Goal: Information Seeking & Learning: Learn about a topic

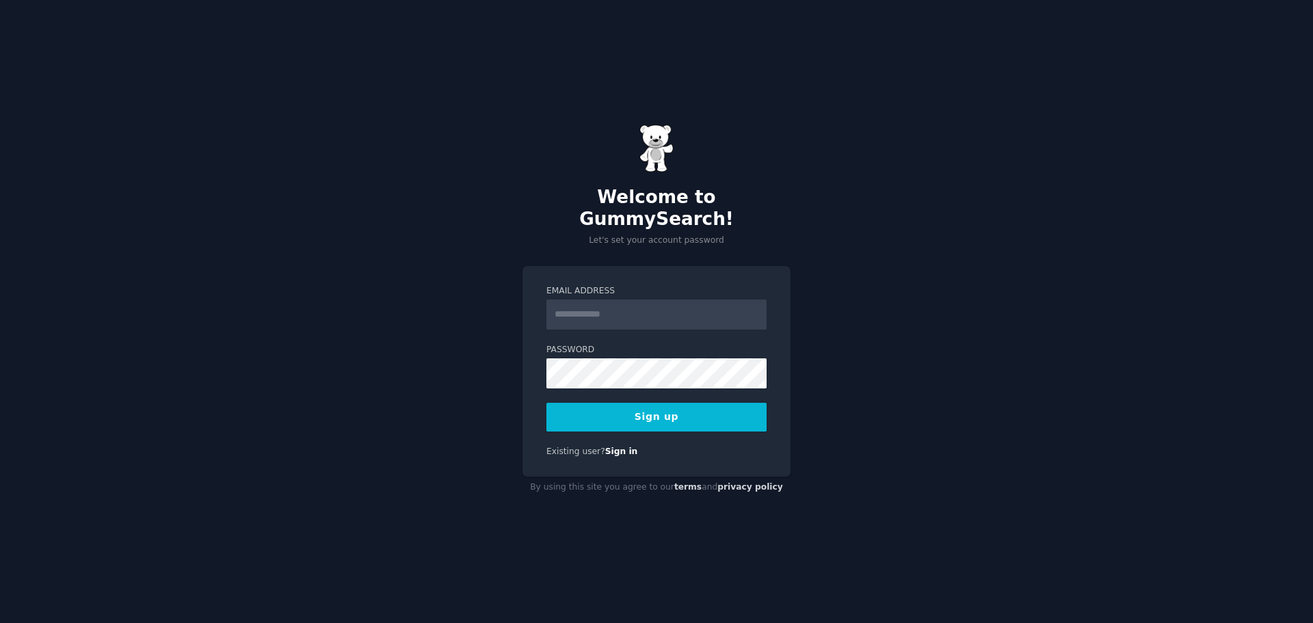
type input "**********"
click at [681, 407] on button "Sign up" at bounding box center [656, 417] width 220 height 29
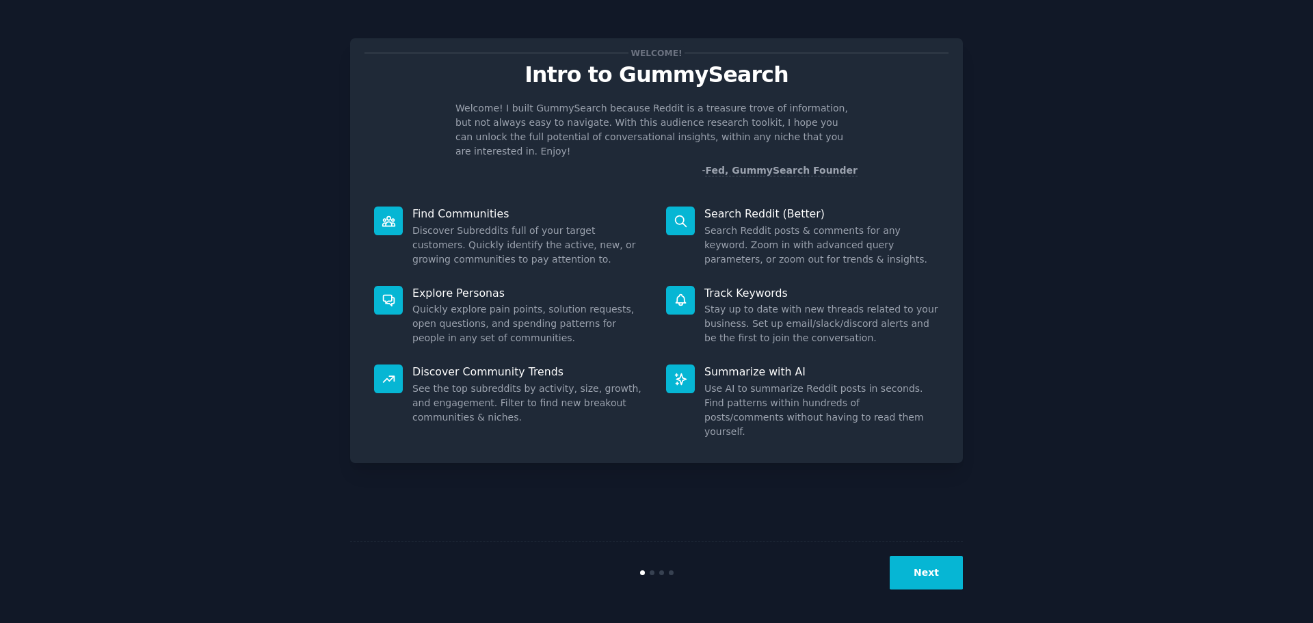
click at [938, 569] on button "Next" at bounding box center [925, 573] width 73 height 34
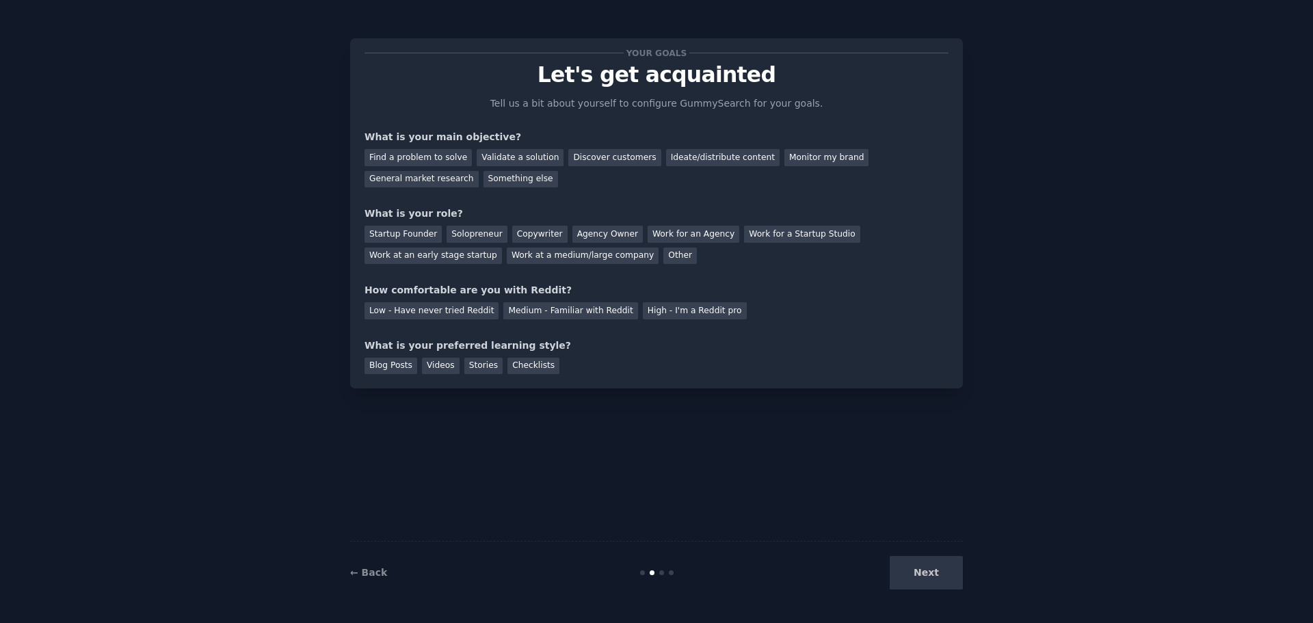
click at [938, 569] on div "Next" at bounding box center [860, 573] width 204 height 34
click at [435, 161] on div "Find a problem to solve" at bounding box center [417, 157] width 107 height 17
click at [519, 157] on div "Validate a solution" at bounding box center [520, 157] width 87 height 17
click at [412, 157] on div "Find a problem to solve" at bounding box center [417, 157] width 107 height 17
click at [386, 227] on div "Startup Founder" at bounding box center [402, 234] width 77 height 17
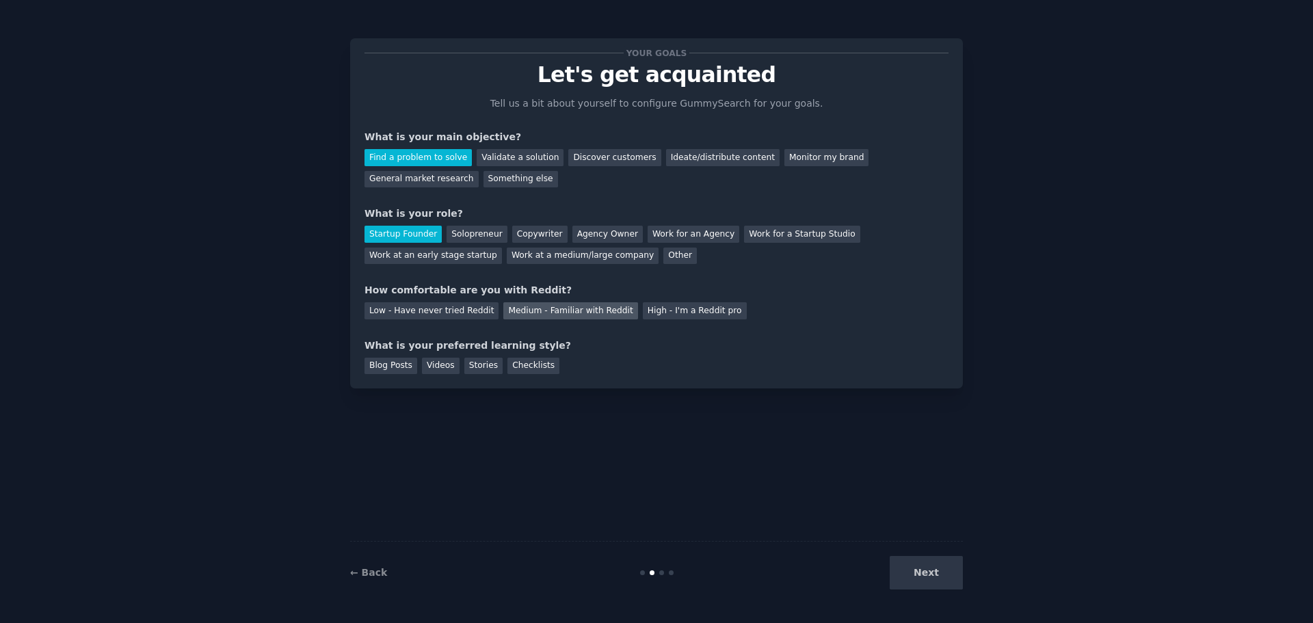
click at [503, 311] on div "Medium - Familiar with Reddit" at bounding box center [570, 310] width 134 height 17
click at [388, 367] on div "Blog Posts" at bounding box center [390, 366] width 53 height 17
click at [416, 356] on div "Blog Posts Videos Stories Checklists" at bounding box center [656, 364] width 584 height 22
click at [427, 360] on div "Videos" at bounding box center [441, 366] width 38 height 17
click at [403, 364] on div "Blog Posts" at bounding box center [390, 366] width 53 height 17
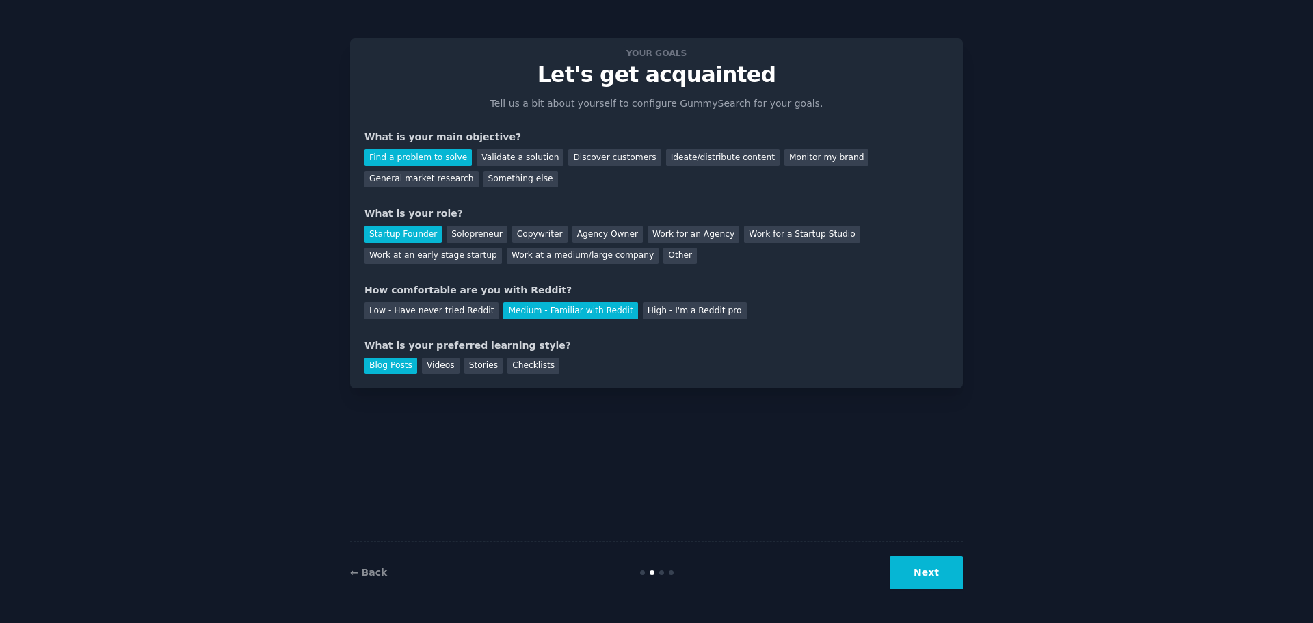
click at [953, 569] on button "Next" at bounding box center [925, 573] width 73 height 34
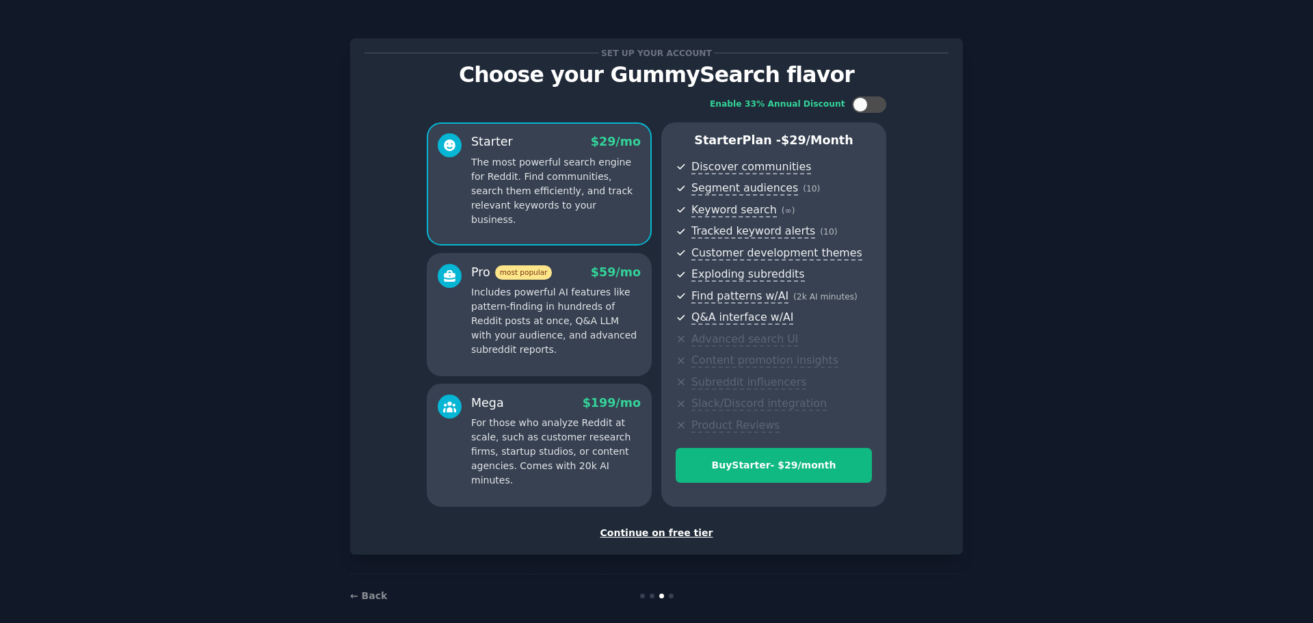
click at [675, 539] on div "Continue on free tier" at bounding box center [656, 533] width 584 height 14
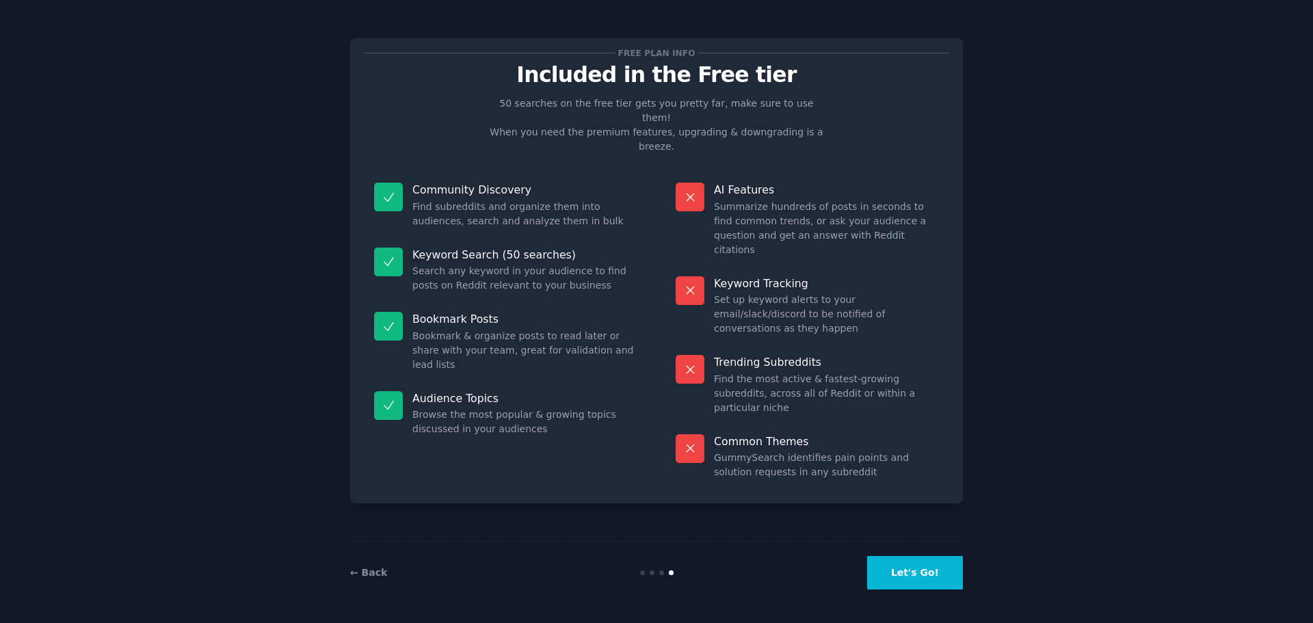
click at [918, 574] on button "Let's Go!" at bounding box center [915, 573] width 96 height 34
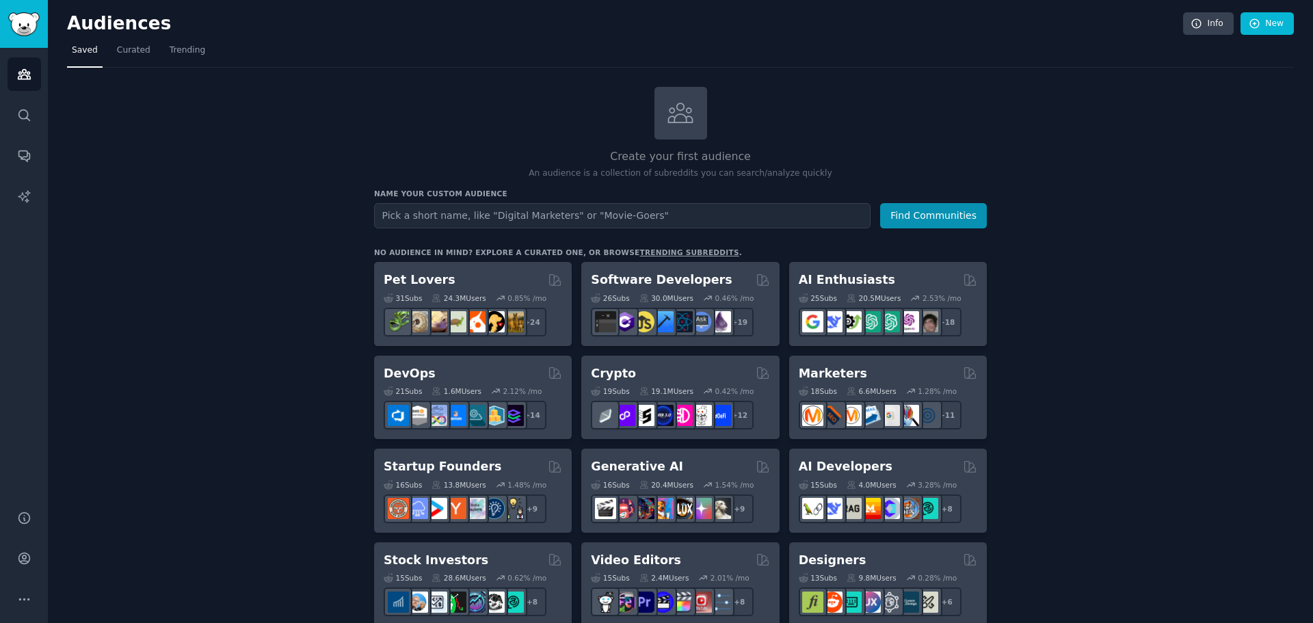
click at [463, 217] on input "text" at bounding box center [622, 215] width 496 height 25
click at [117, 51] on span "Curated" at bounding box center [134, 50] width 34 height 12
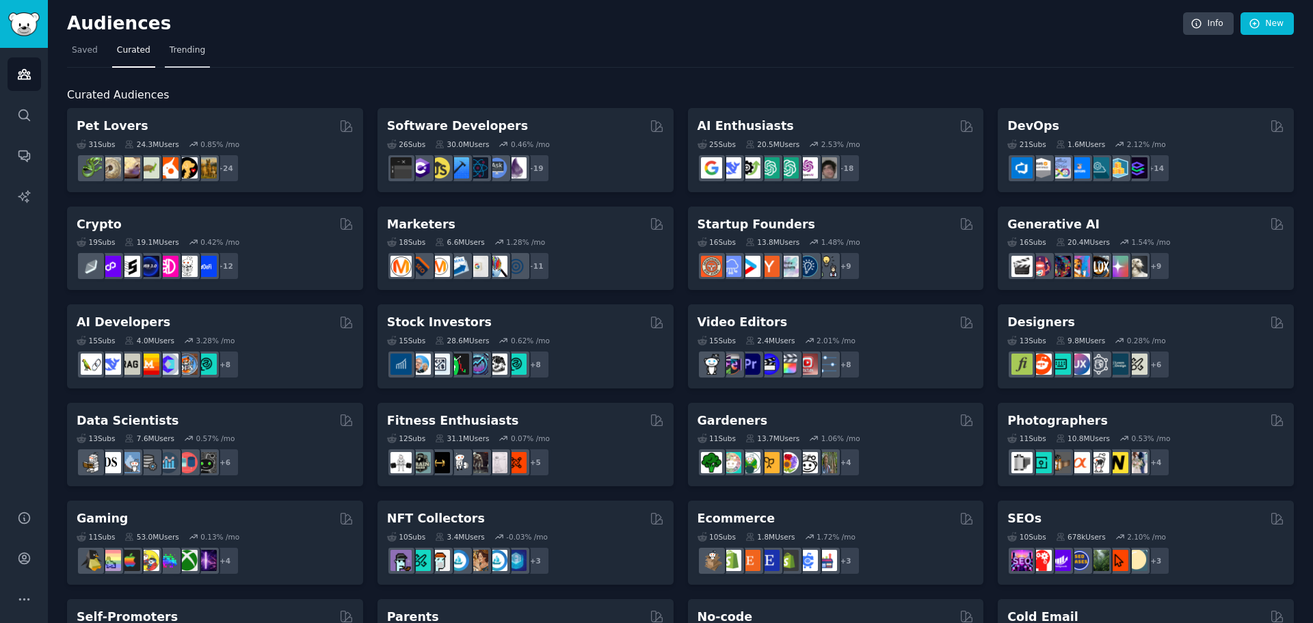
click at [182, 53] on span "Trending" at bounding box center [188, 50] width 36 height 12
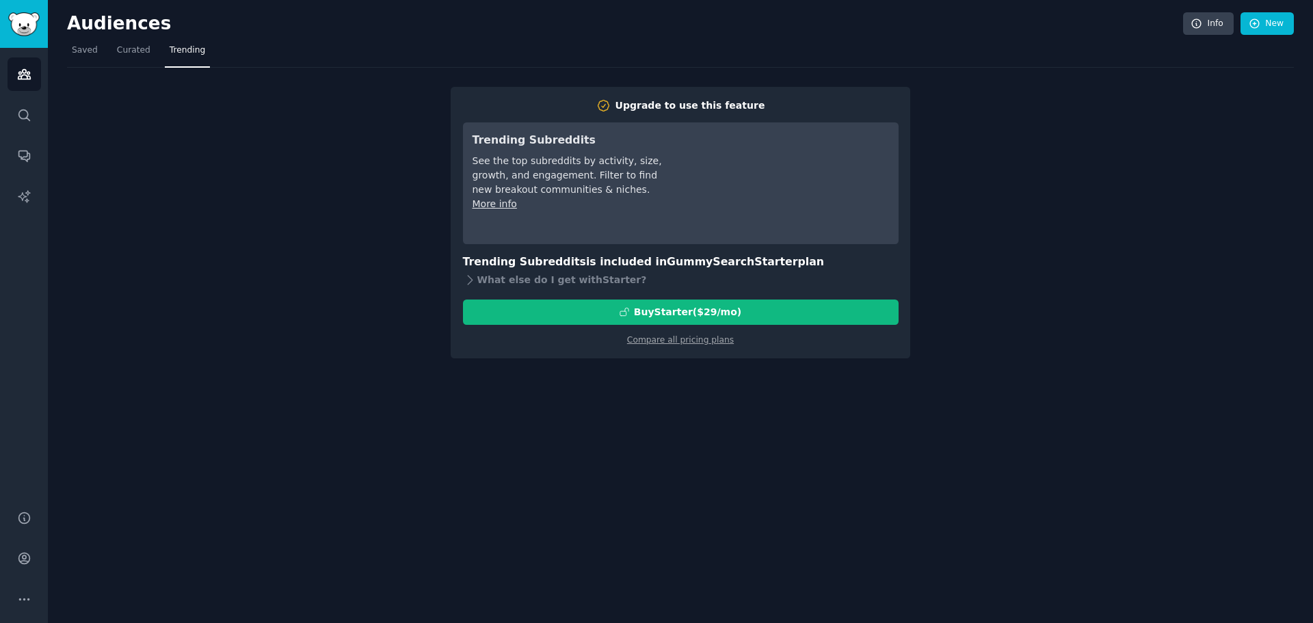
click at [123, 34] on div "Audiences Info New" at bounding box center [680, 26] width 1227 height 28
click at [127, 48] on span "Curated" at bounding box center [134, 50] width 34 height 12
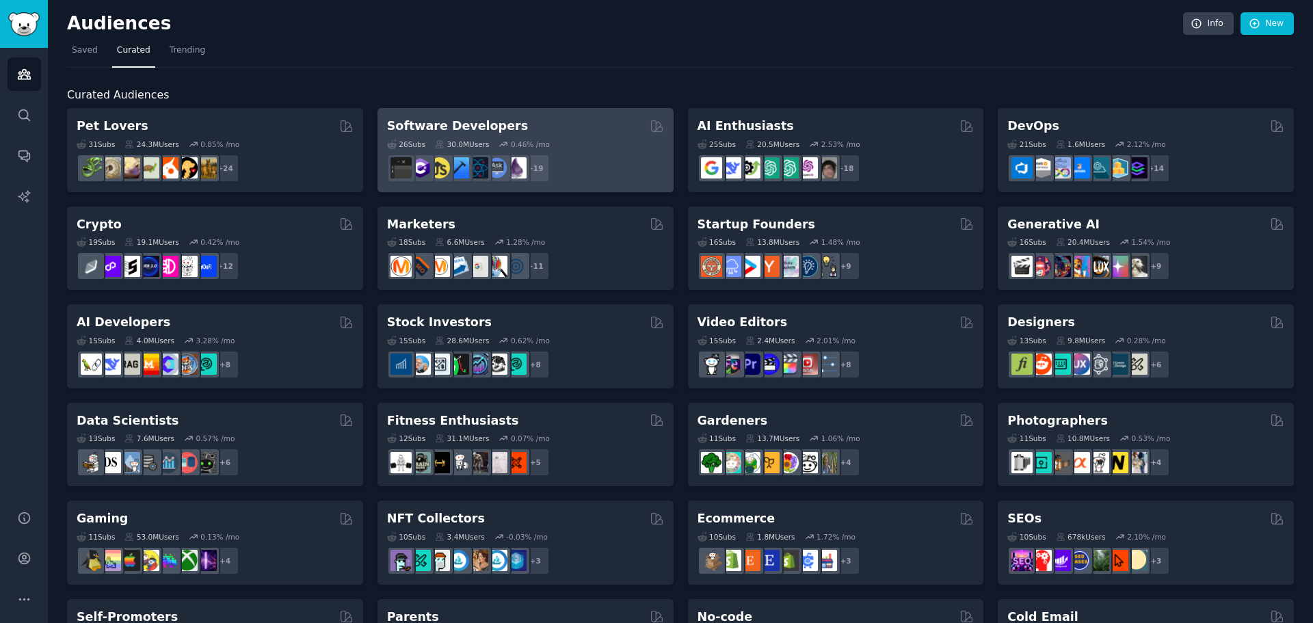
click at [511, 139] on div "0.46 % /mo" at bounding box center [530, 144] width 39 height 10
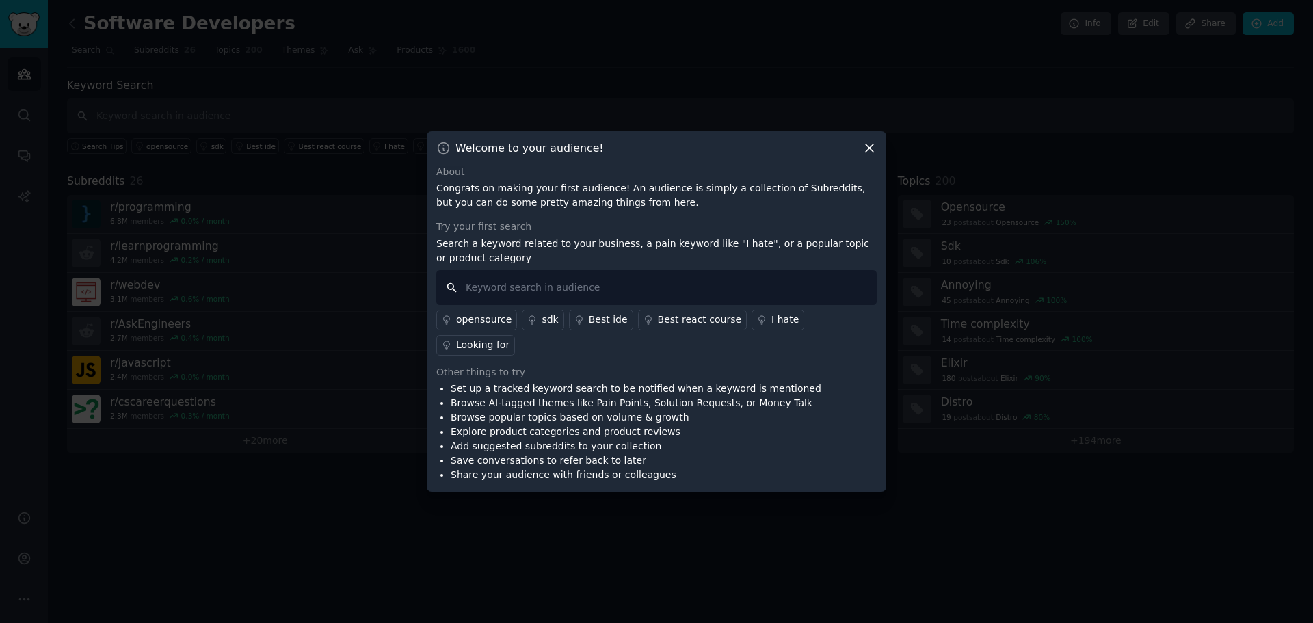
click at [616, 304] on input "text" at bounding box center [656, 287] width 440 height 35
click at [866, 155] on icon at bounding box center [869, 148] width 14 height 14
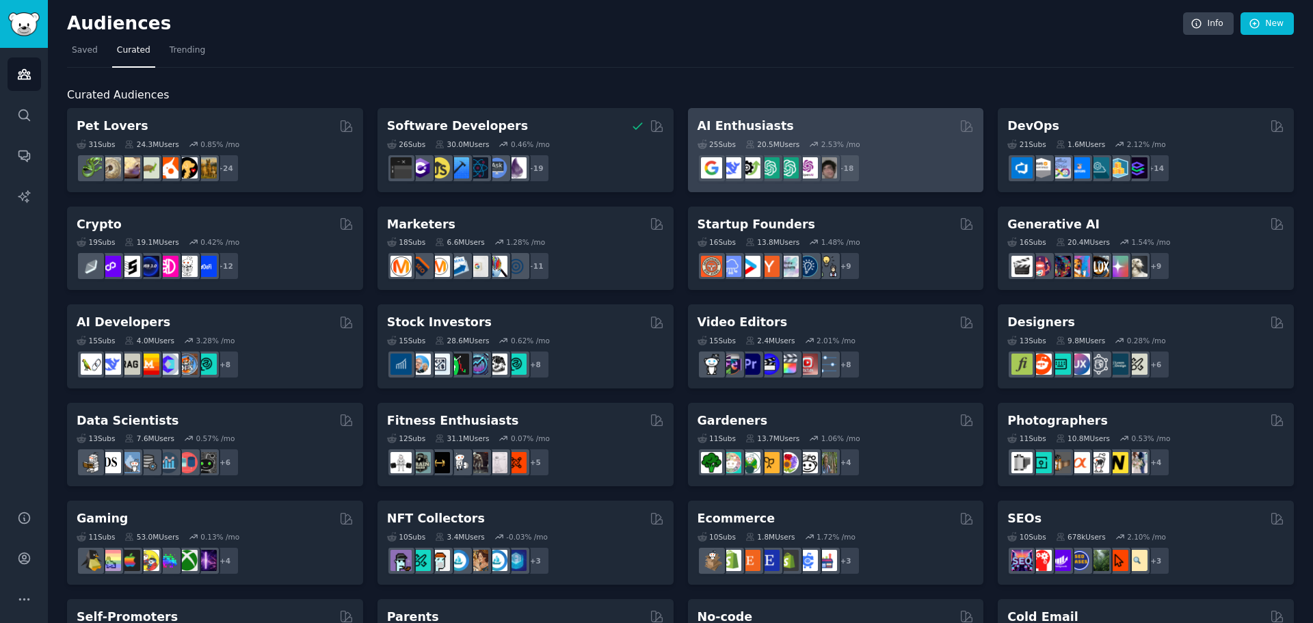
click at [842, 124] on div "AI Enthusiasts" at bounding box center [835, 126] width 277 height 17
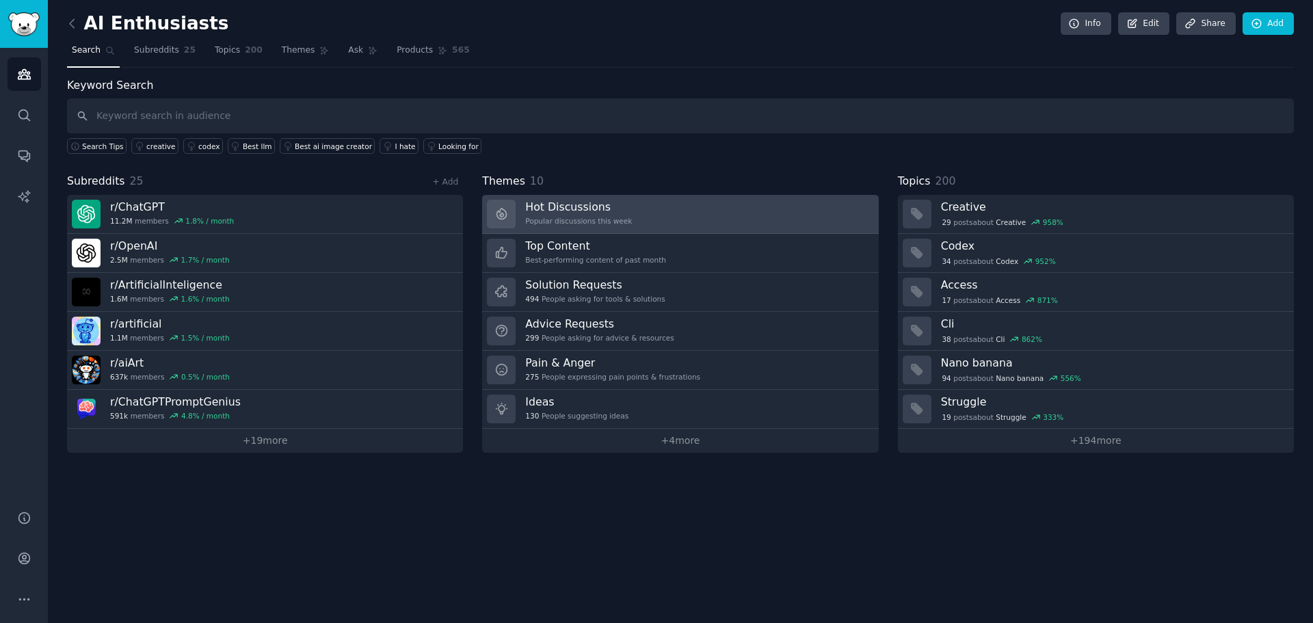
click at [645, 214] on link "Hot Discussions Popular discussions this week" at bounding box center [680, 214] width 396 height 39
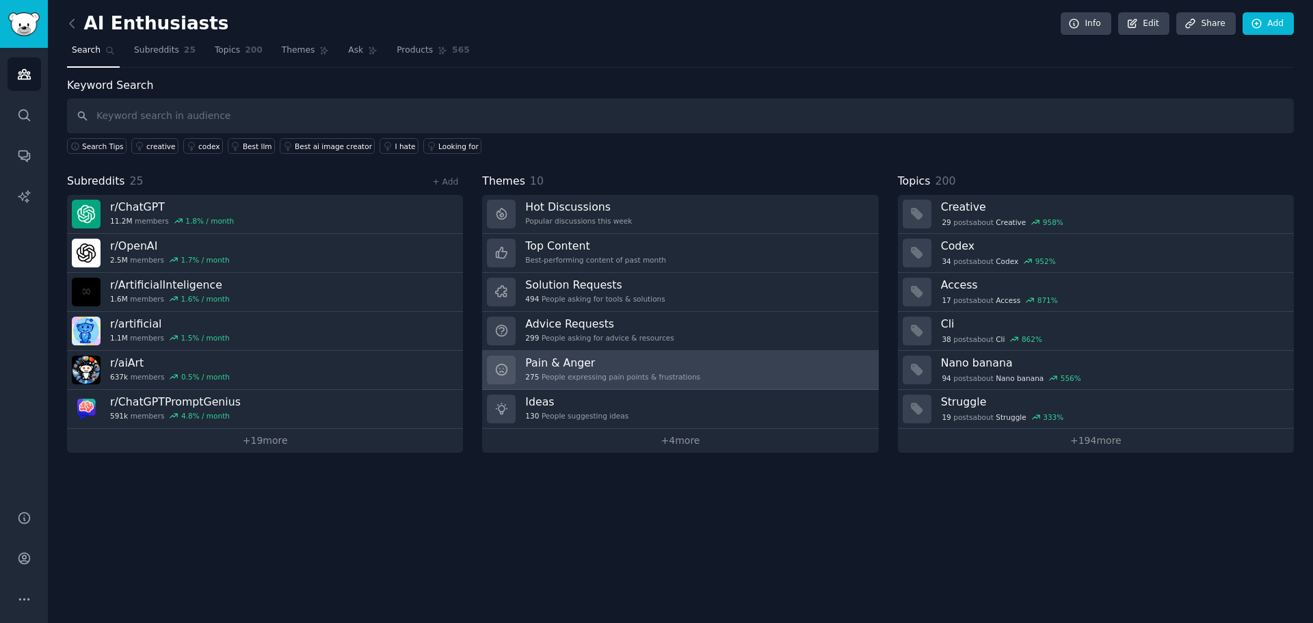
click at [558, 365] on h3 "Pain & Anger" at bounding box center [612, 363] width 175 height 14
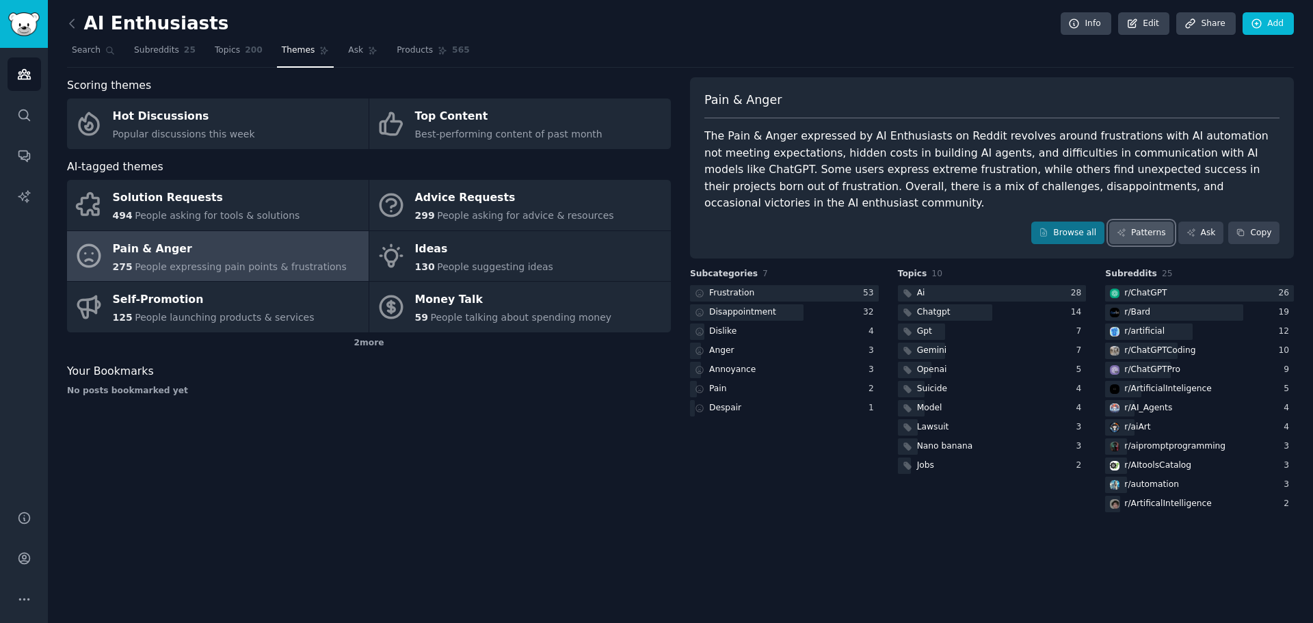
click at [1151, 222] on link "Patterns" at bounding box center [1141, 233] width 64 height 23
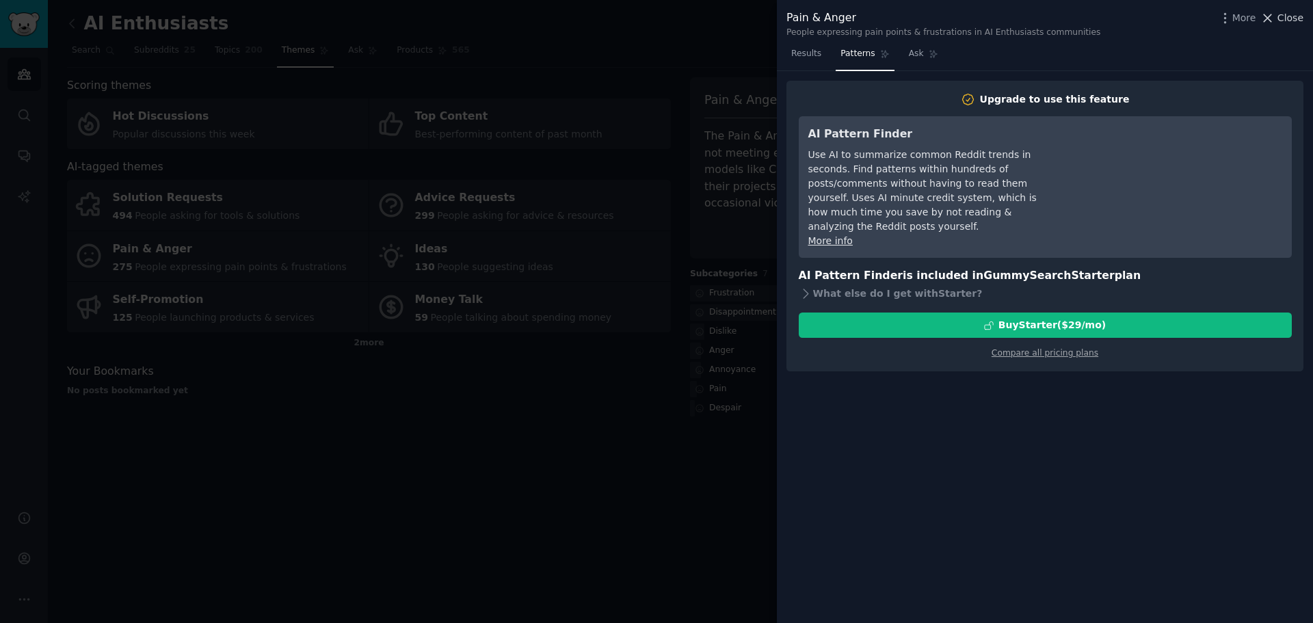
click at [1279, 20] on button "Close" at bounding box center [1281, 18] width 43 height 14
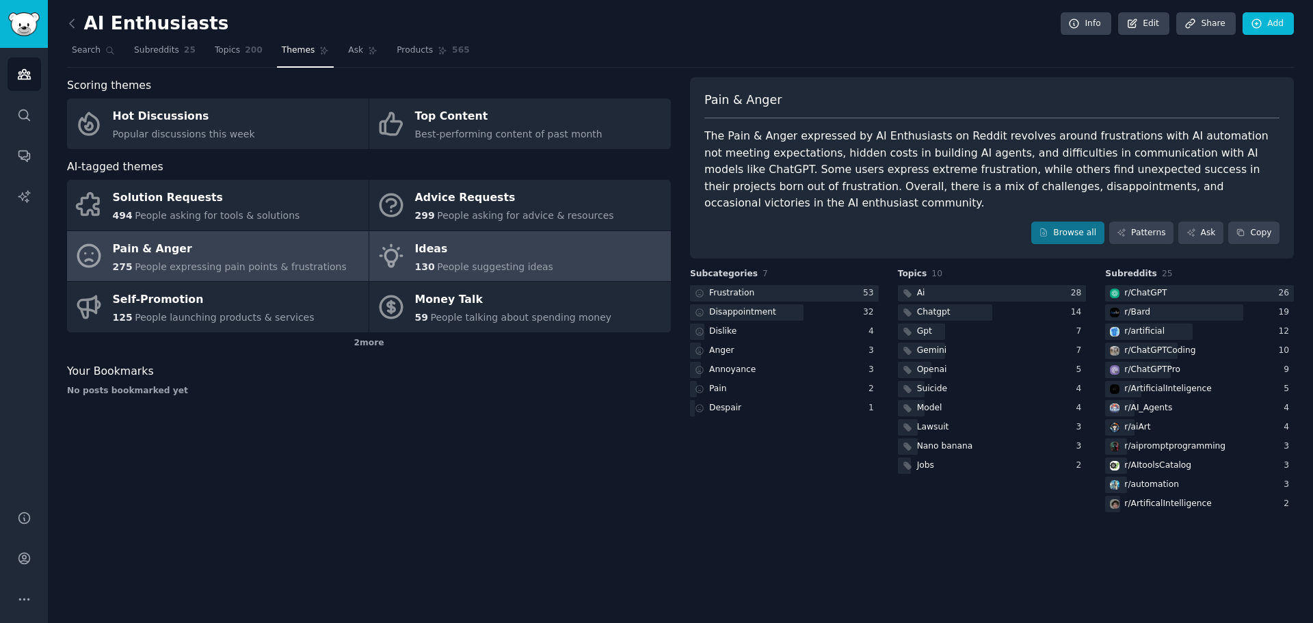
click at [487, 253] on div "Ideas" at bounding box center [484, 249] width 138 height 22
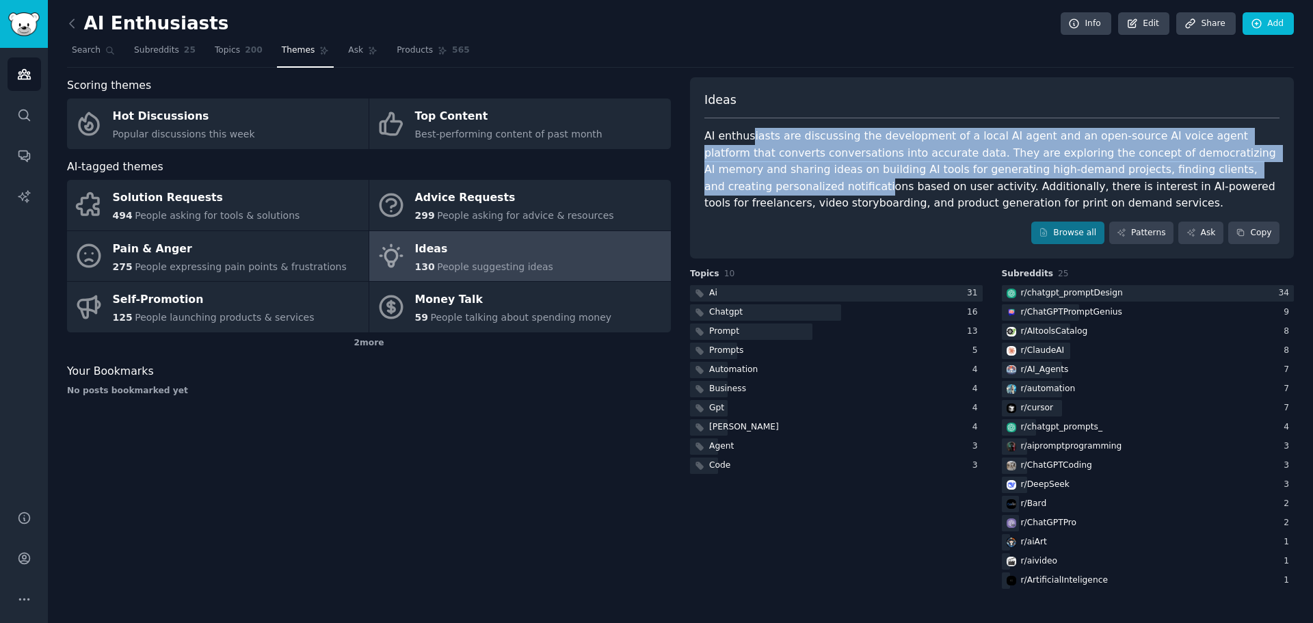
drag, startPoint x: 758, startPoint y: 129, endPoint x: 1220, endPoint y: 164, distance: 464.2
click at [1220, 164] on div "AI enthusiasts are discussing the development of a local AI agent and an open-s…" at bounding box center [991, 170] width 575 height 84
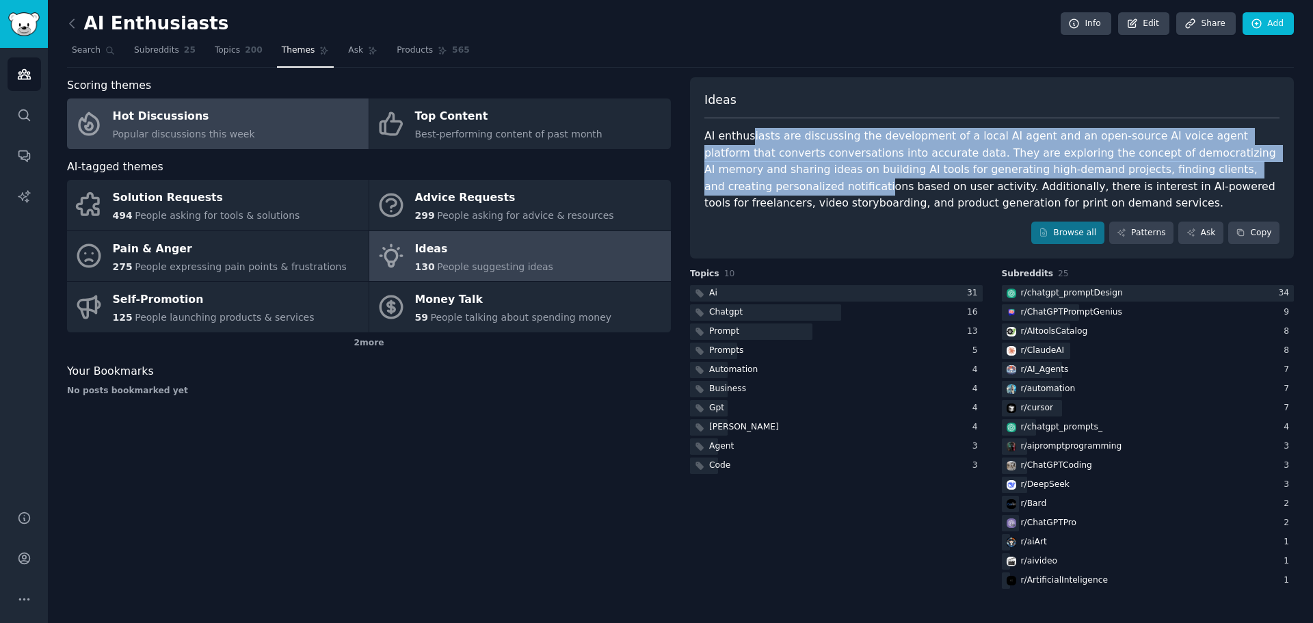
click at [159, 109] on div "Hot Discussions" at bounding box center [184, 117] width 142 height 22
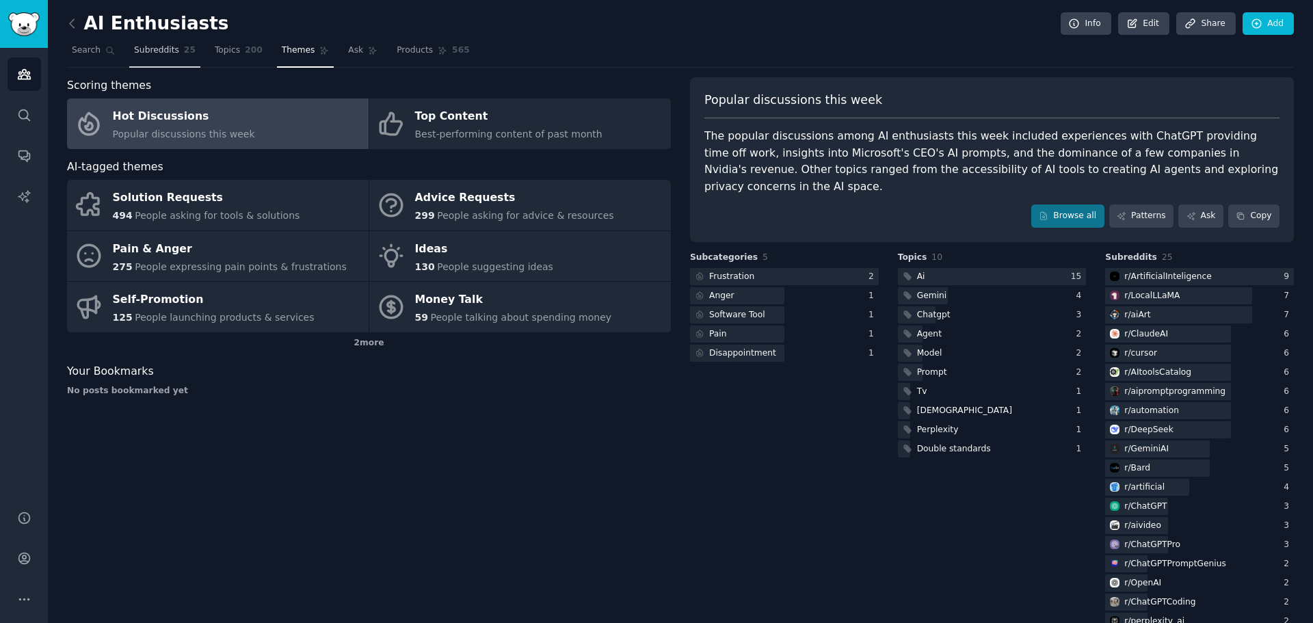
click at [148, 51] on span "Subreddits" at bounding box center [156, 50] width 45 height 12
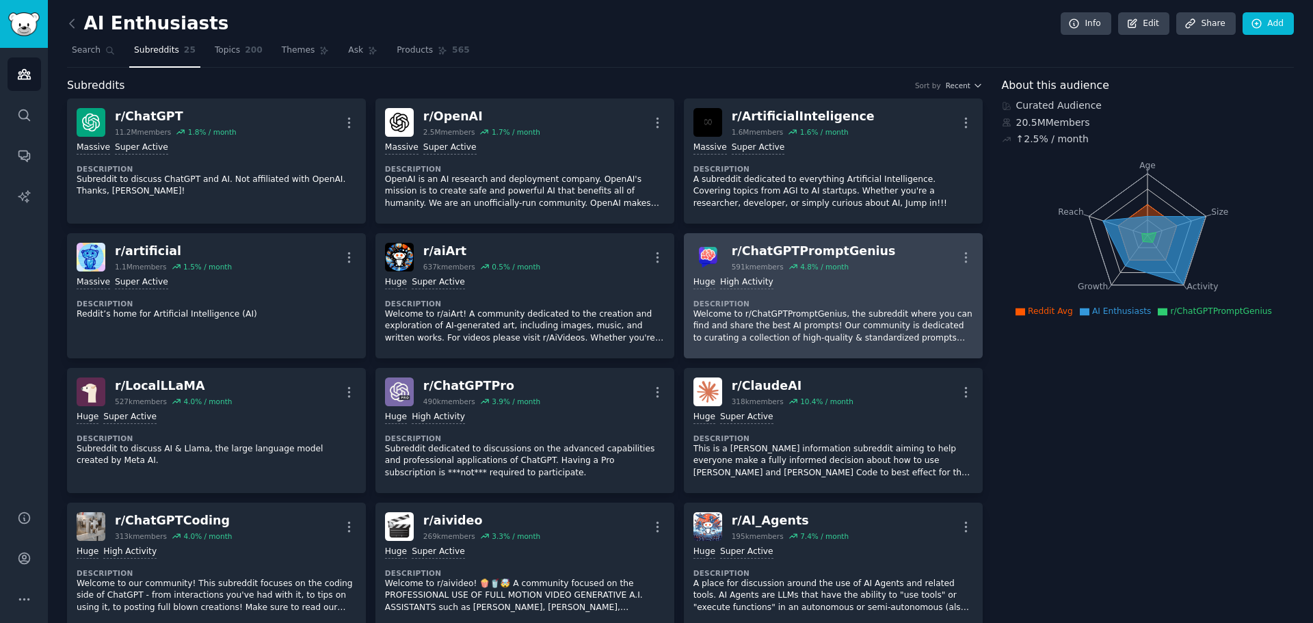
click at [807, 243] on div "r/ ChatGPTPromptGenius" at bounding box center [814, 251] width 164 height 17
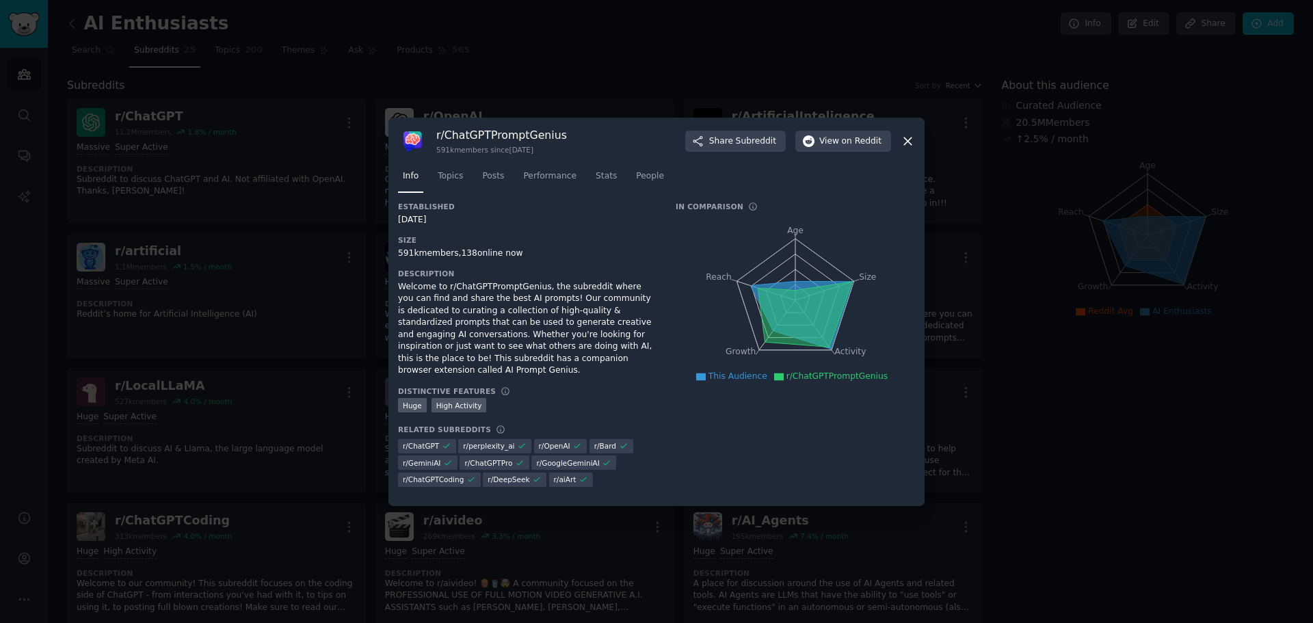
click at [488, 135] on h3 "r/ ChatGPTPromptGenius" at bounding box center [501, 135] width 131 height 14
click at [863, 146] on span "on Reddit" at bounding box center [862, 141] width 40 height 12
click at [902, 144] on icon at bounding box center [907, 141] width 14 height 14
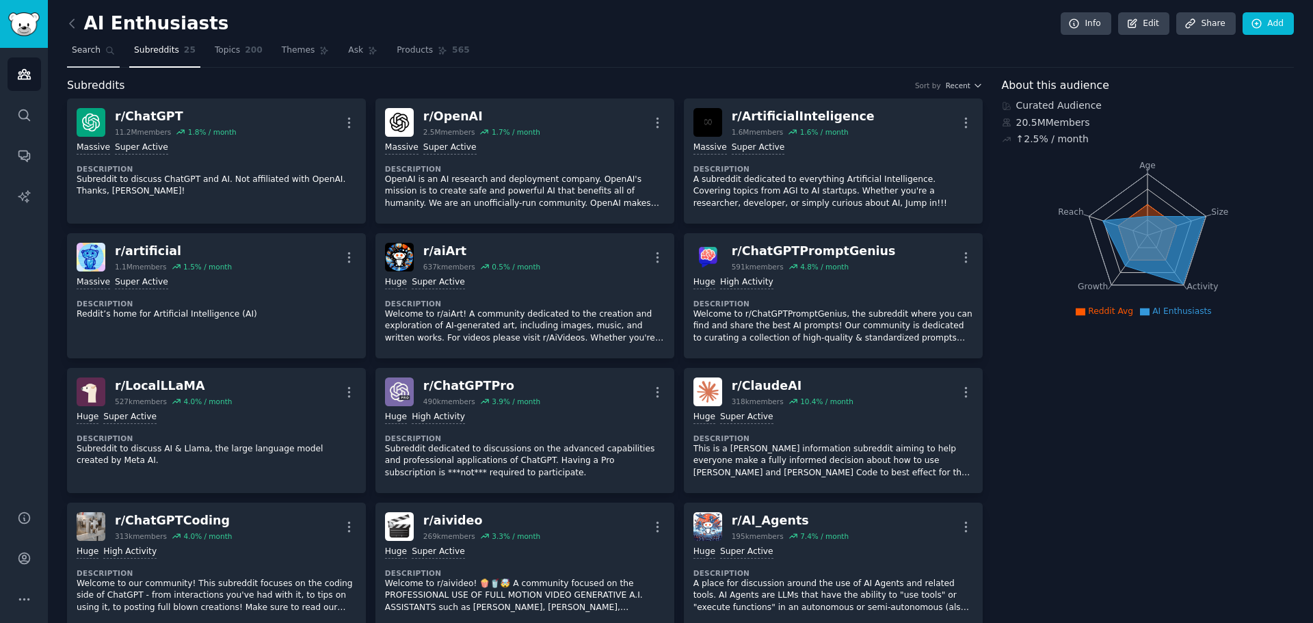
click at [90, 49] on span "Search" at bounding box center [86, 50] width 29 height 12
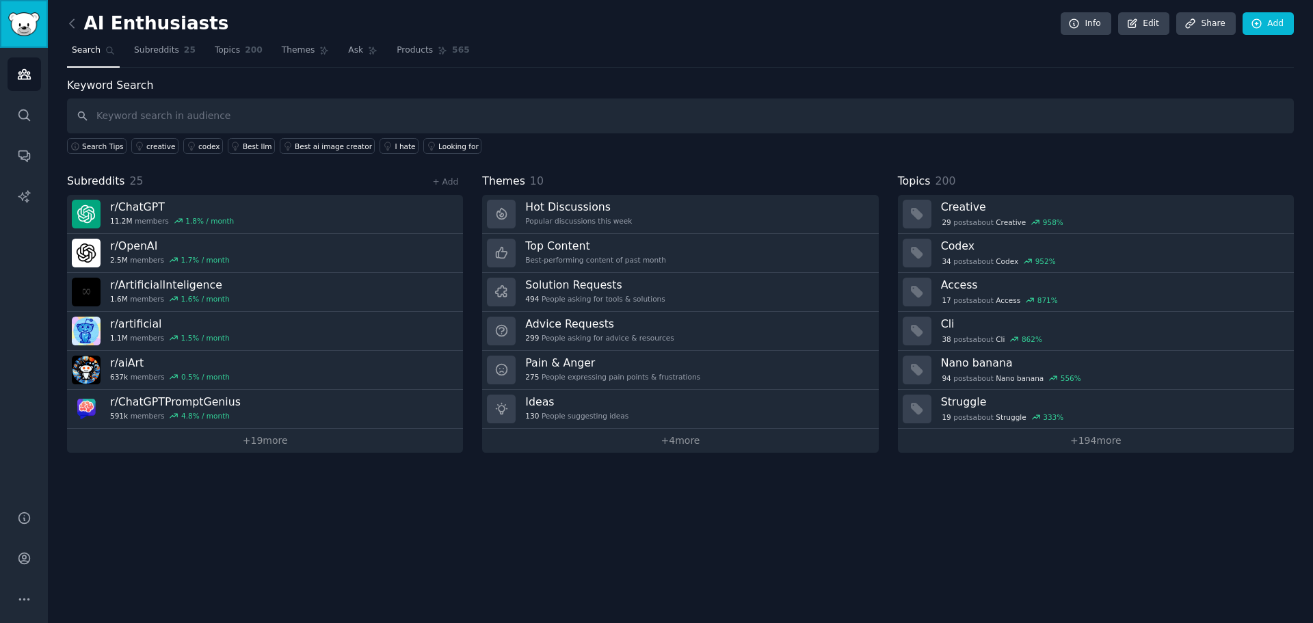
click at [22, 21] on img "Sidebar" at bounding box center [23, 24] width 31 height 24
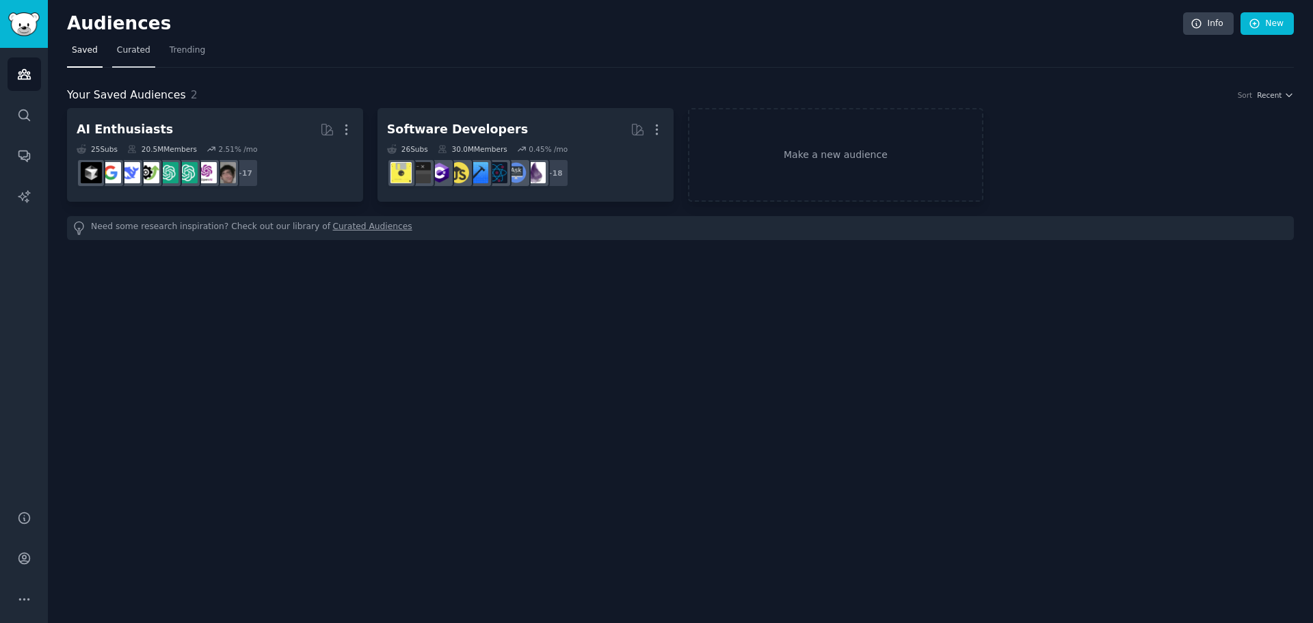
click at [127, 46] on span "Curated" at bounding box center [134, 50] width 34 height 12
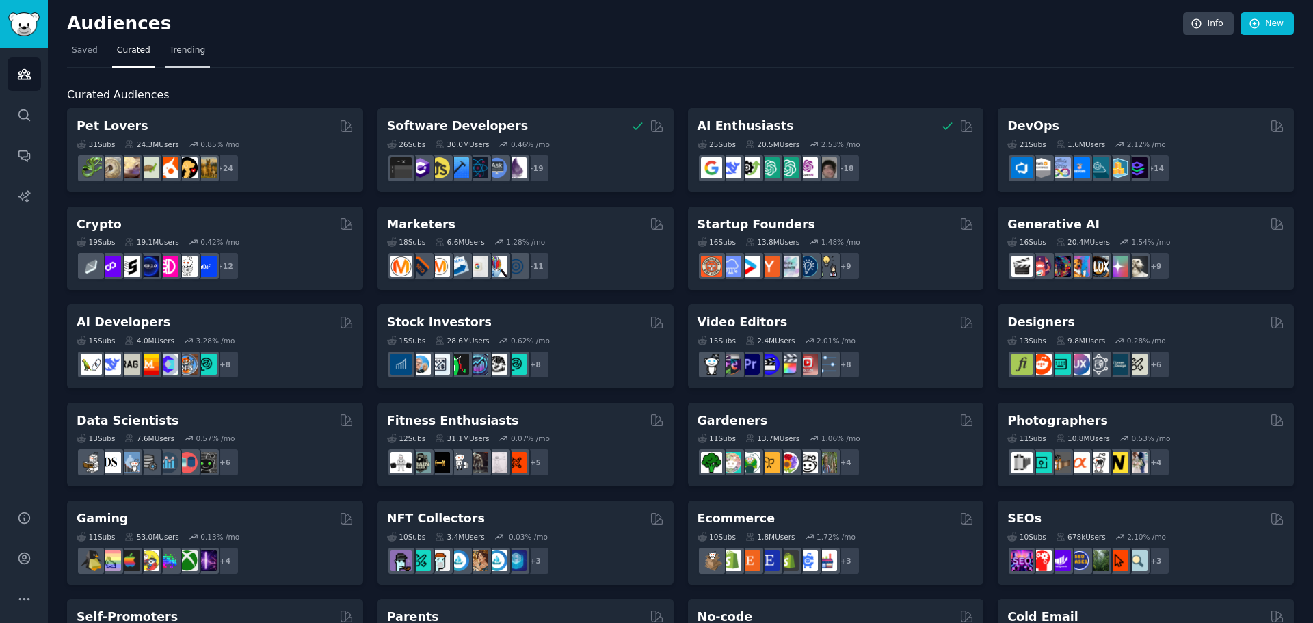
click at [185, 47] on span "Trending" at bounding box center [188, 50] width 36 height 12
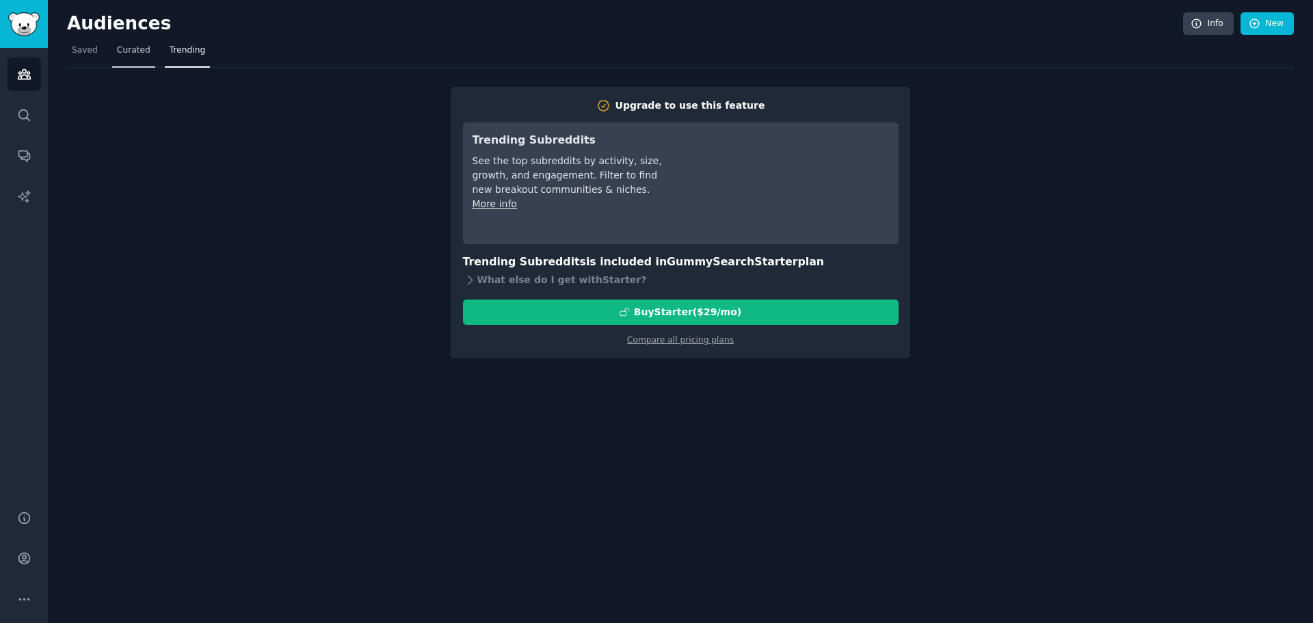
click at [135, 52] on span "Curated" at bounding box center [134, 50] width 34 height 12
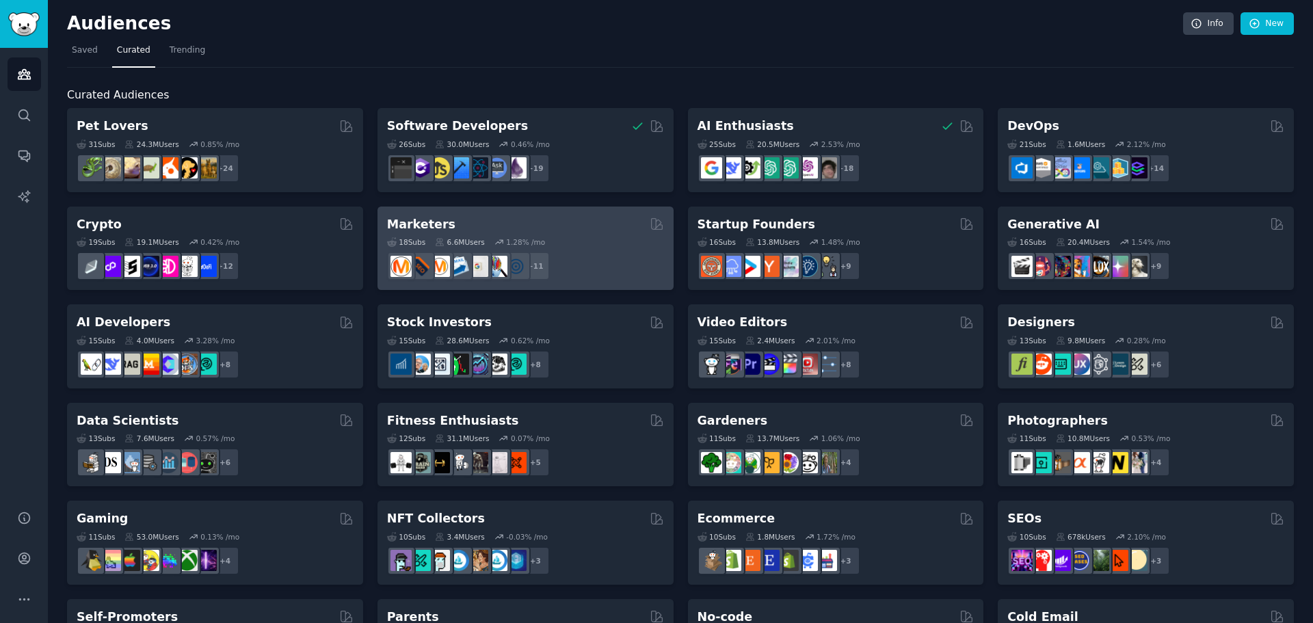
click at [580, 220] on div "Marketers Curated by GummySearch" at bounding box center [525, 224] width 277 height 17
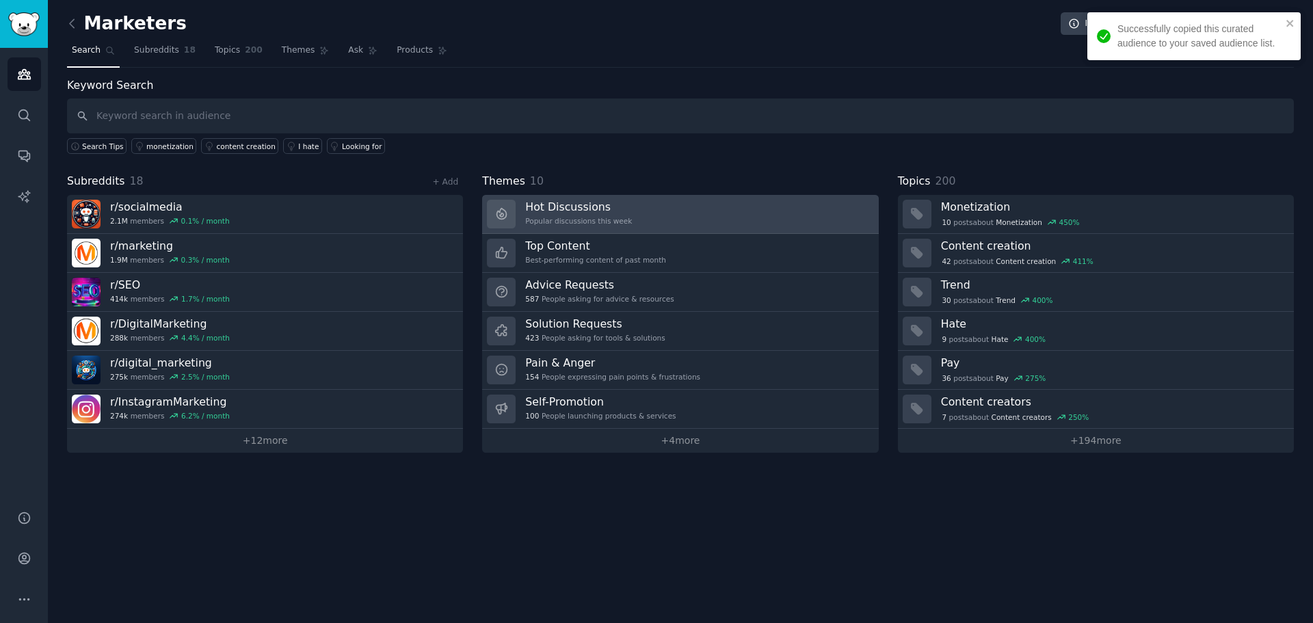
click at [673, 219] on link "Hot Discussions Popular discussions this week" at bounding box center [680, 214] width 396 height 39
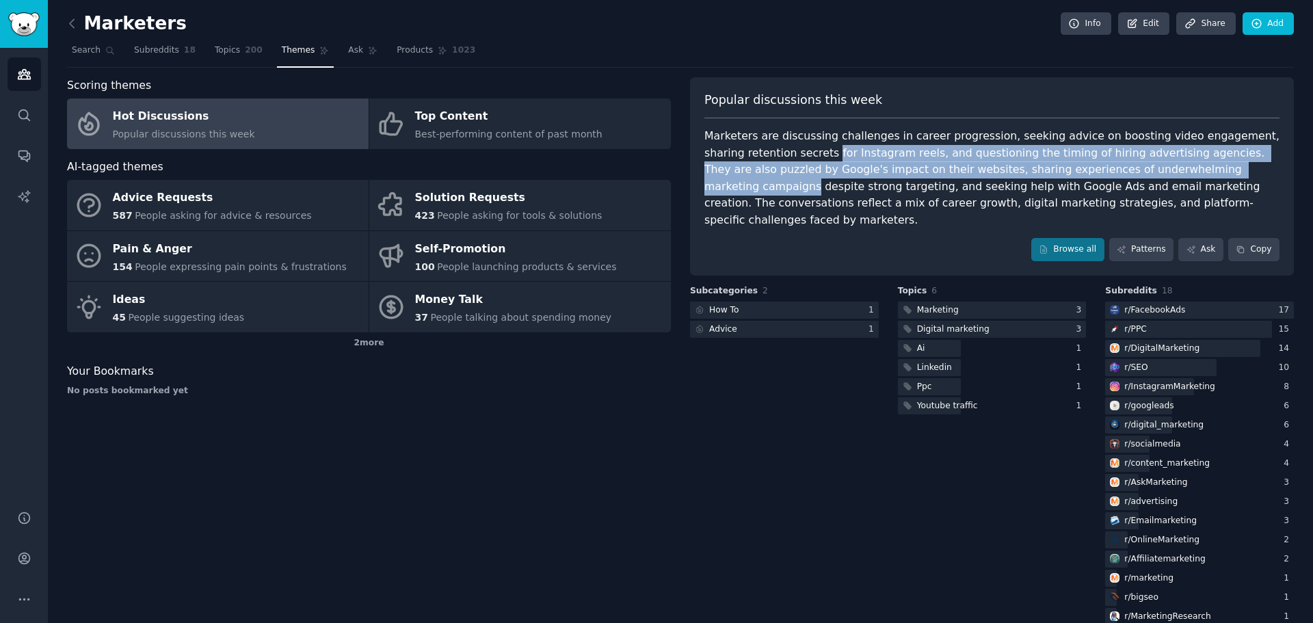
drag, startPoint x: 786, startPoint y: 156, endPoint x: 1158, endPoint y: 172, distance: 372.9
click at [1158, 172] on div "Marketers are discussing challenges in career progression, seeking advice on bo…" at bounding box center [991, 178] width 575 height 101
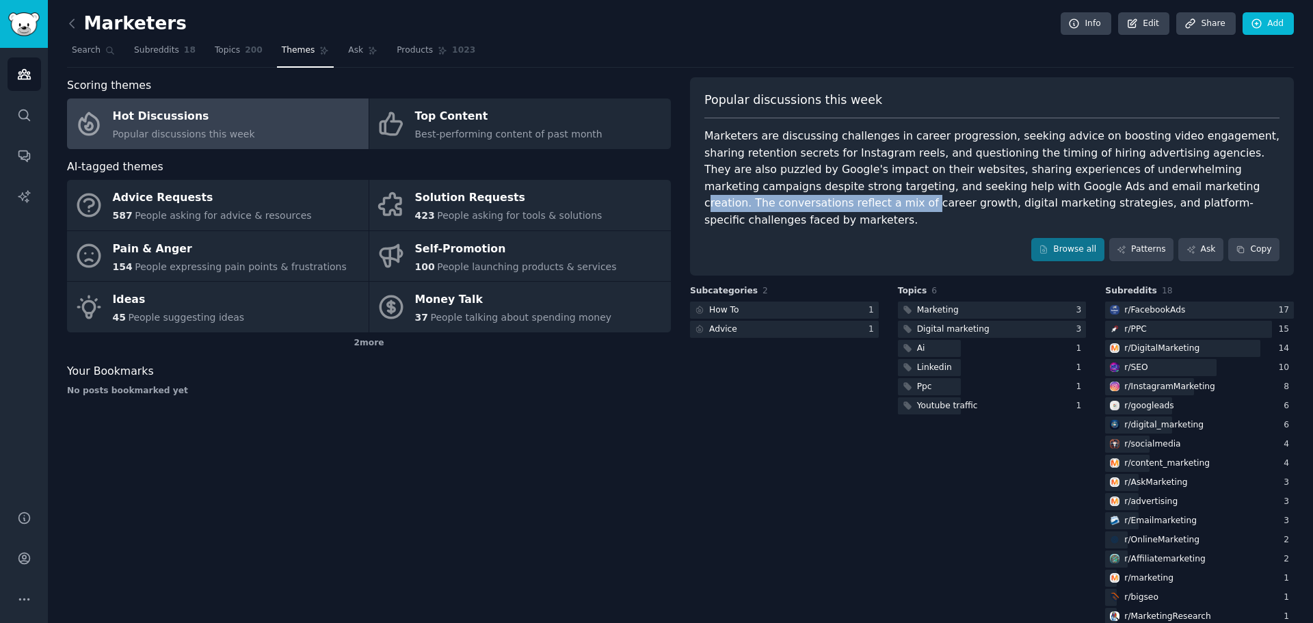
drag, startPoint x: 1021, startPoint y: 187, endPoint x: 1223, endPoint y: 185, distance: 202.4
click at [1223, 185] on div "Marketers are discussing challenges in career progression, seeking advice on bo…" at bounding box center [991, 178] width 575 height 101
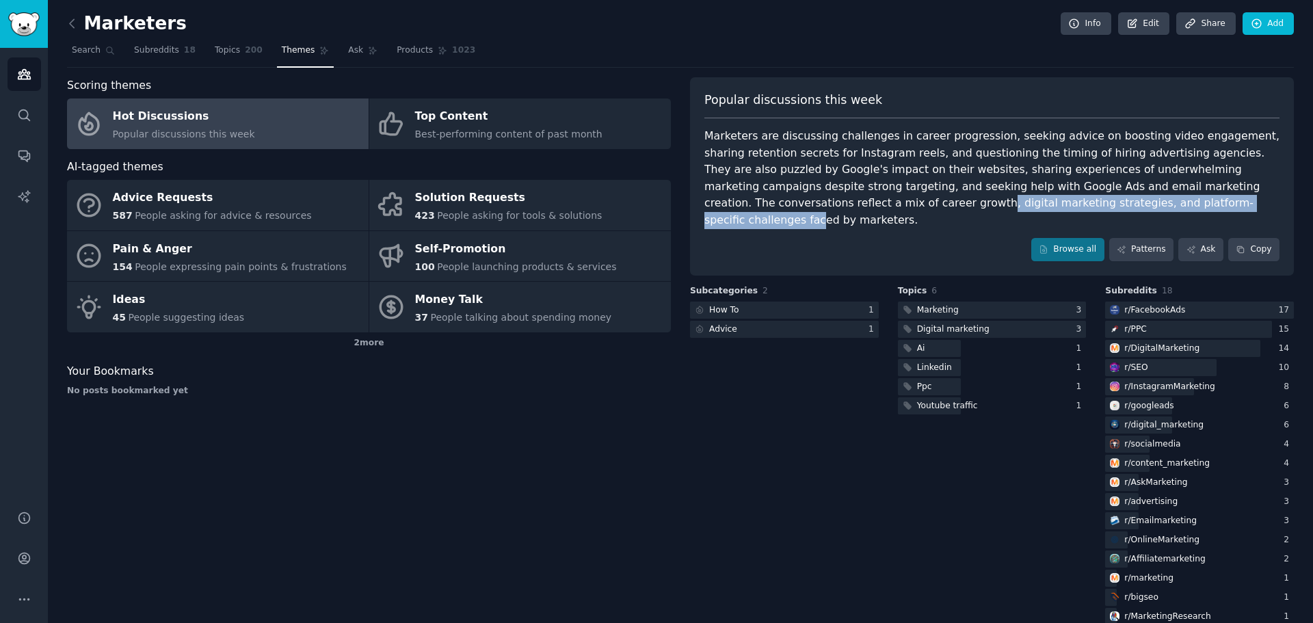
drag, startPoint x: 734, startPoint y: 204, endPoint x: 1047, endPoint y: 204, distance: 313.1
click at [1047, 204] on div "Marketers are discussing challenges in career progression, seeking advice on bo…" at bounding box center [991, 178] width 575 height 101
click at [1071, 238] on link "Browse all" at bounding box center [1067, 249] width 73 height 23
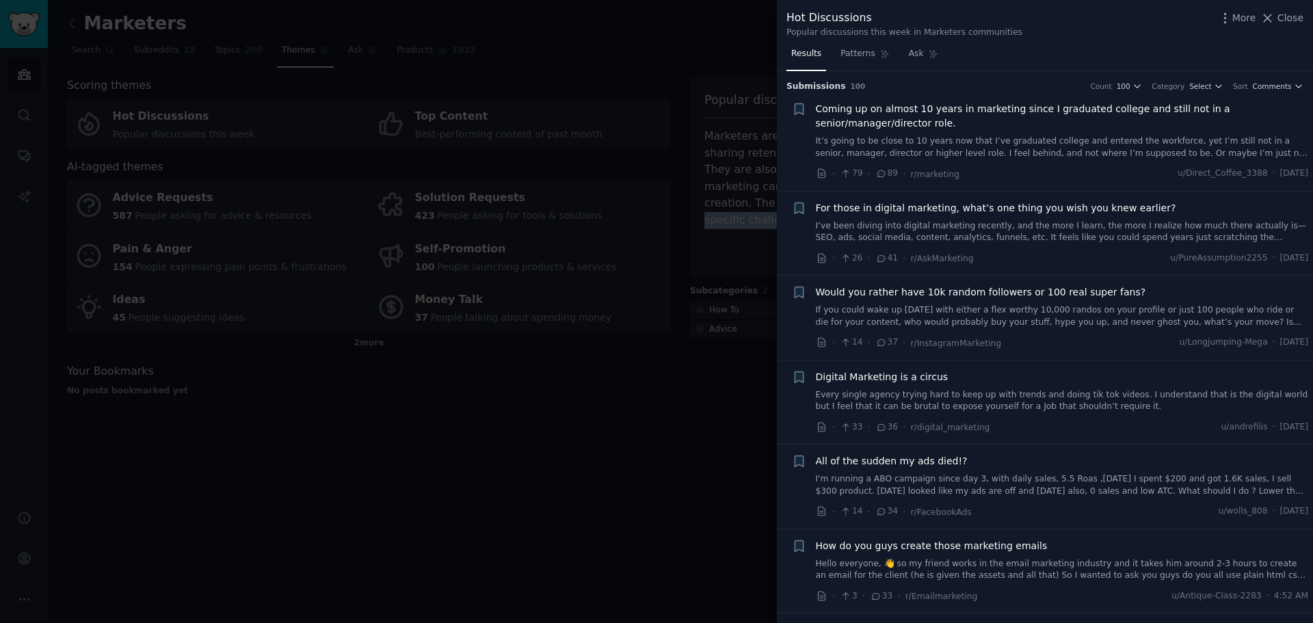
click at [1067, 149] on link "It’s going to be close to 10 years now that I’ve graduated college and entered …" at bounding box center [1062, 147] width 493 height 24
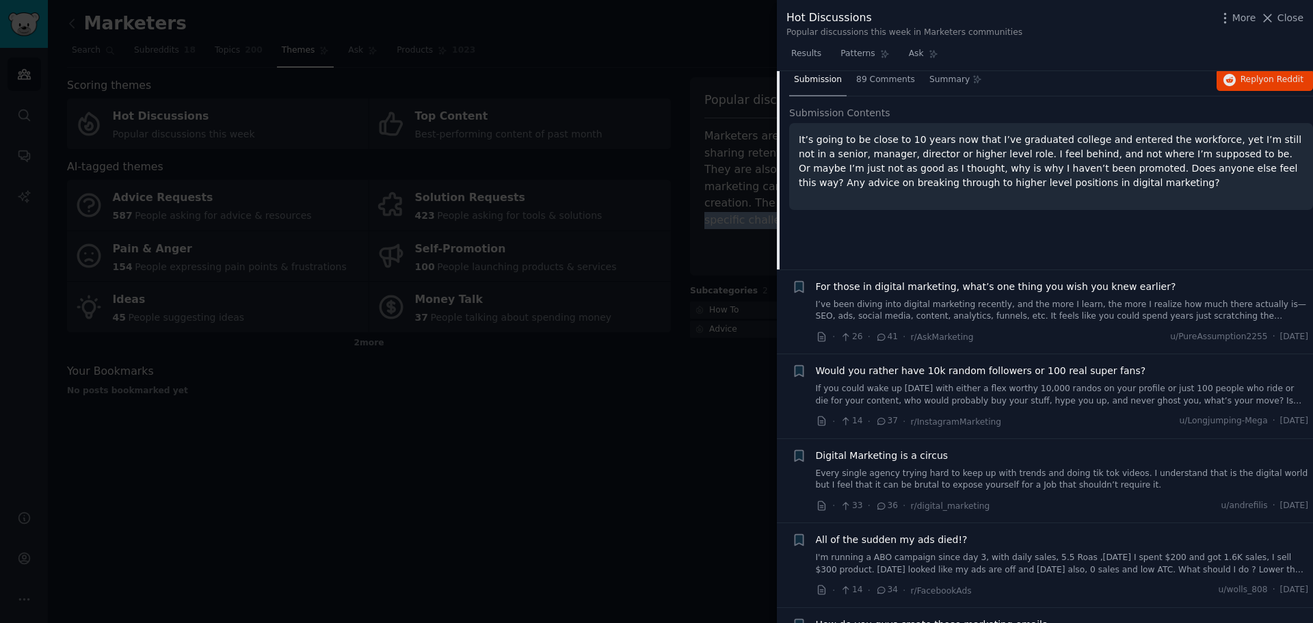
scroll to position [159, 0]
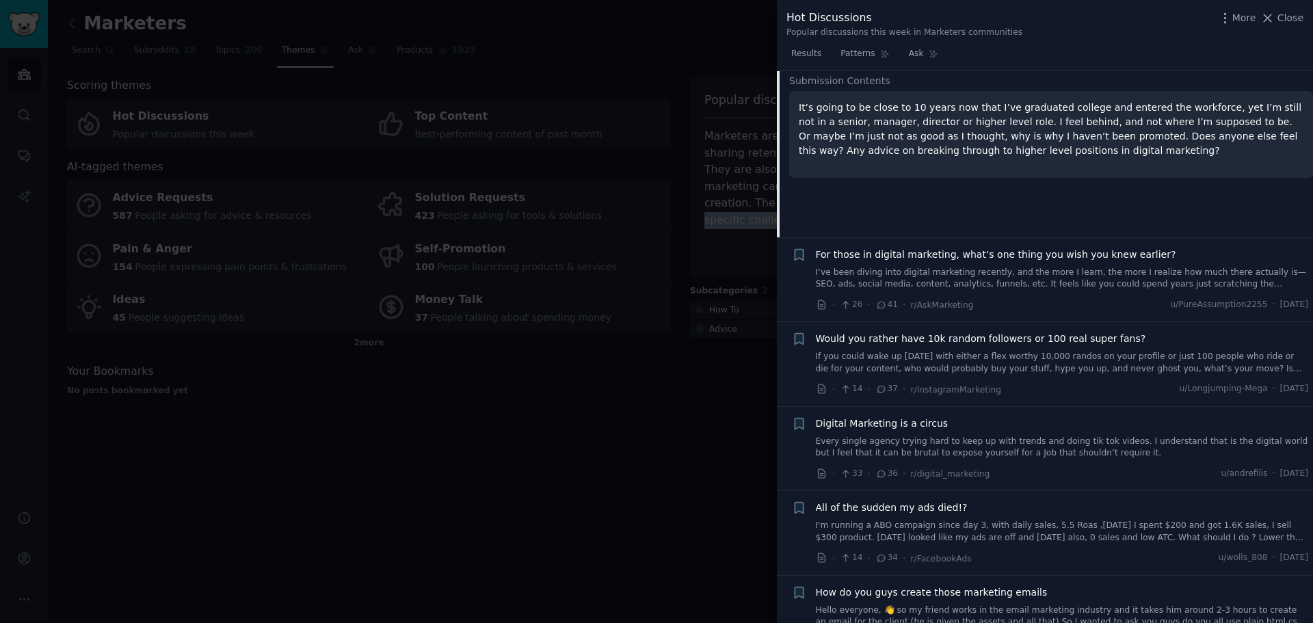
click at [975, 270] on link "I’ve been diving into digital marketing recently, and the more I learn, the mor…" at bounding box center [1062, 279] width 493 height 24
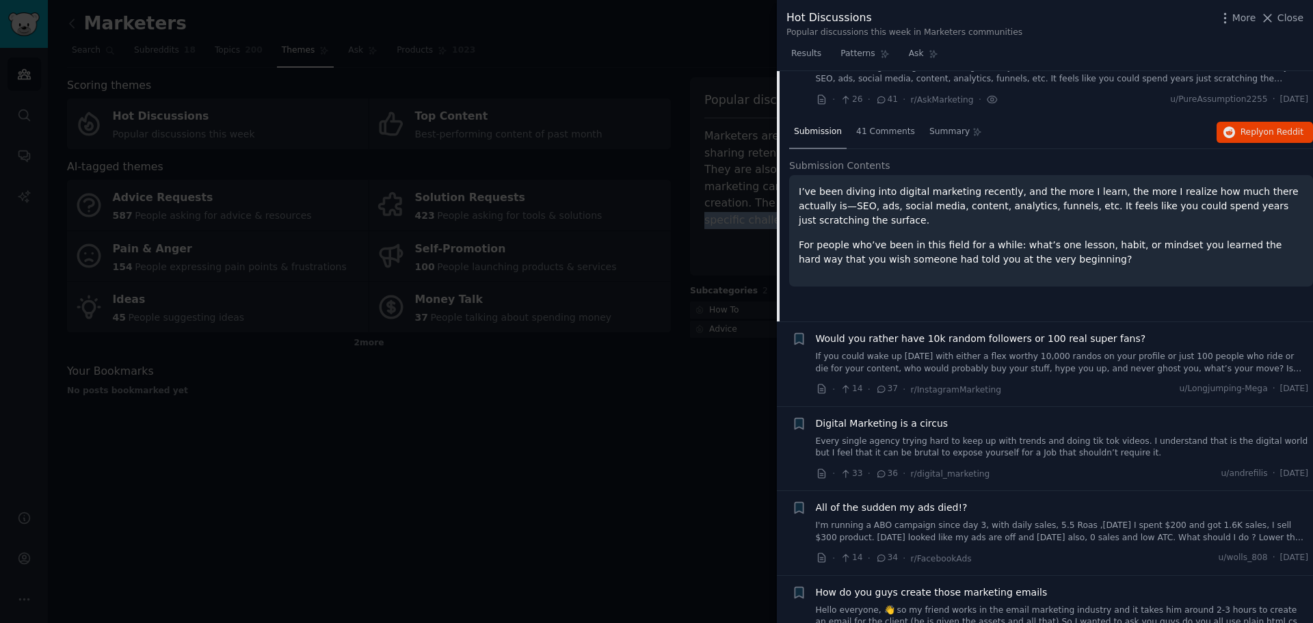
scroll to position [120, 0]
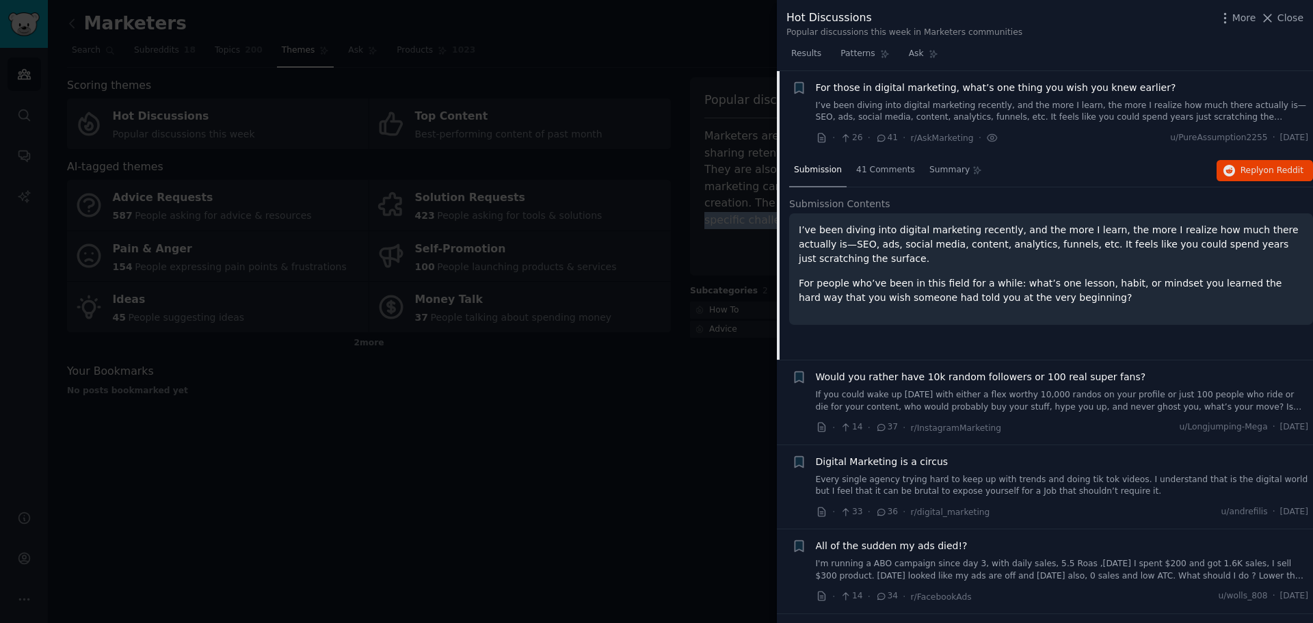
click at [1143, 399] on link "If you could wake up [DATE] with either a flex worthy 10,000 randos on your pro…" at bounding box center [1062, 401] width 493 height 24
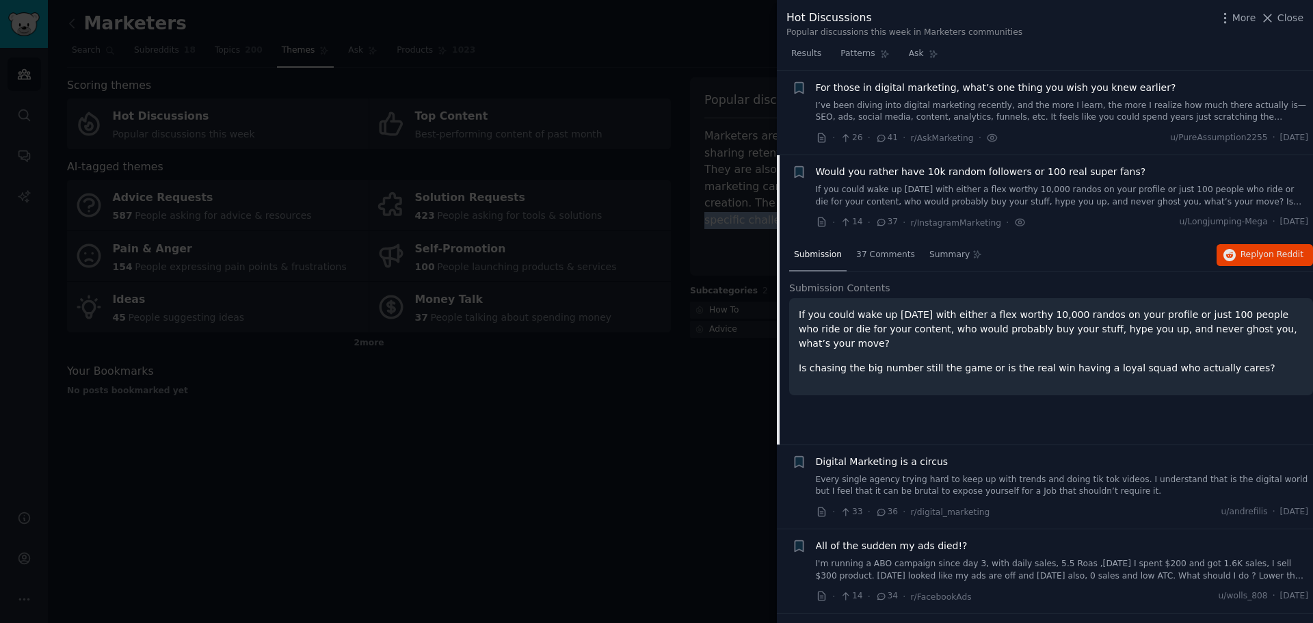
scroll to position [205, 0]
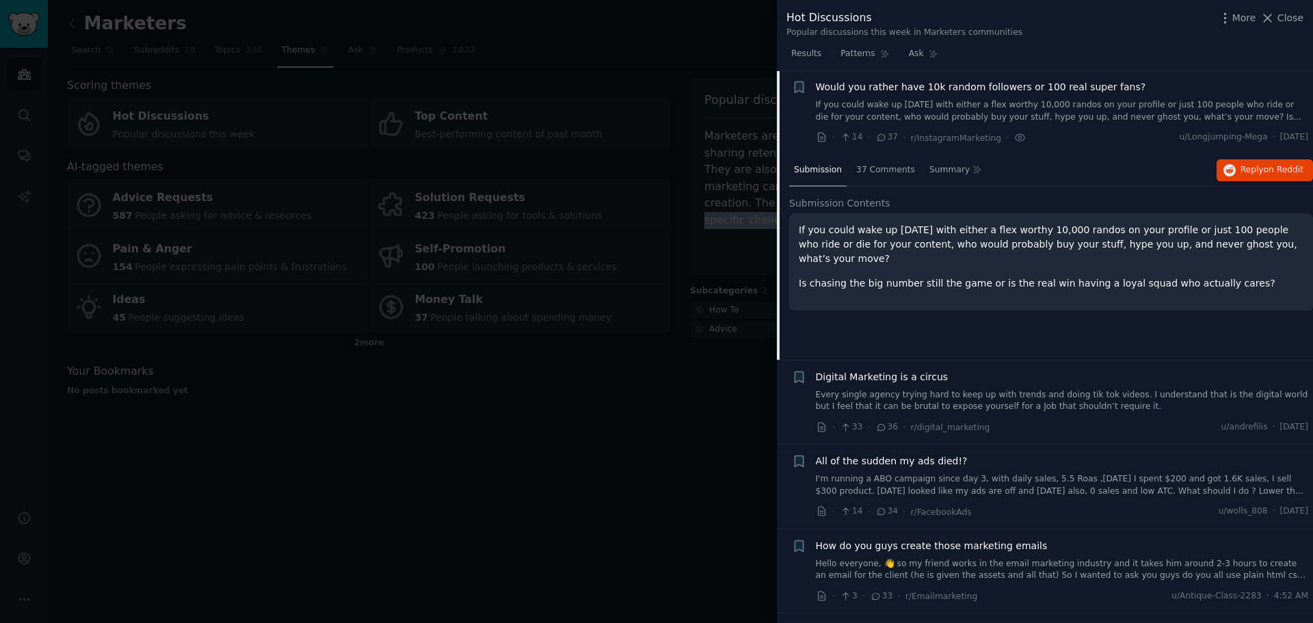
click at [935, 396] on link "Every single agency trying hard to keep up with trends and doing tik tok videos…" at bounding box center [1062, 401] width 493 height 24
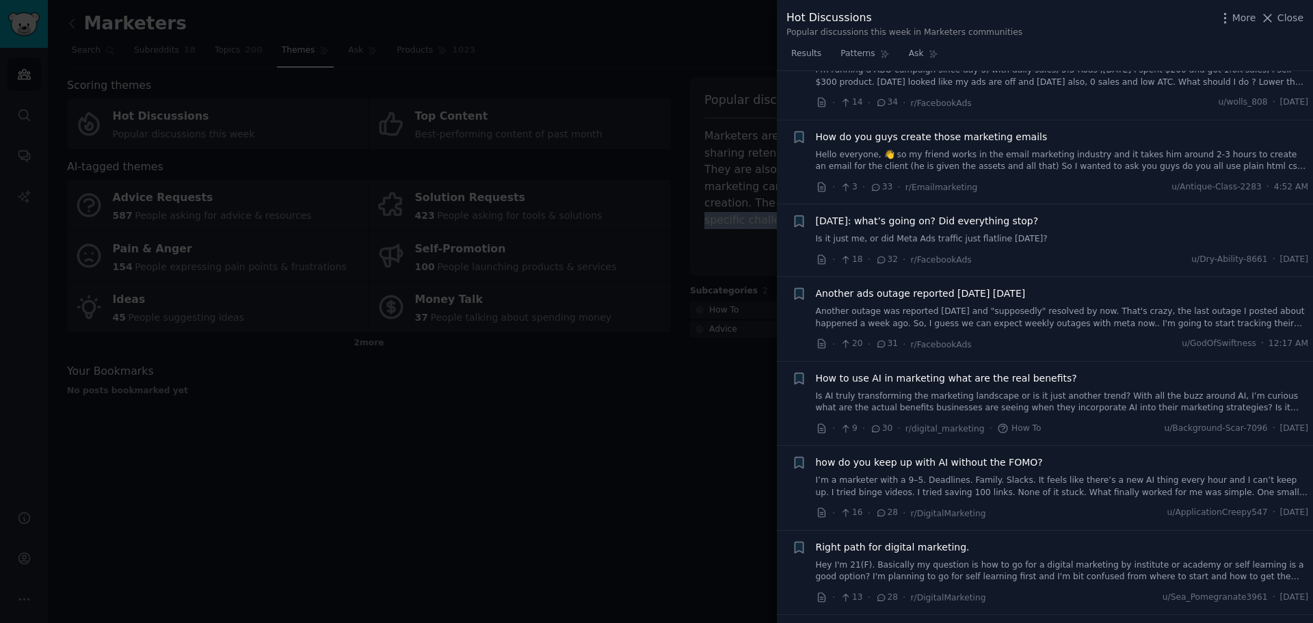
scroll to position [699, 0]
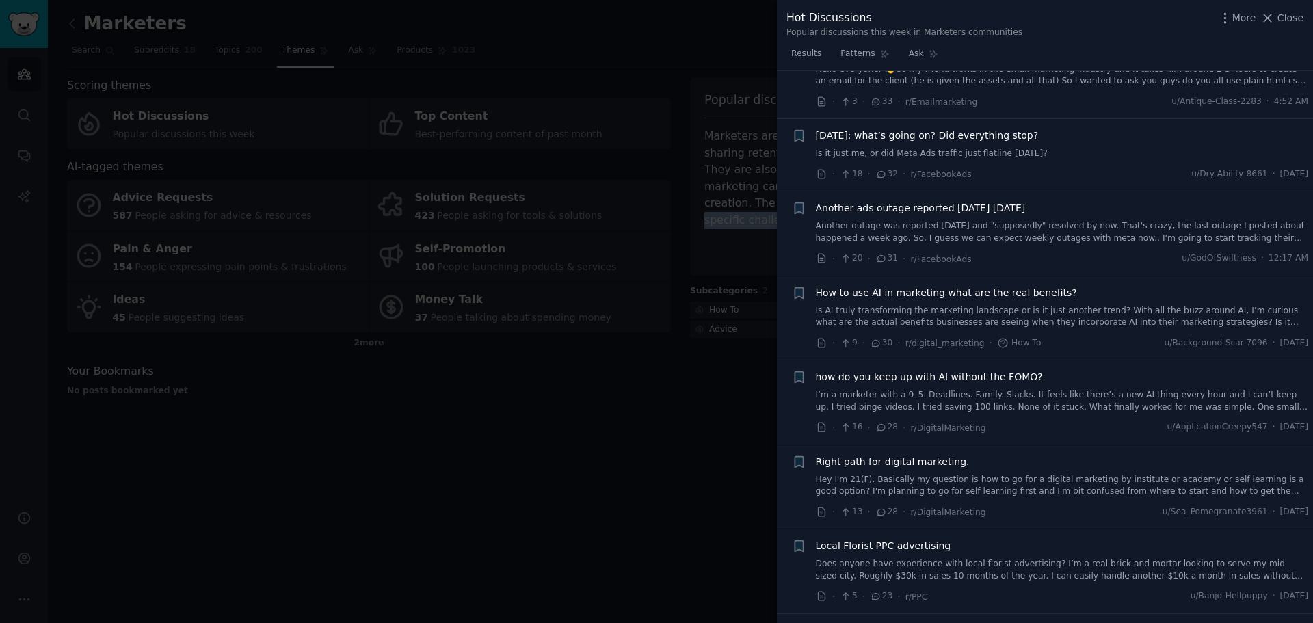
click at [985, 390] on link "I’m a marketer with a 9–5. Deadlines. Family. Slacks. It feels like there’s a n…" at bounding box center [1062, 401] width 493 height 24
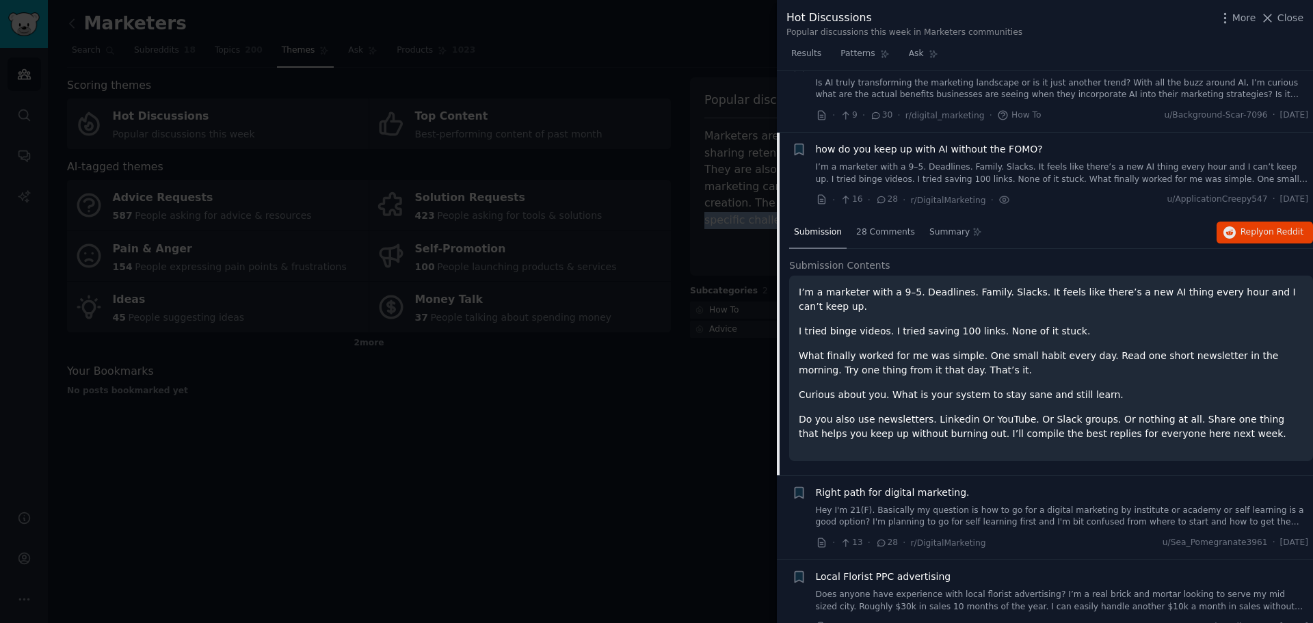
scroll to position [784, 0]
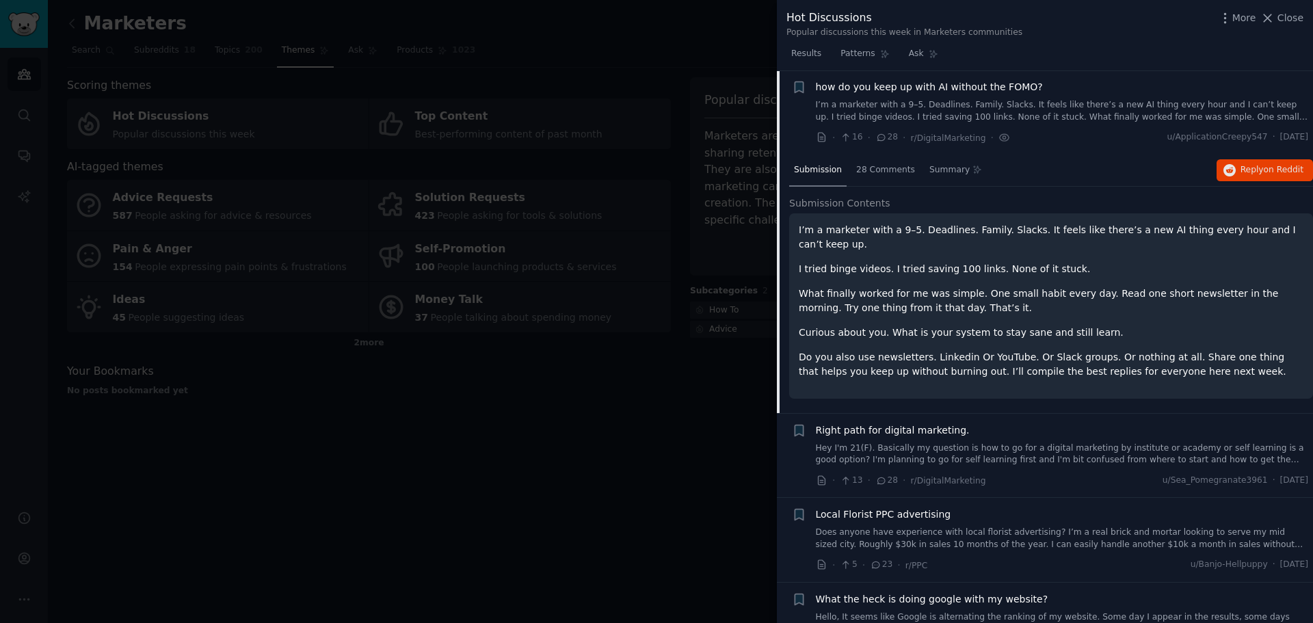
click at [700, 407] on div at bounding box center [656, 311] width 1313 height 623
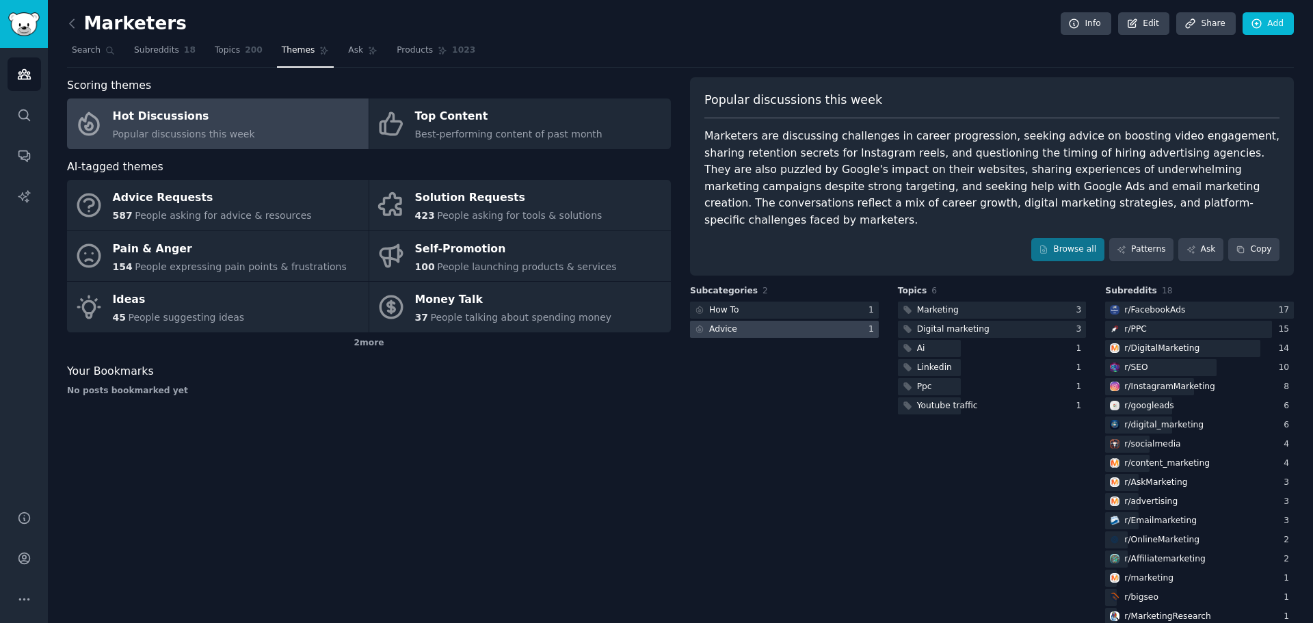
click at [807, 321] on div at bounding box center [784, 329] width 189 height 17
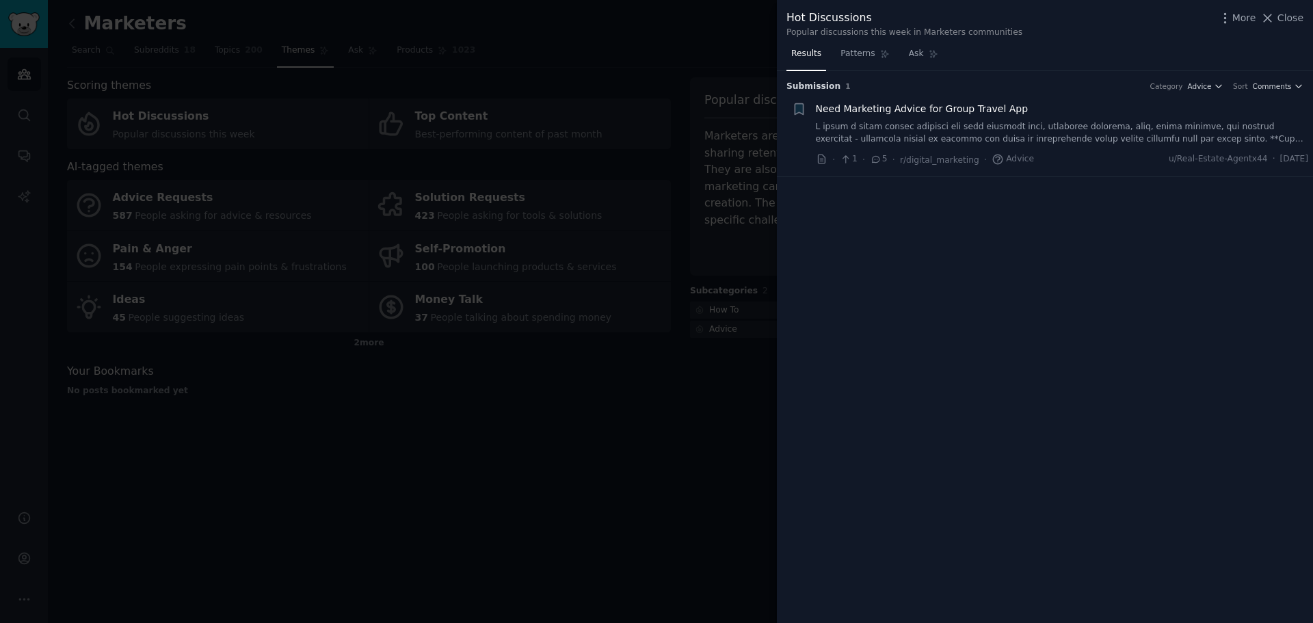
click at [974, 131] on link at bounding box center [1062, 133] width 493 height 24
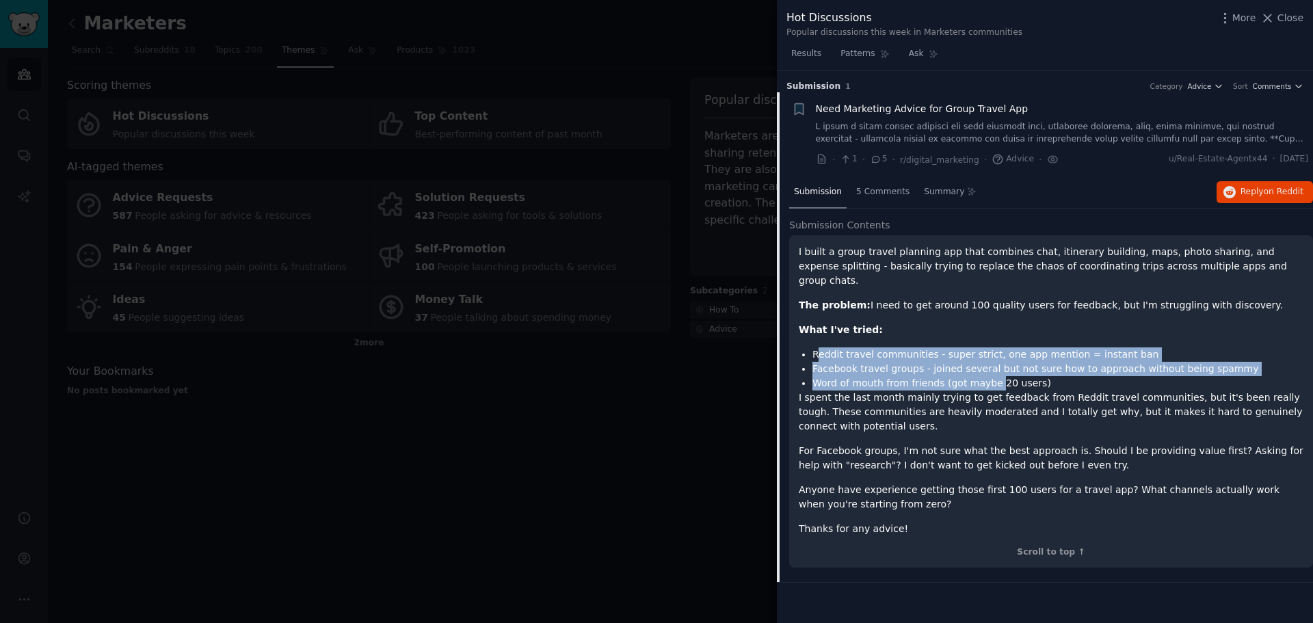
drag, startPoint x: 822, startPoint y: 342, endPoint x: 986, endPoint y: 364, distance: 165.6
click at [986, 364] on ul "Reddit travel communities - super strict, one app mention = instant ban Faceboo…" at bounding box center [1051, 368] width 505 height 43
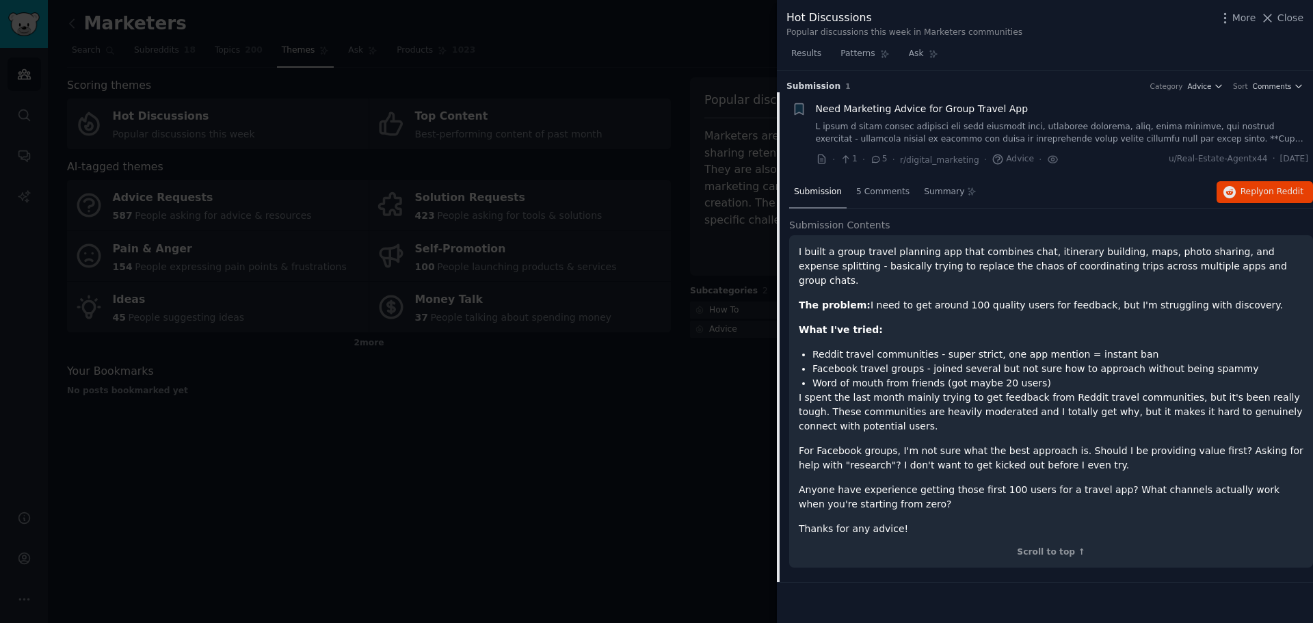
click at [911, 390] on p "I spent the last month mainly trying to get feedback from Reddit travel communi…" at bounding box center [1051, 411] width 505 height 43
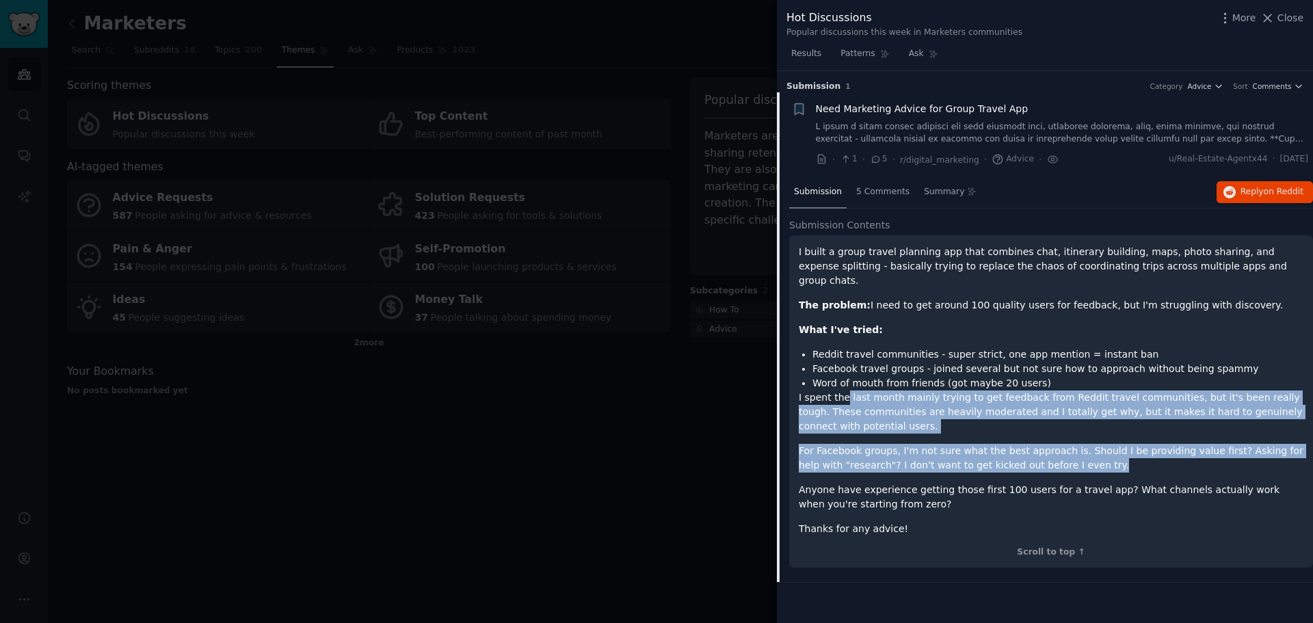
drag, startPoint x: 842, startPoint y: 388, endPoint x: 1106, endPoint y: 444, distance: 269.9
click at [1106, 444] on div "I built a group travel planning app that combines chat, itinerary building, map…" at bounding box center [1051, 390] width 505 height 291
click at [1246, 196] on span "Reply on Reddit" at bounding box center [1271, 192] width 63 height 12
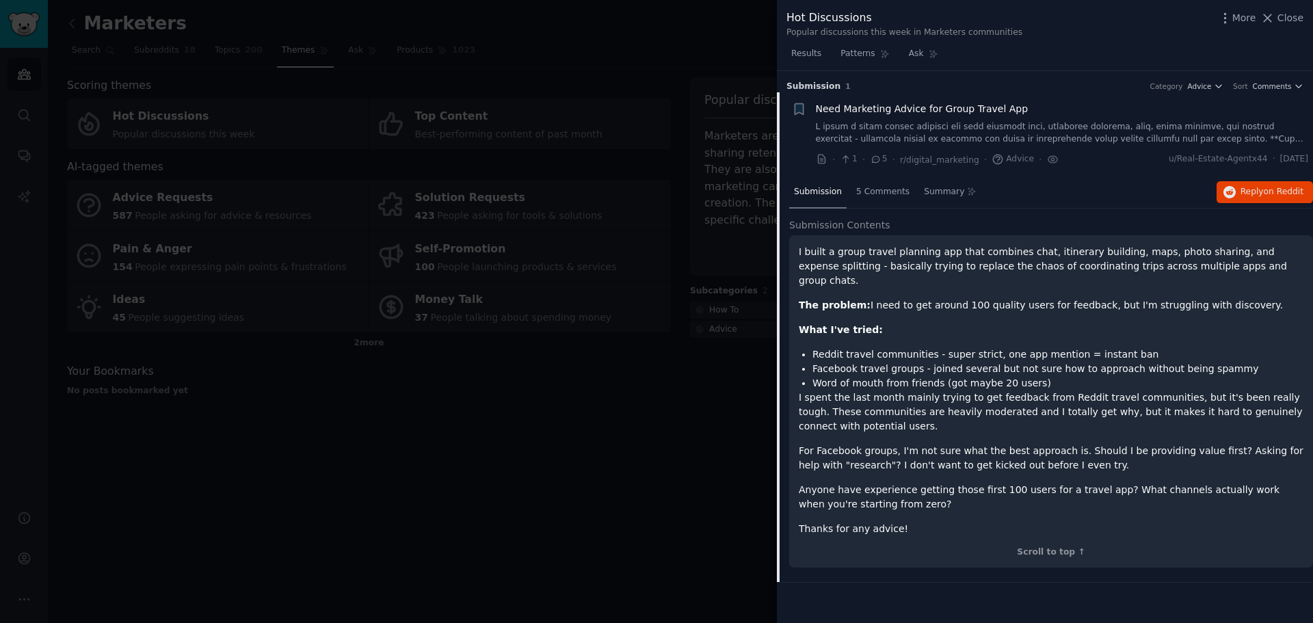
click at [622, 432] on div at bounding box center [656, 311] width 1313 height 623
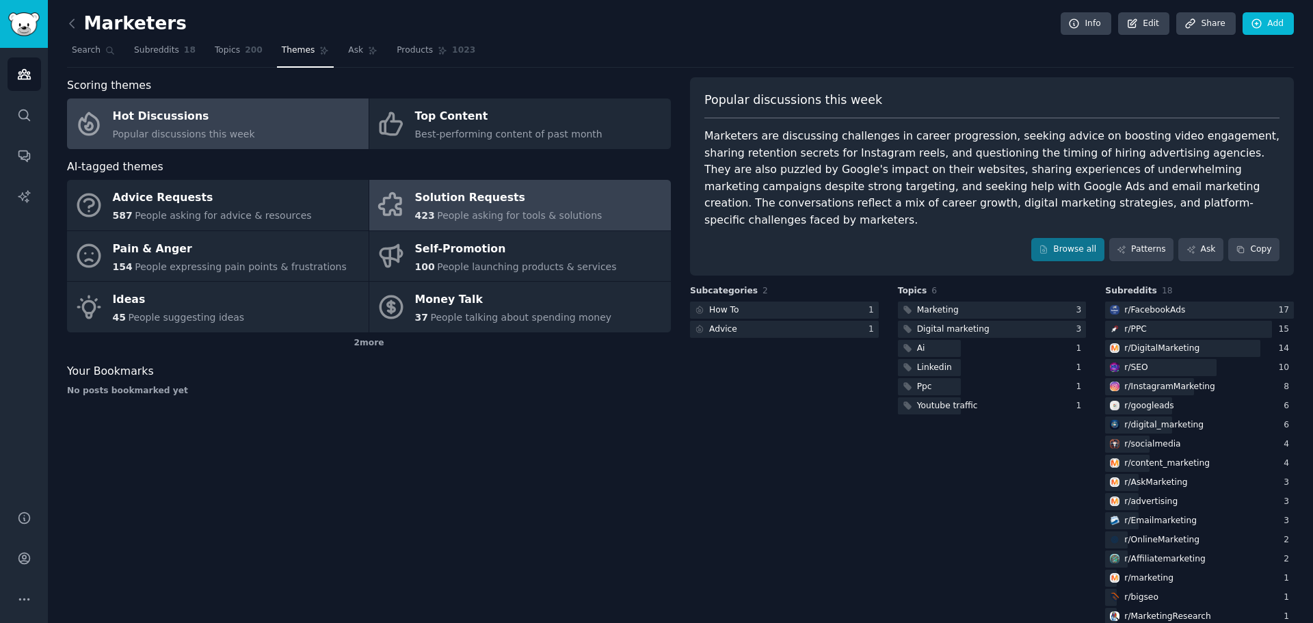
click at [524, 206] on div "Solution Requests" at bounding box center [508, 198] width 187 height 22
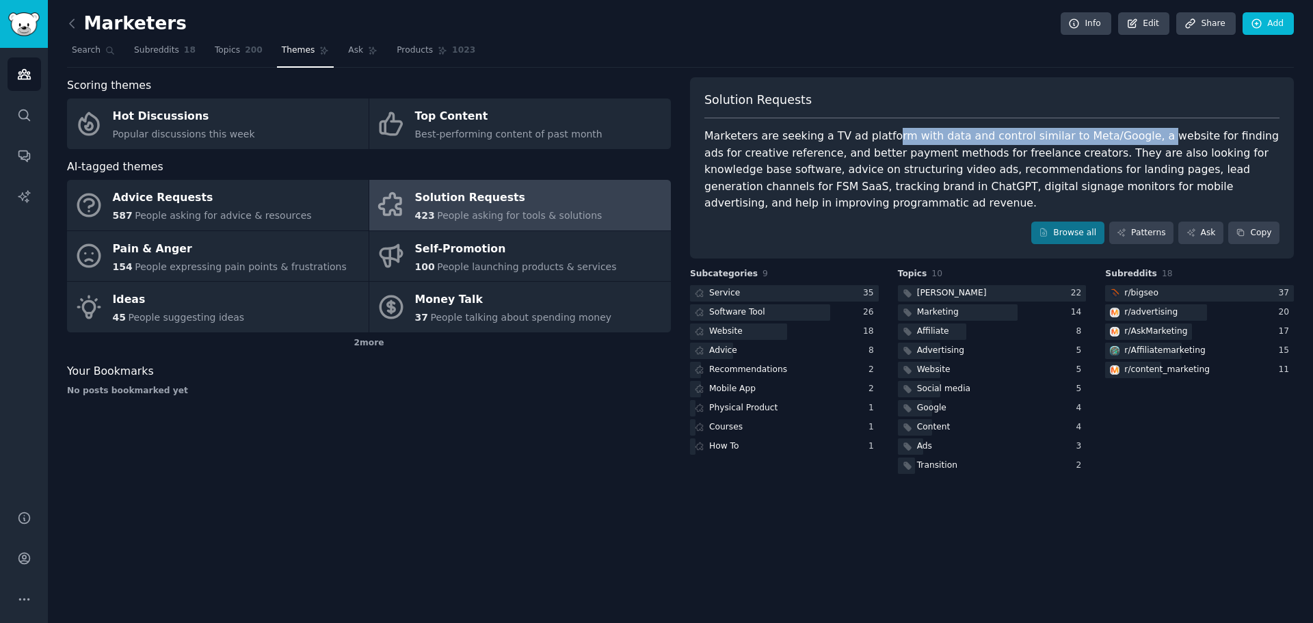
drag, startPoint x: 880, startPoint y: 140, endPoint x: 1125, endPoint y: 129, distance: 245.0
click at [1125, 129] on div "Marketers are seeking a TV ad platform with data and control similar to Meta/Go…" at bounding box center [991, 170] width 575 height 84
click at [788, 126] on div "Solution Requests Marketers are seeking a TV ad platform with data and control …" at bounding box center [992, 168] width 604 height 182
click at [1082, 230] on link "Browse all" at bounding box center [1067, 233] width 73 height 23
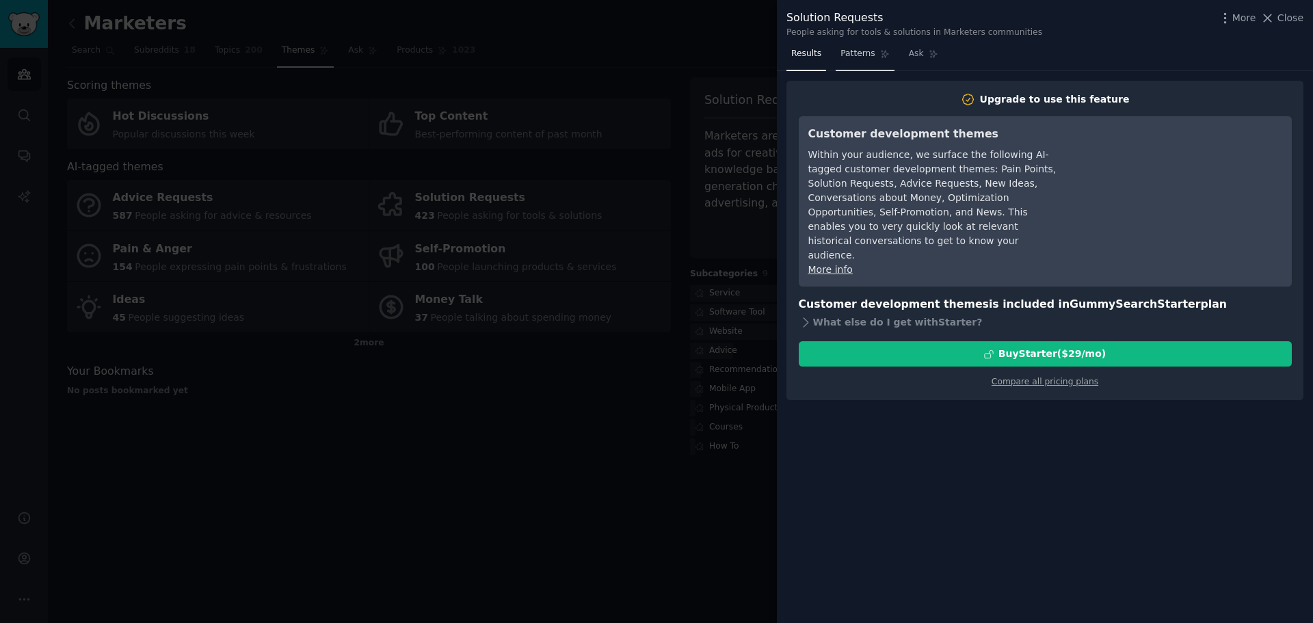
click at [866, 55] on span "Patterns" at bounding box center [857, 54] width 34 height 12
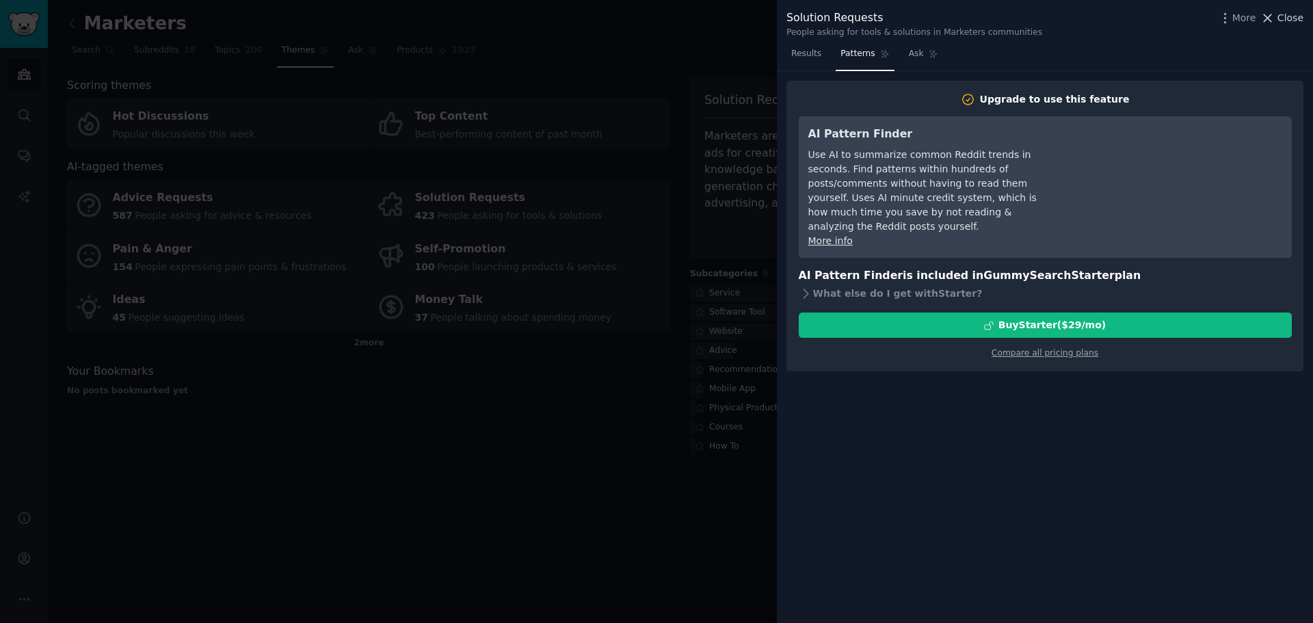
click at [1274, 21] on icon at bounding box center [1267, 18] width 14 height 14
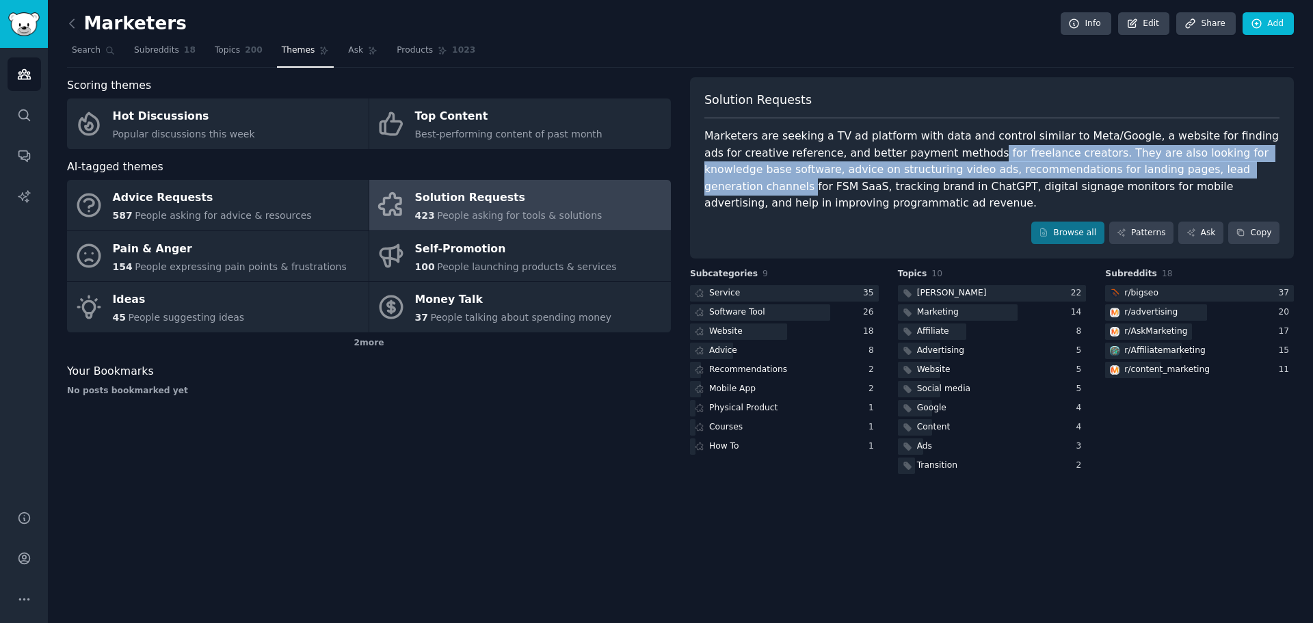
drag, startPoint x: 931, startPoint y: 152, endPoint x: 1204, endPoint y: 172, distance: 274.2
click at [1204, 172] on div "Marketers are seeking a TV ad platform with data and control similar to Meta/Go…" at bounding box center [991, 170] width 575 height 84
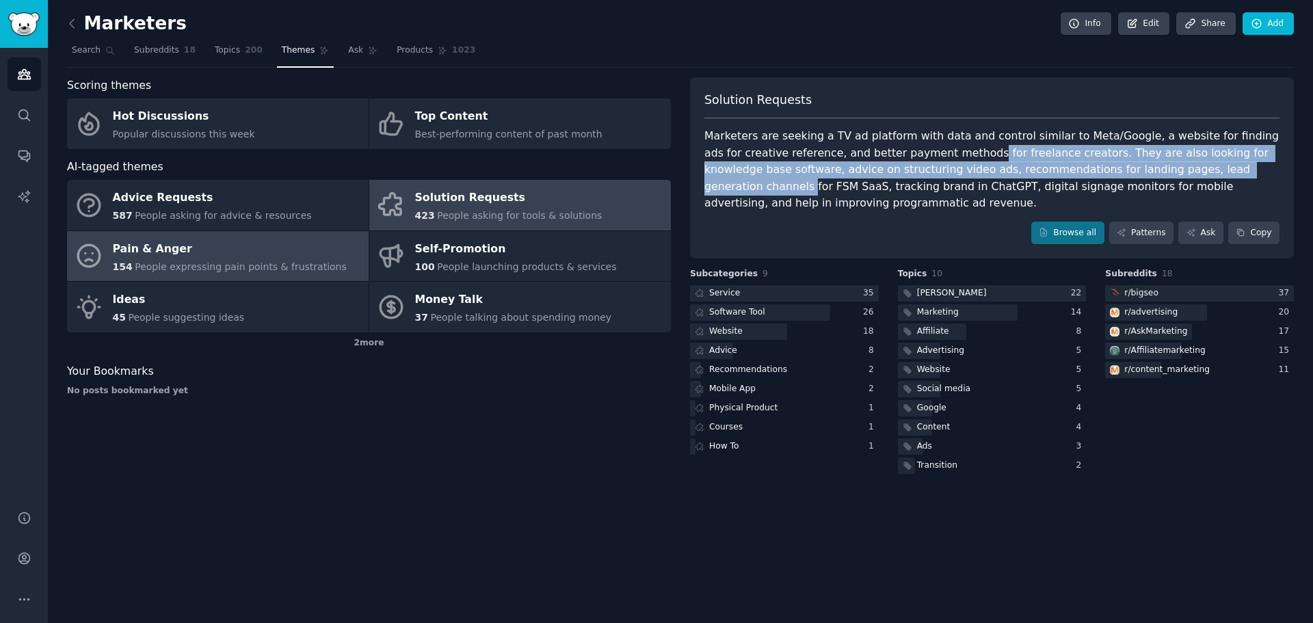
click at [174, 257] on div "Pain & Anger" at bounding box center [230, 249] width 234 height 22
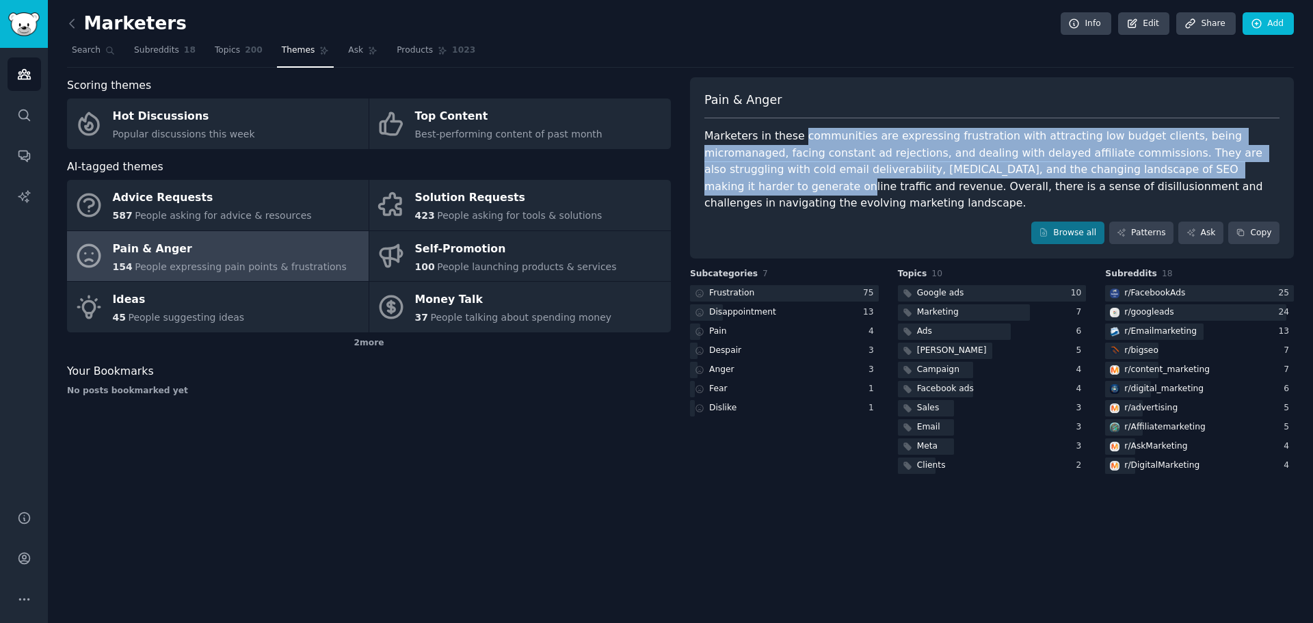
drag, startPoint x: 797, startPoint y: 138, endPoint x: 1165, endPoint y: 174, distance: 369.6
click at [1165, 174] on div "Marketers in these communities are expressing frustration with attracting low b…" at bounding box center [991, 170] width 575 height 84
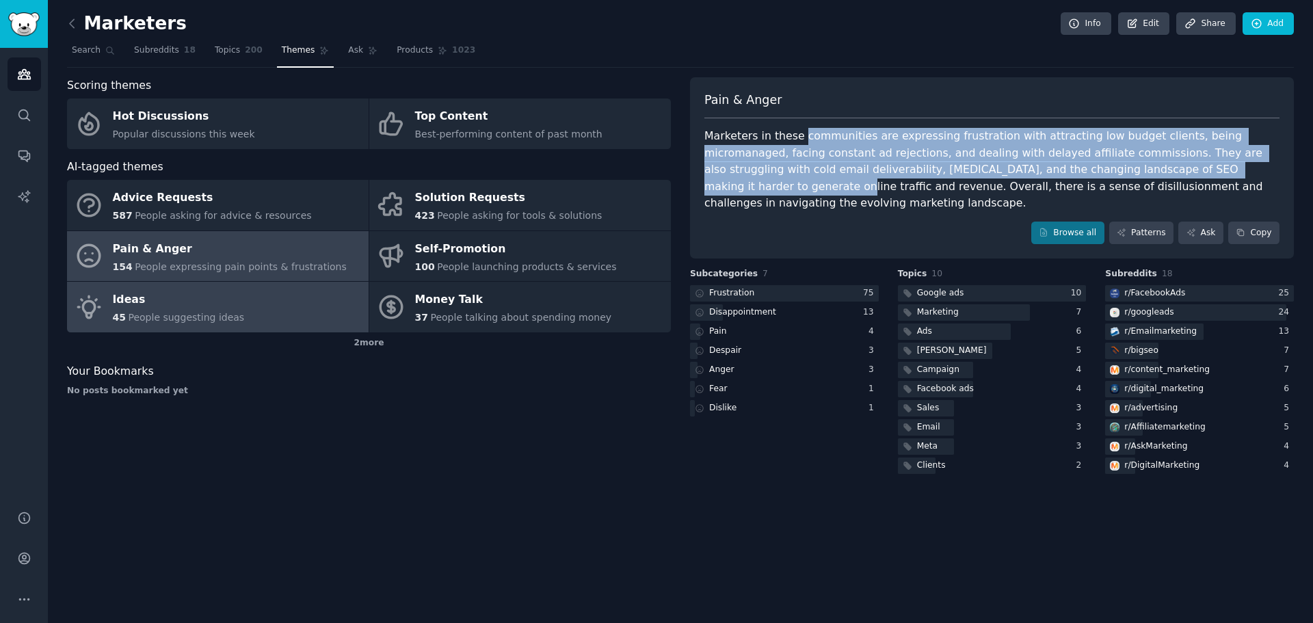
click at [190, 289] on div "Ideas" at bounding box center [179, 300] width 132 height 22
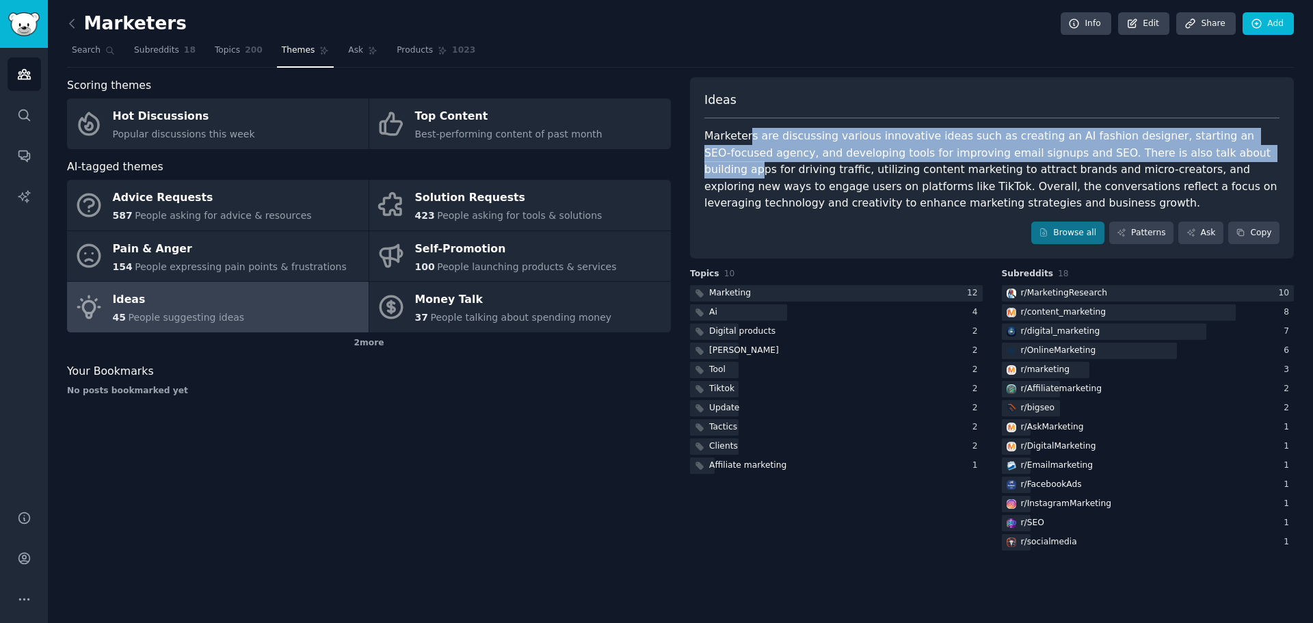
drag, startPoint x: 749, startPoint y: 139, endPoint x: 1197, endPoint y: 150, distance: 448.0
click at [1197, 150] on div "Marketers are discussing various innovative ideas such as creating an AI fashio…" at bounding box center [991, 170] width 575 height 84
click at [1077, 228] on link "Browse all" at bounding box center [1067, 233] width 73 height 23
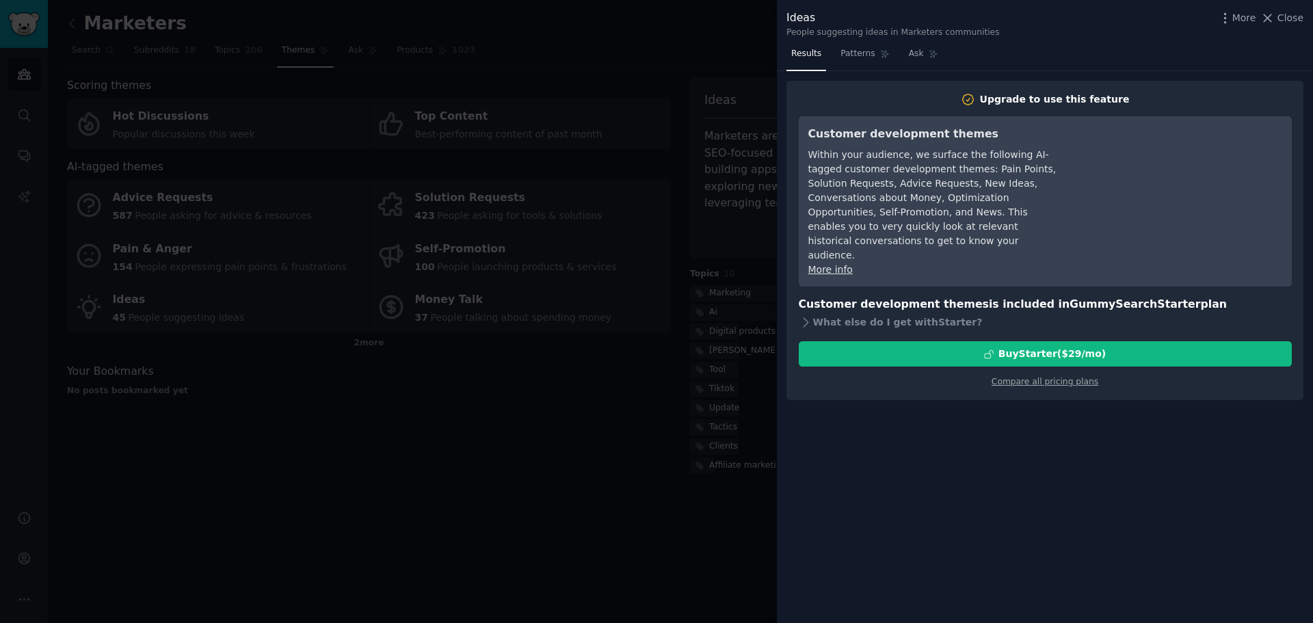
click at [764, 29] on div at bounding box center [656, 311] width 1313 height 623
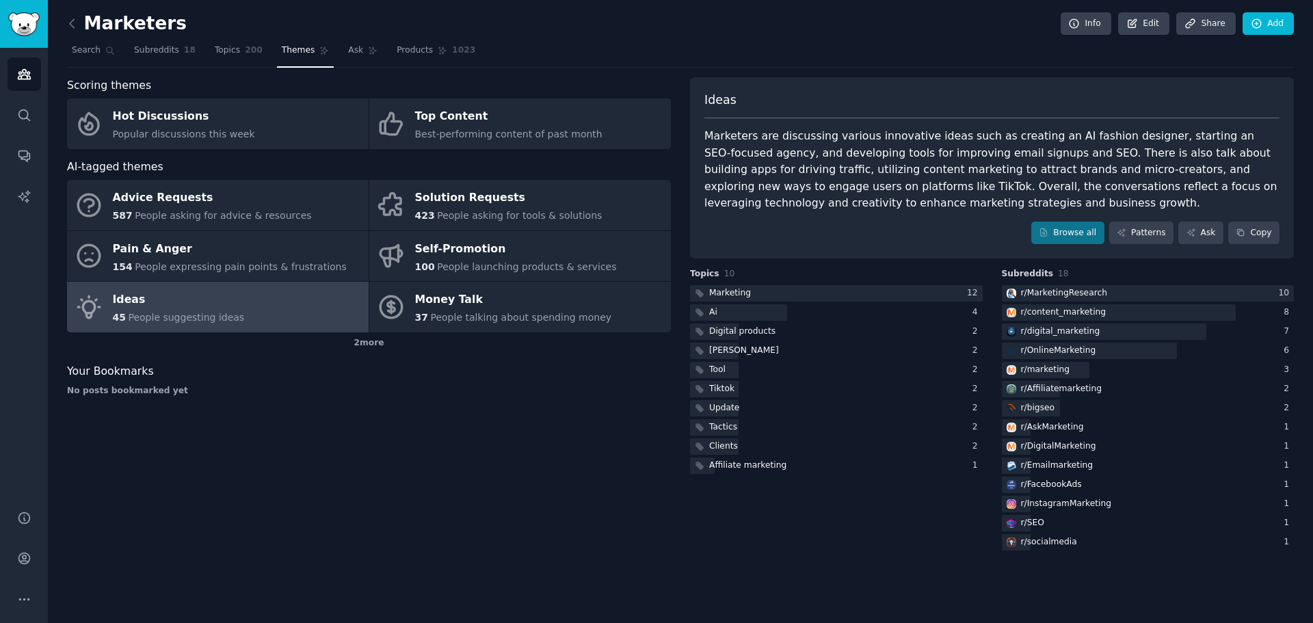
click at [753, 157] on div "Marketers are discussing various innovative ideas such as creating an AI fashio…" at bounding box center [991, 170] width 575 height 84
click at [176, 312] on span "People suggesting ideas" at bounding box center [186, 317] width 116 height 11
click at [374, 351] on div "2 more" at bounding box center [369, 343] width 604 height 22
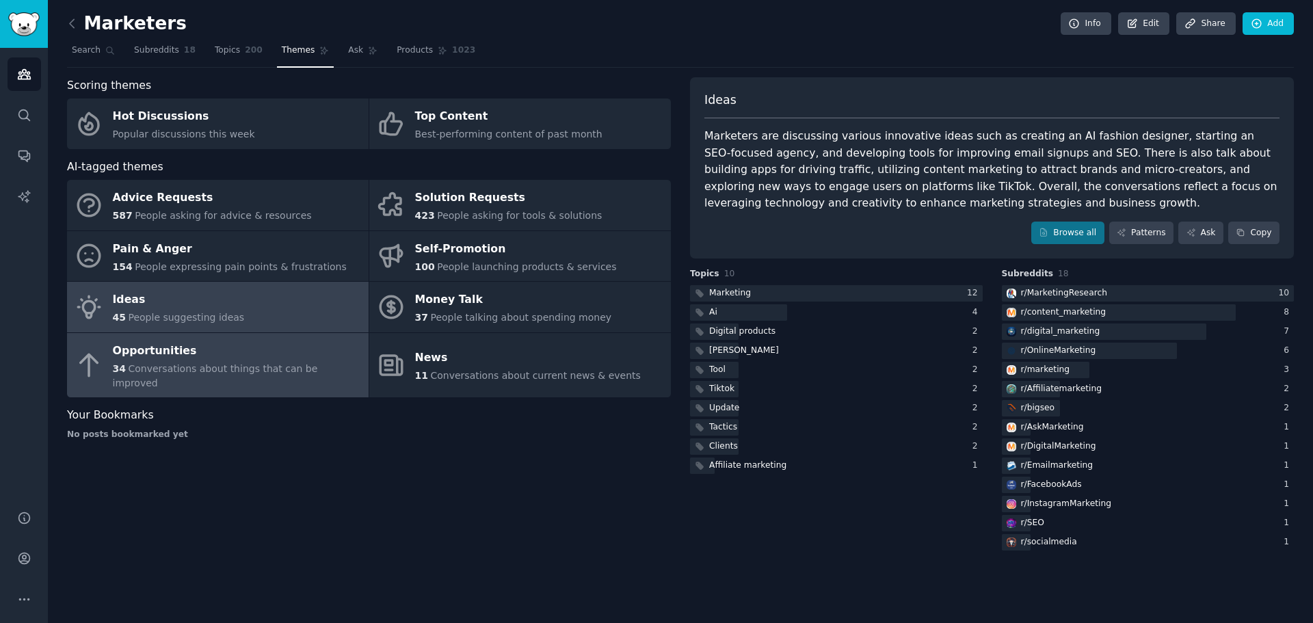
click at [280, 351] on div "Opportunities" at bounding box center [237, 351] width 249 height 22
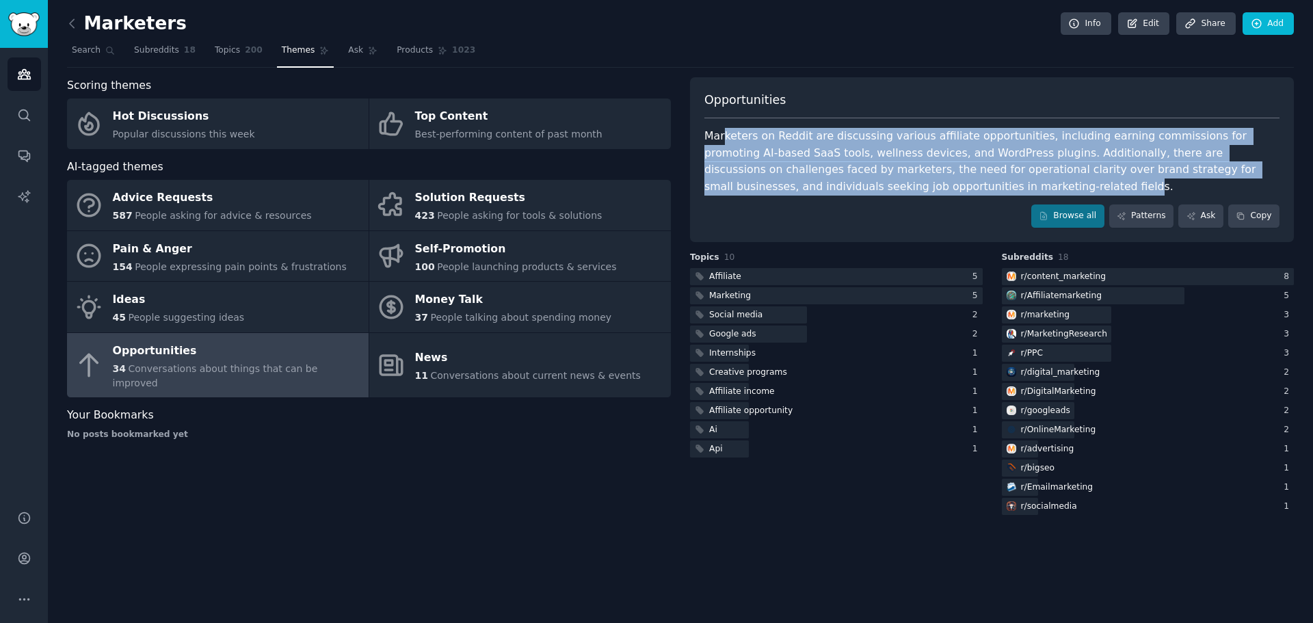
drag, startPoint x: 725, startPoint y: 137, endPoint x: 892, endPoint y: 178, distance: 172.5
click at [892, 178] on div "Marketers on Reddit are discussing various affiliate opportunities, including e…" at bounding box center [991, 161] width 575 height 67
click at [75, 31] on link at bounding box center [75, 24] width 17 height 22
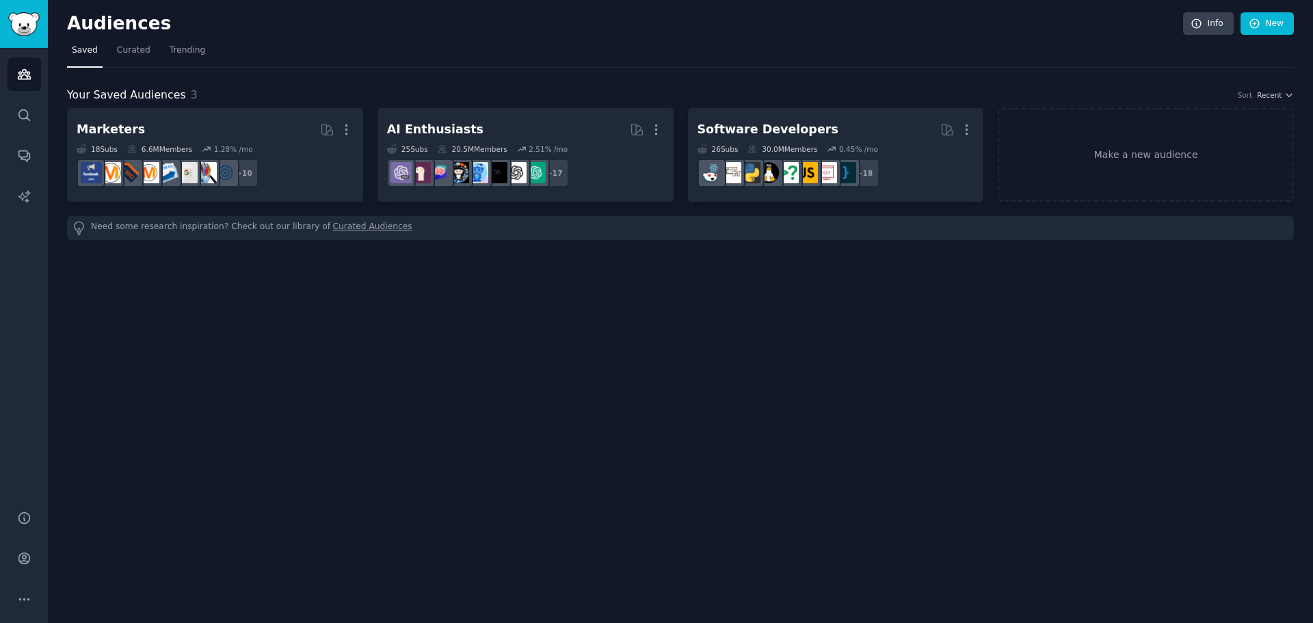
click at [75, 31] on h2 "Audiences" at bounding box center [625, 24] width 1116 height 22
click at [23, 81] on icon "Sidebar" at bounding box center [24, 74] width 14 height 14
click at [178, 53] on span "Trending" at bounding box center [188, 50] width 36 height 12
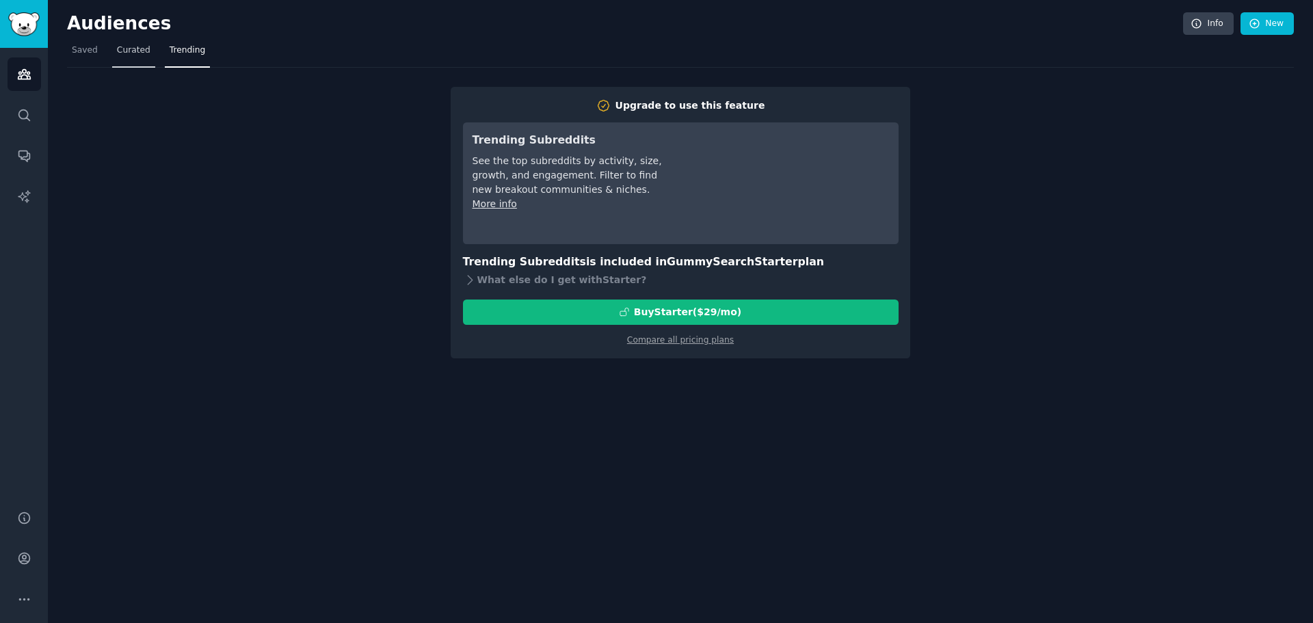
click at [146, 47] on link "Curated" at bounding box center [133, 54] width 43 height 28
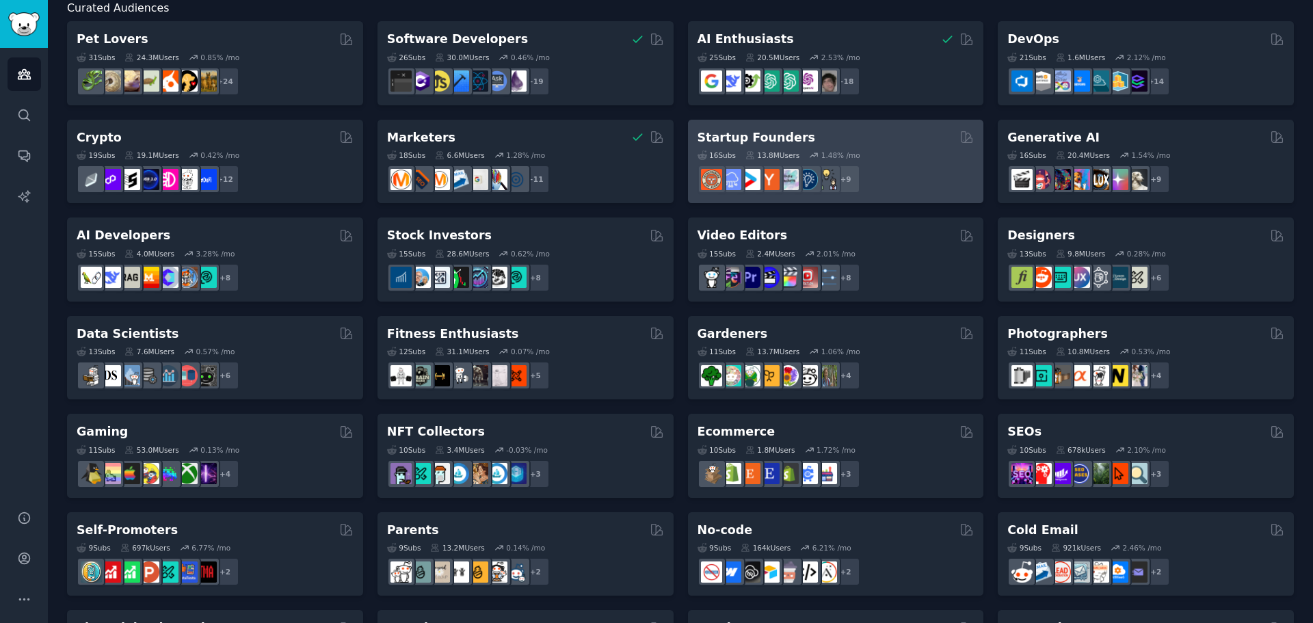
scroll to position [137, 0]
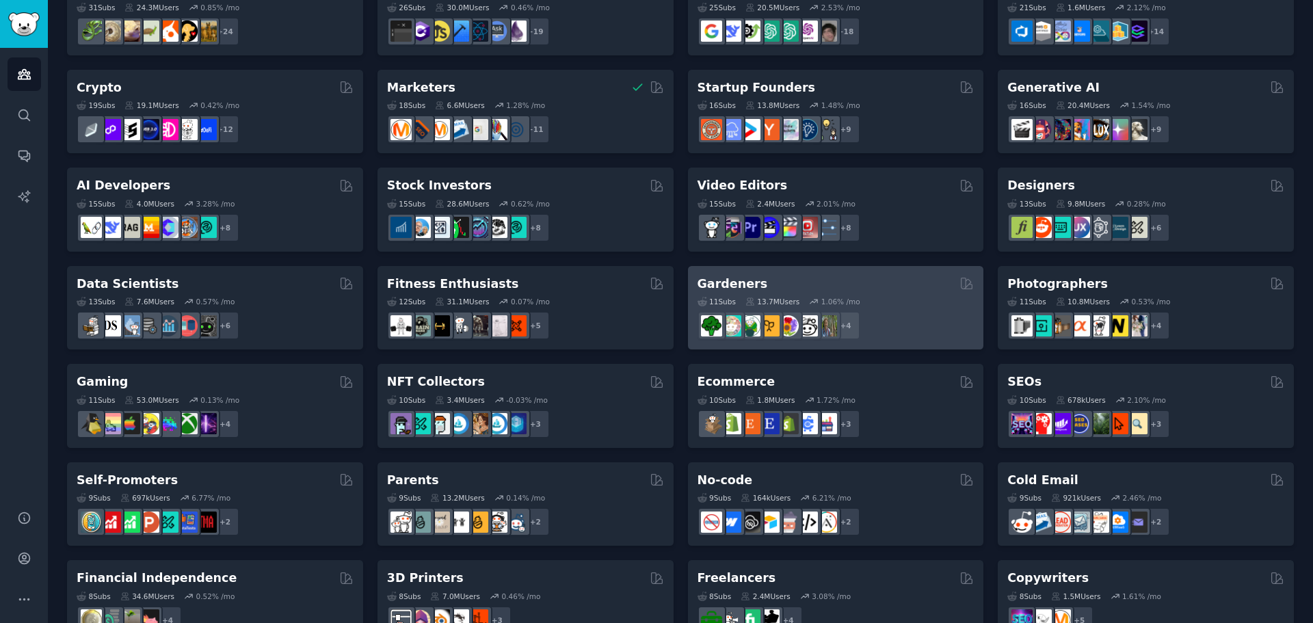
click at [805, 276] on div "Gardeners" at bounding box center [835, 284] width 277 height 17
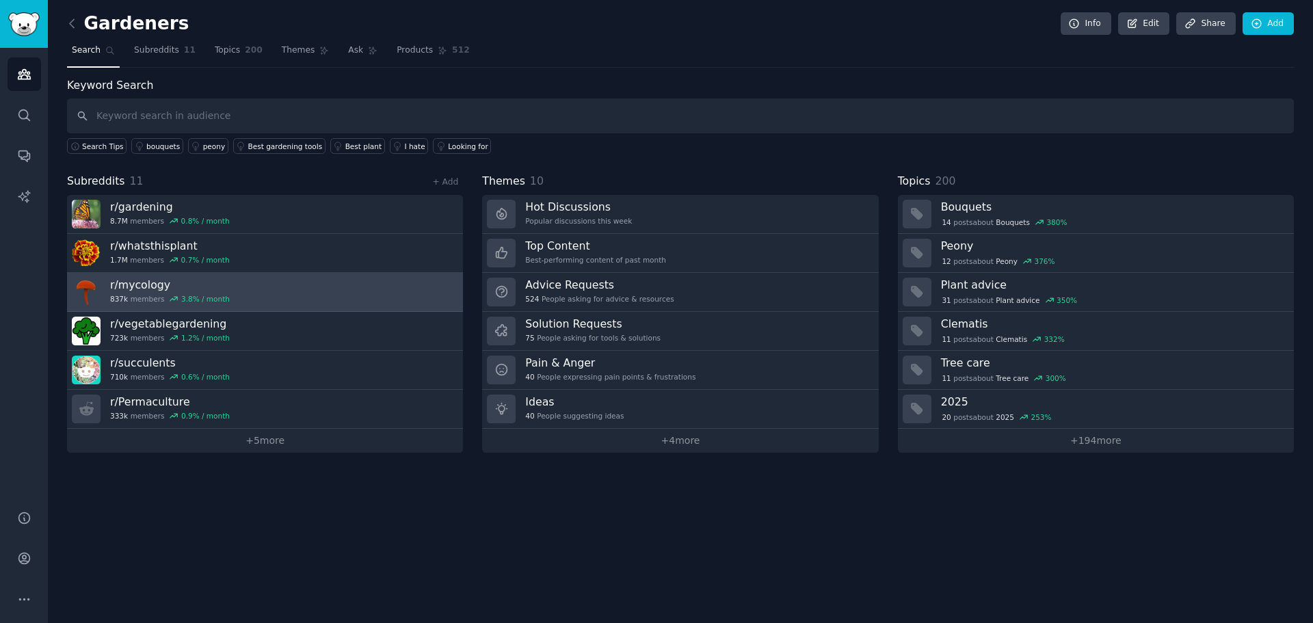
click at [230, 280] on link "r/ mycology 837k members 3.8 % / month" at bounding box center [265, 292] width 396 height 39
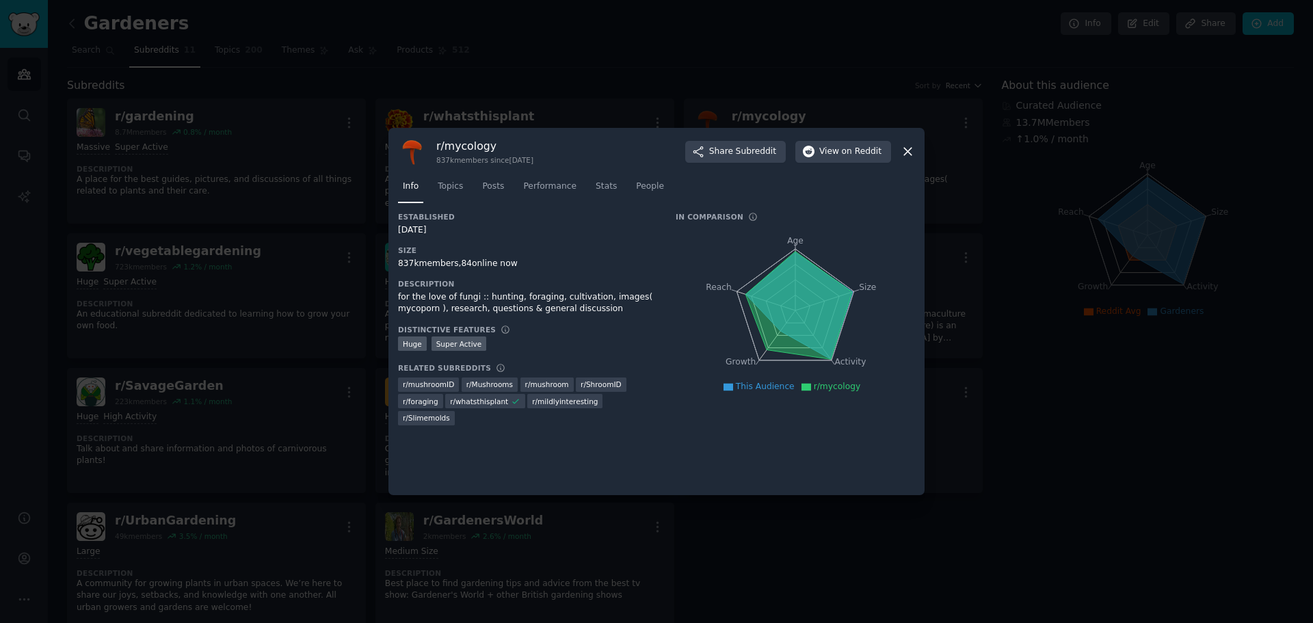
click at [905, 152] on icon at bounding box center [907, 151] width 14 height 14
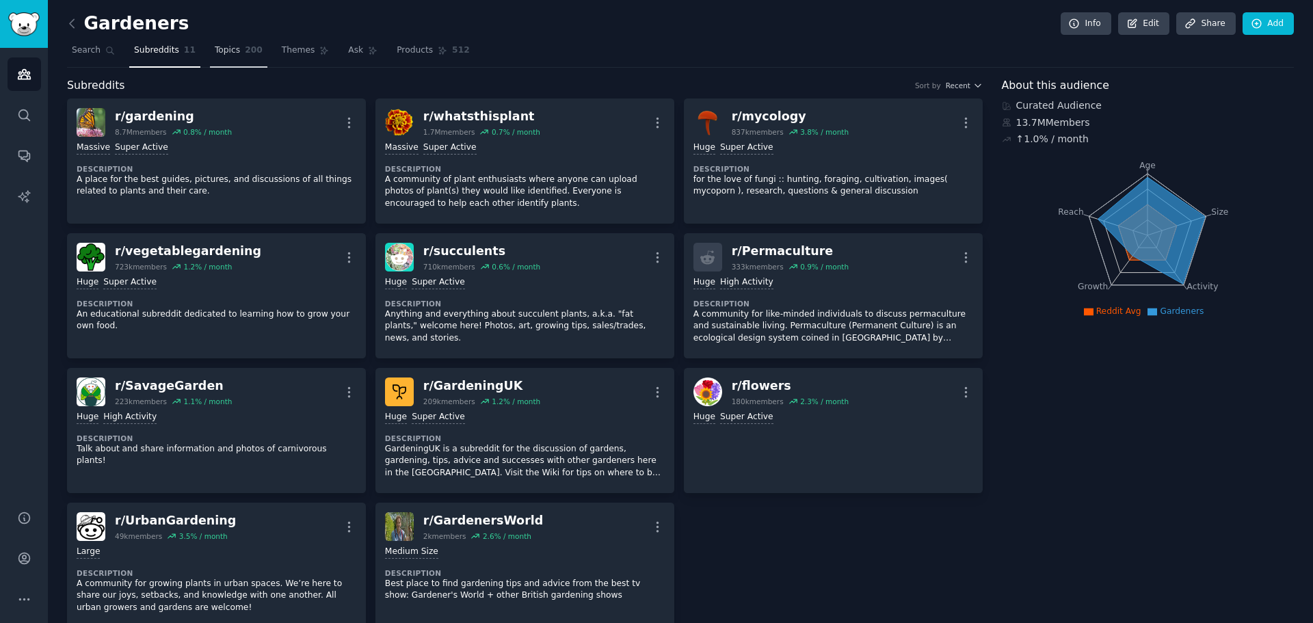
click at [245, 51] on span "200" at bounding box center [254, 50] width 18 height 12
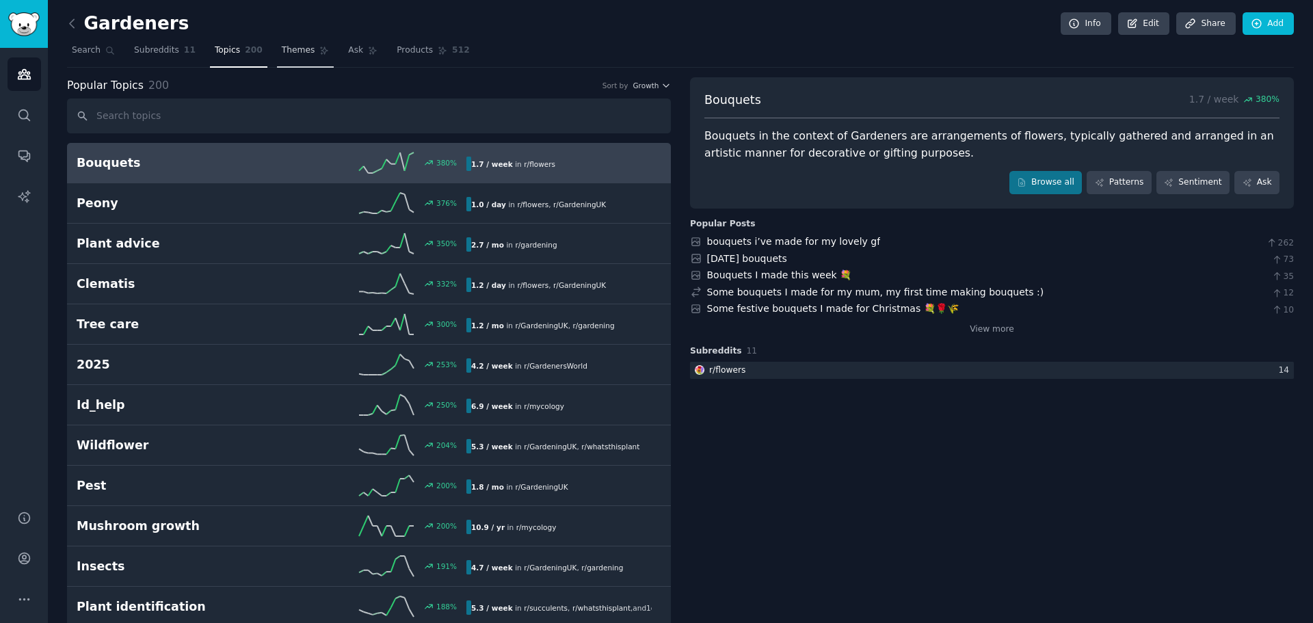
click at [282, 51] on span "Themes" at bounding box center [299, 50] width 34 height 12
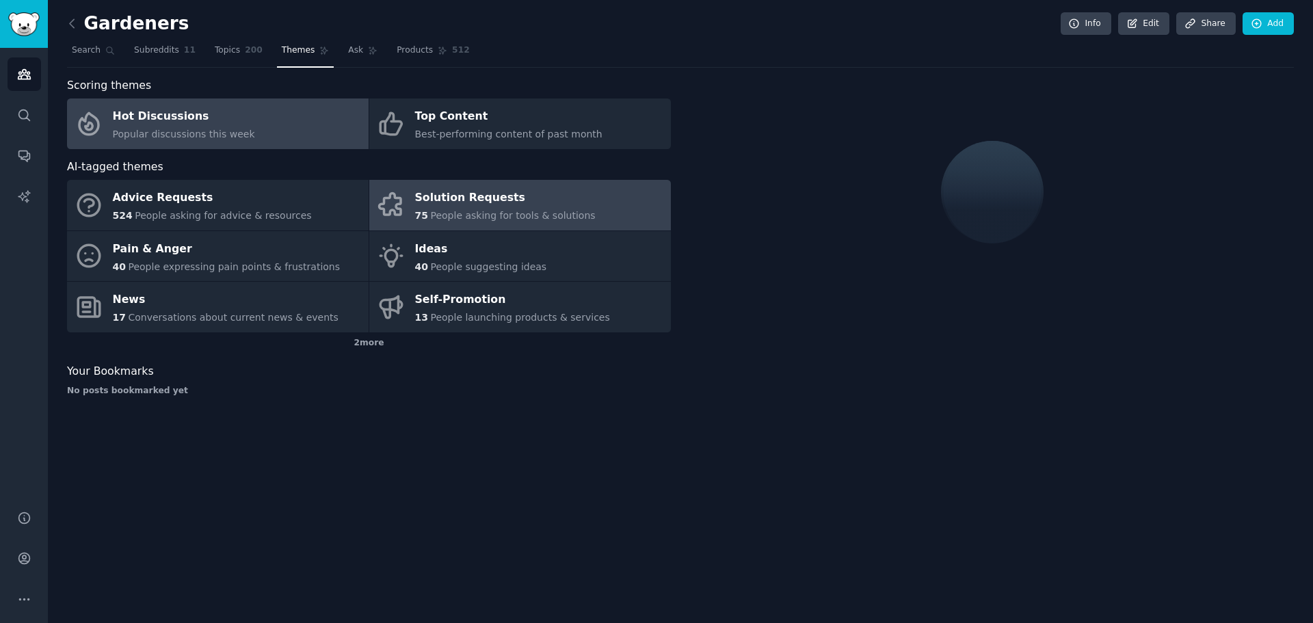
click at [472, 190] on div "Solution Requests" at bounding box center [505, 198] width 180 height 22
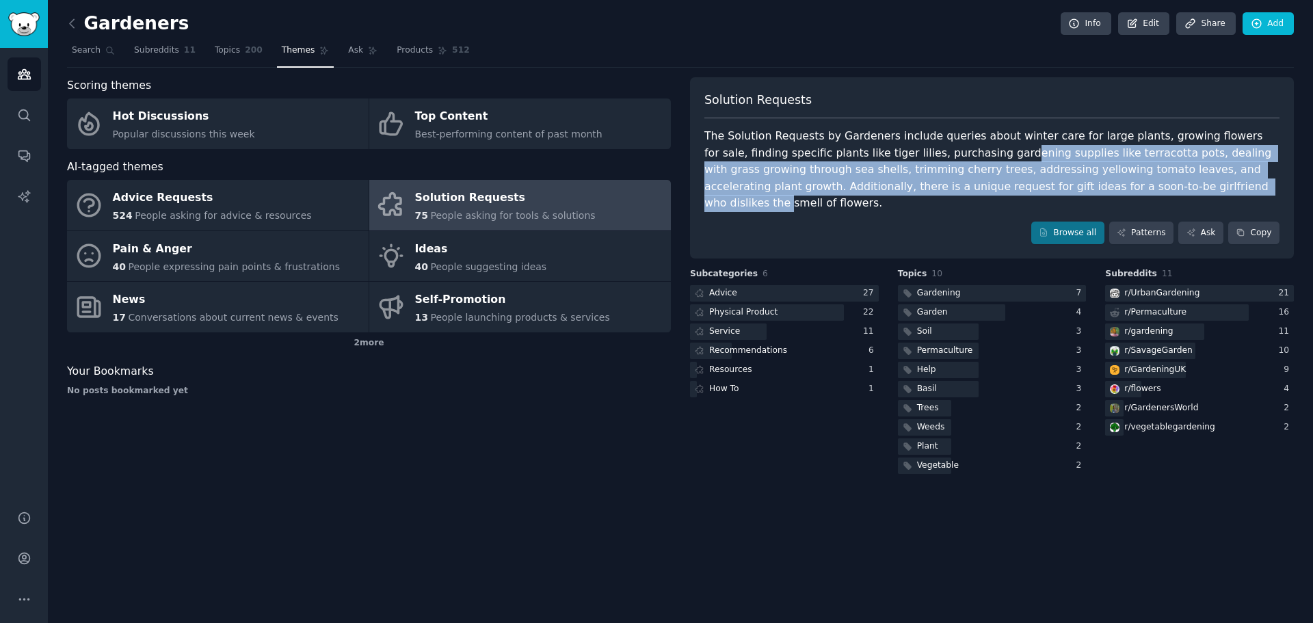
drag, startPoint x: 919, startPoint y: 159, endPoint x: 1047, endPoint y: 179, distance: 129.4
click at [1047, 179] on div "The Solution Requests by Gardeners include queries about winter care for large …" at bounding box center [991, 170] width 575 height 84
click at [971, 178] on div "The Solution Requests by Gardeners include queries about winter care for large …" at bounding box center [991, 170] width 575 height 84
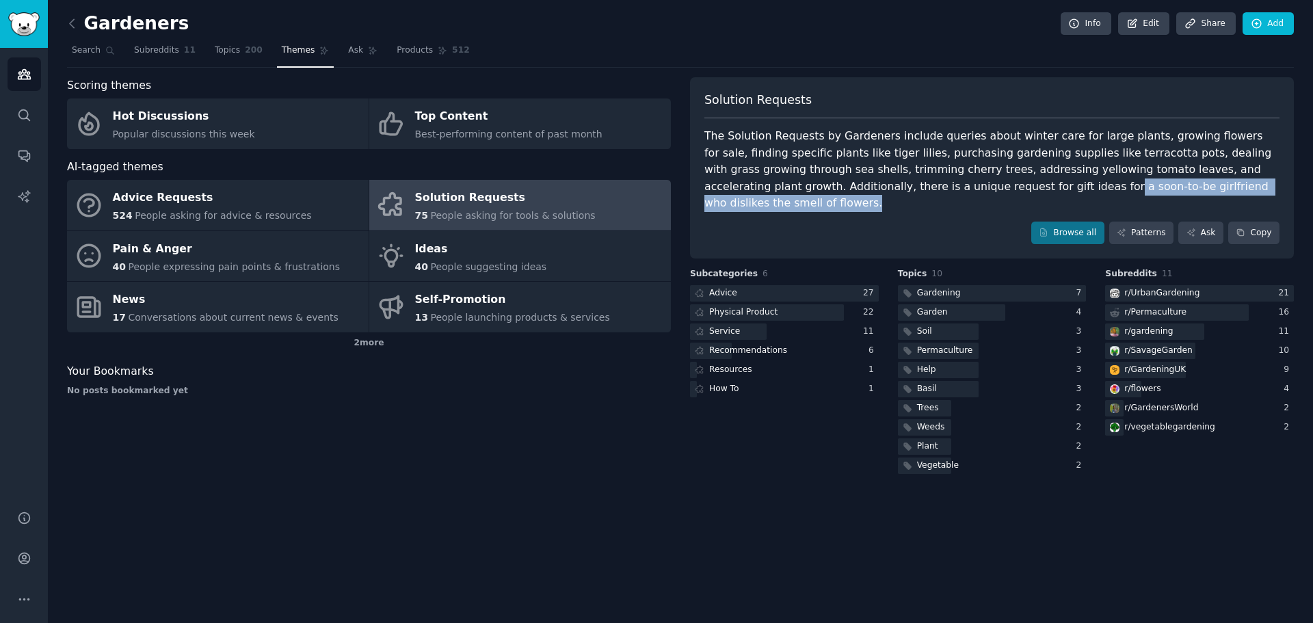
drag, startPoint x: 855, startPoint y: 180, endPoint x: 1025, endPoint y: 203, distance: 171.1
click at [1025, 203] on div "Solution Requests The Solution Requests by Gardeners include queries about wint…" at bounding box center [992, 168] width 604 height 182
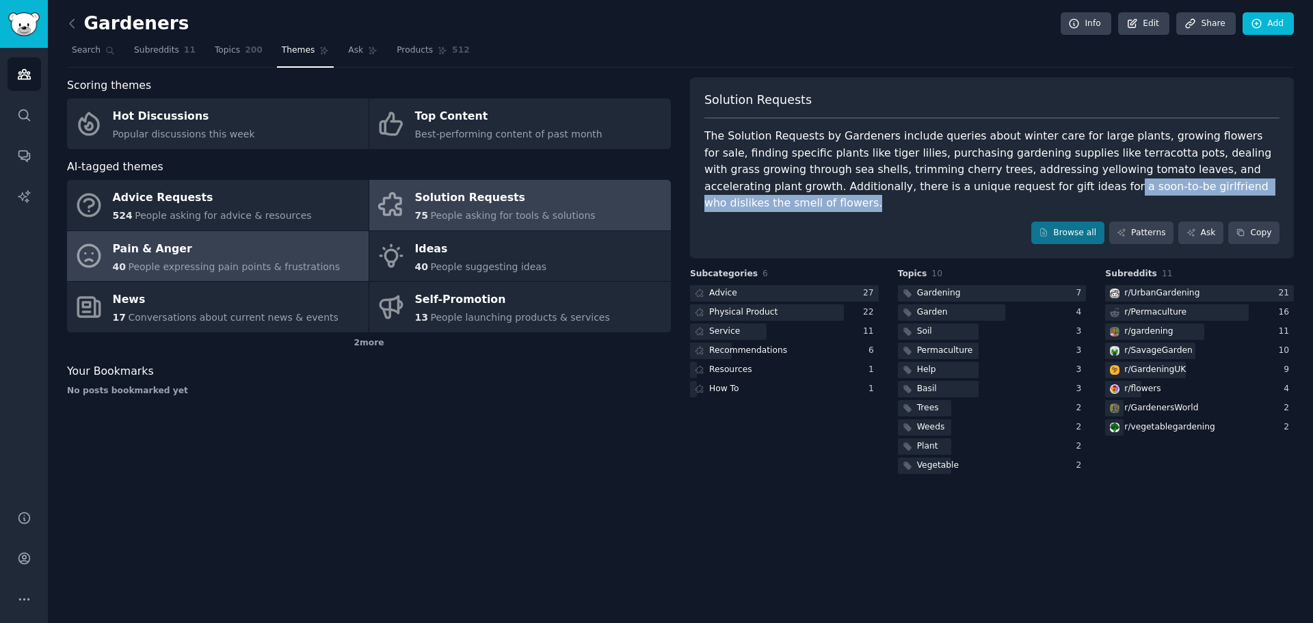
click at [182, 256] on div "Pain & Anger" at bounding box center [227, 249] width 228 height 22
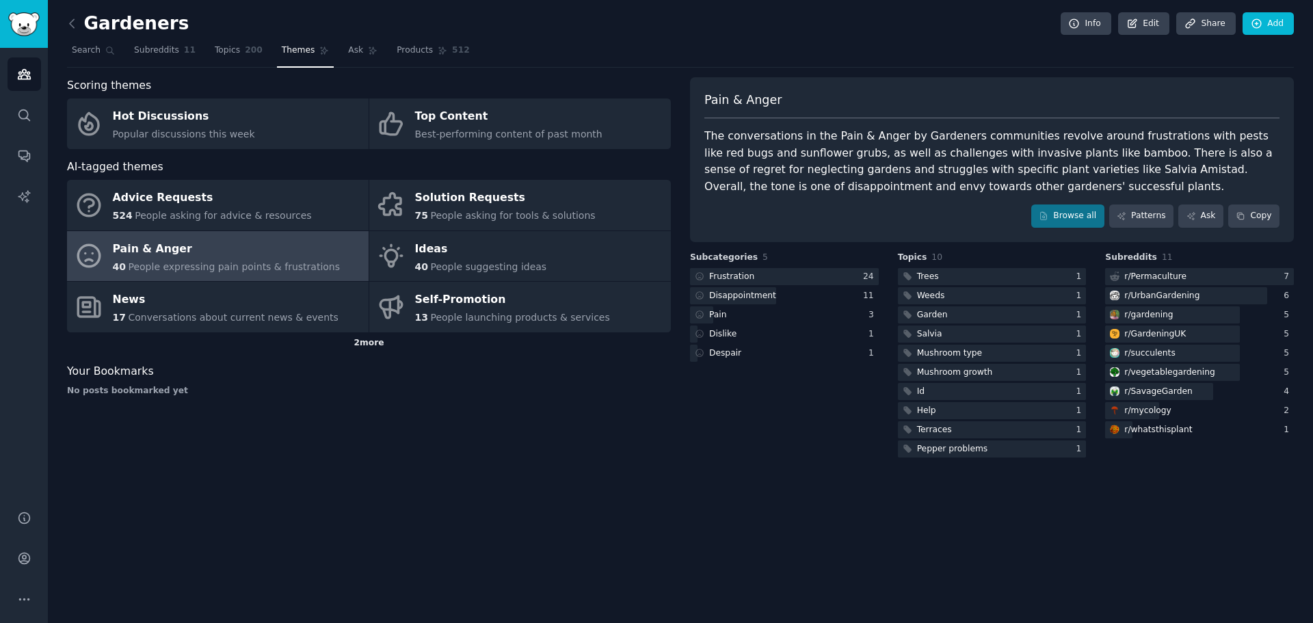
click at [364, 347] on div "2 more" at bounding box center [369, 343] width 604 height 22
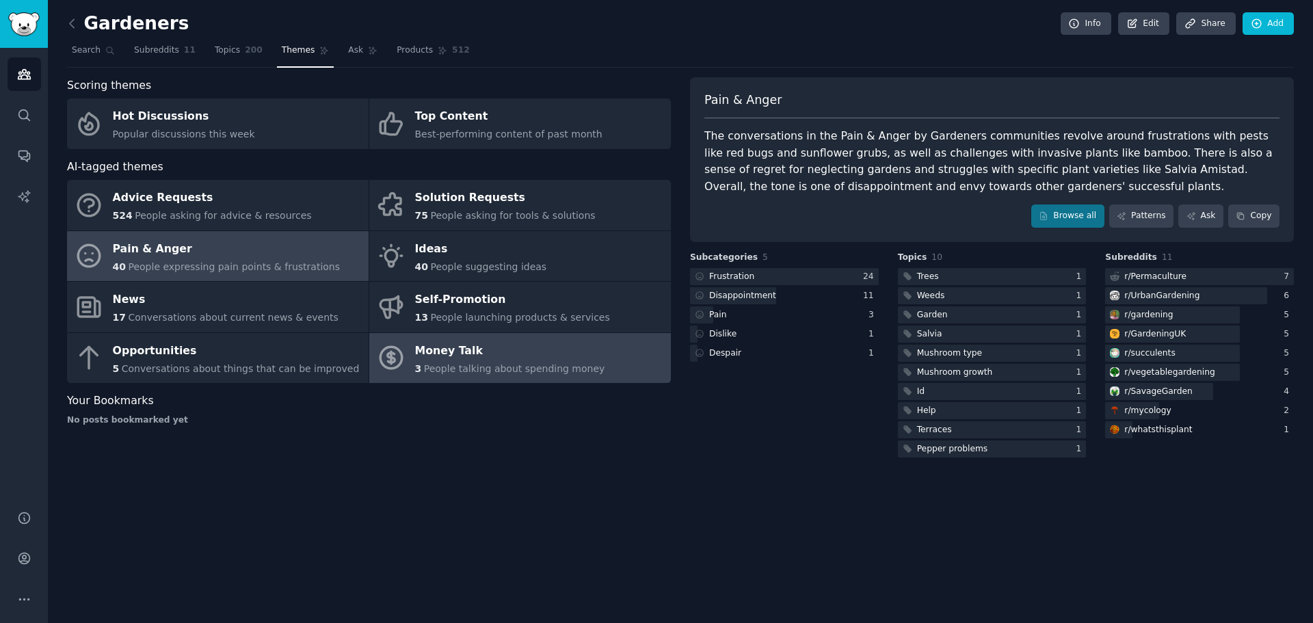
click at [516, 345] on div "Money Talk" at bounding box center [510, 351] width 190 height 22
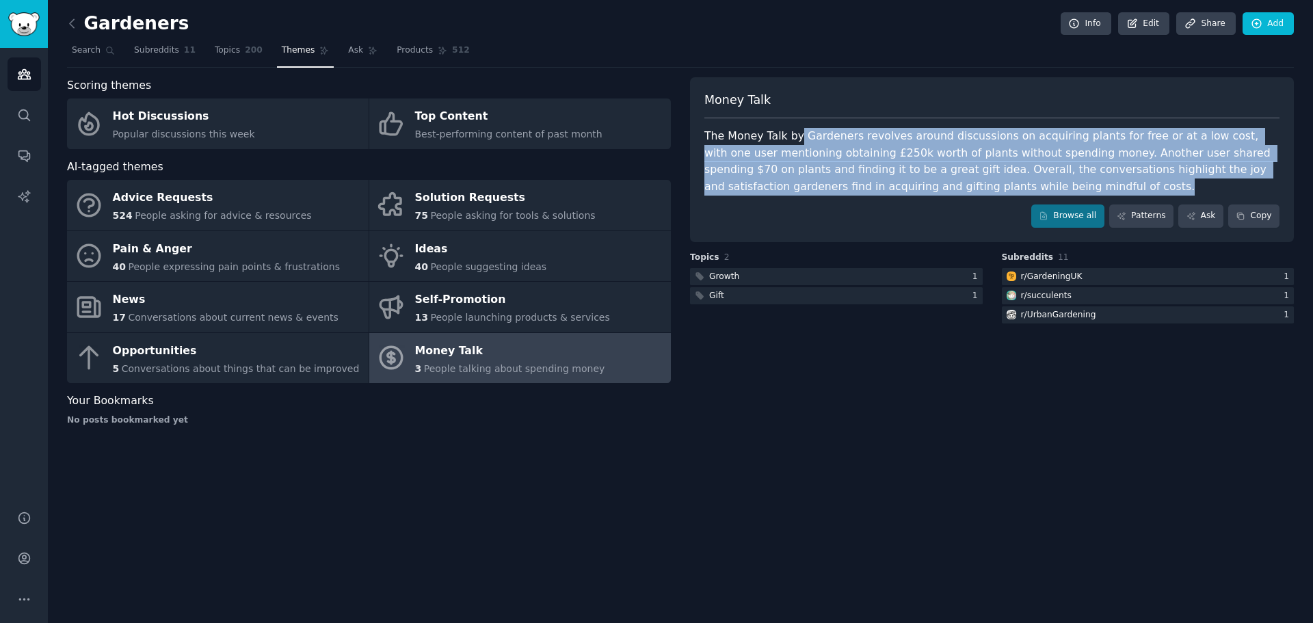
drag, startPoint x: 796, startPoint y: 141, endPoint x: 946, endPoint y: 180, distance: 155.4
click at [946, 180] on div "The Money Talk by Gardeners revolves around discussions on acquiring plants for…" at bounding box center [991, 161] width 575 height 67
click at [170, 49] on span "Subreddits" at bounding box center [156, 50] width 45 height 12
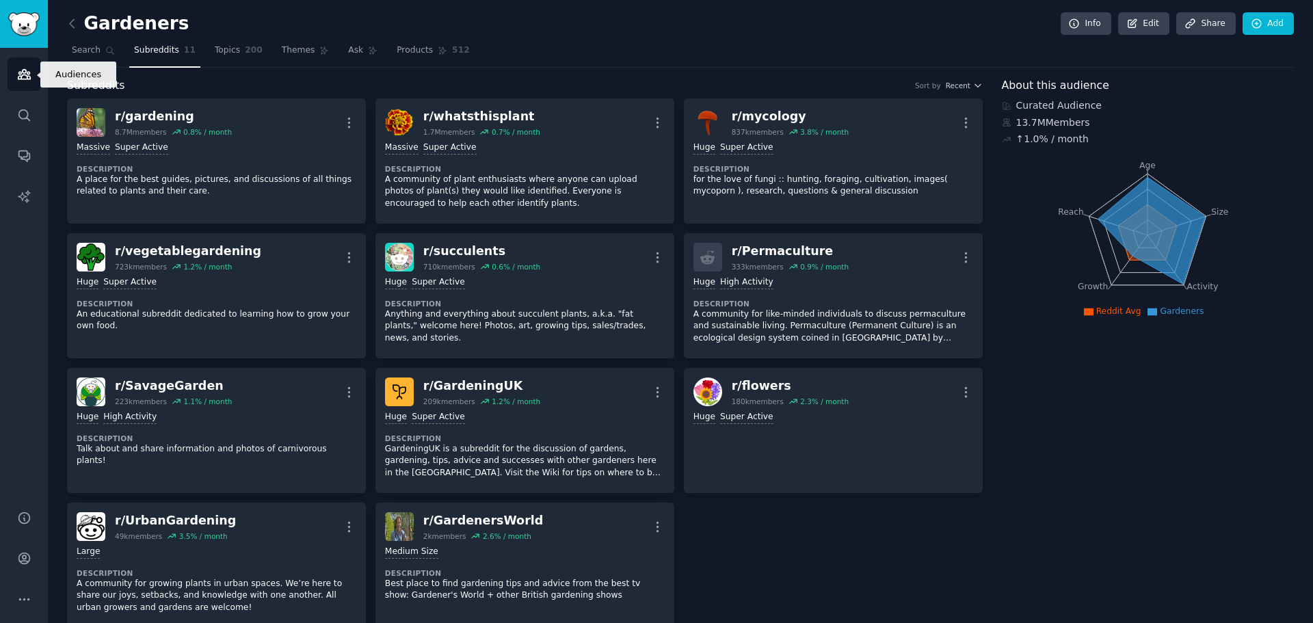
click at [23, 72] on icon "Sidebar" at bounding box center [24, 75] width 12 height 10
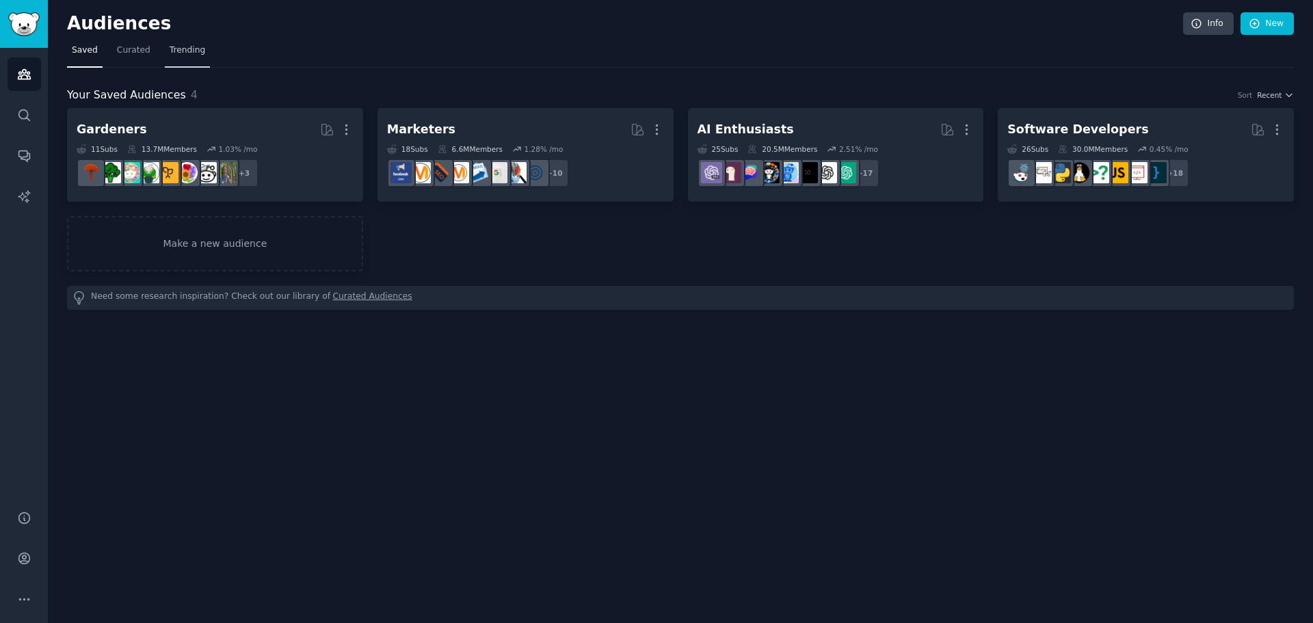
click at [171, 42] on link "Trending" at bounding box center [187, 54] width 45 height 28
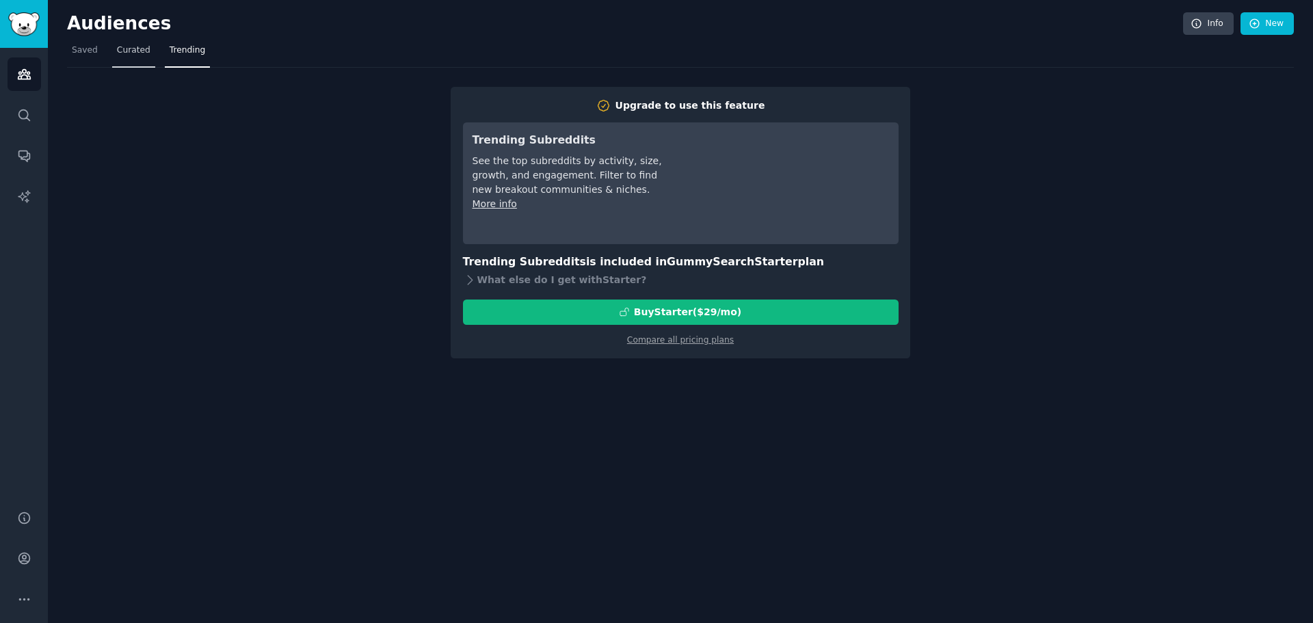
click at [132, 57] on link "Curated" at bounding box center [133, 54] width 43 height 28
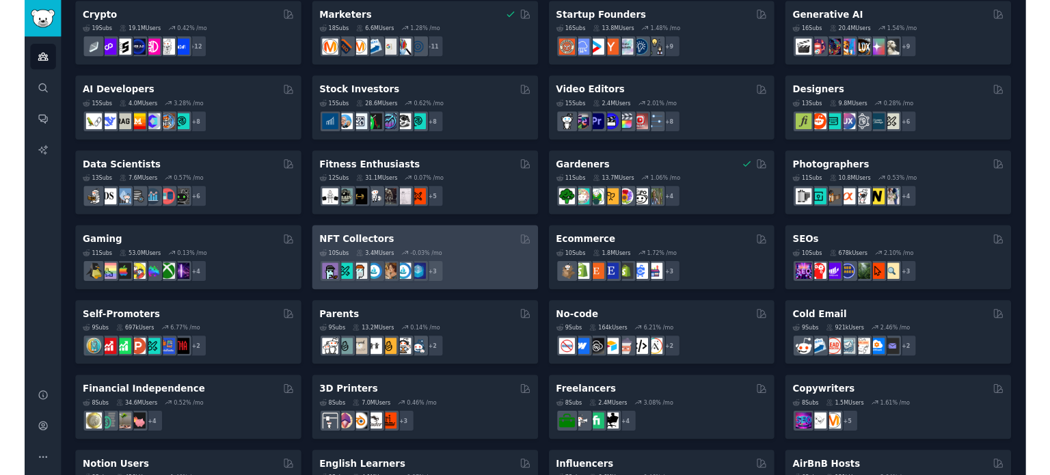
scroll to position [137, 0]
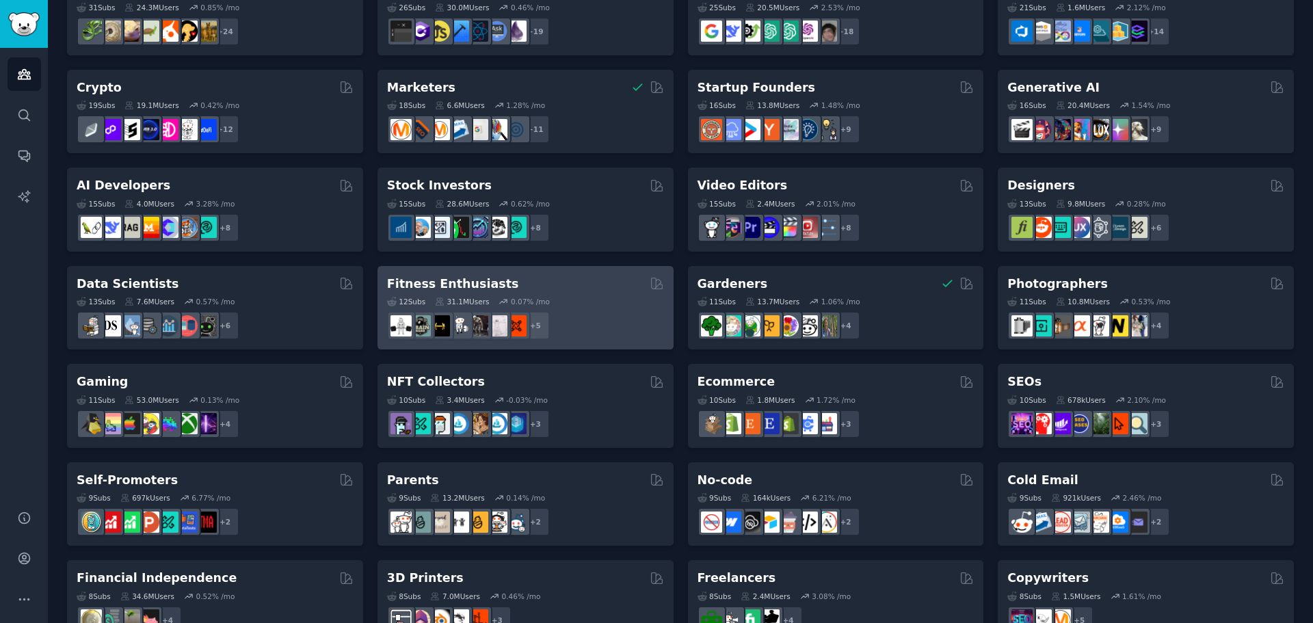
click at [572, 306] on div "12 Sub s 31.1M Users 0.07 % /mo" at bounding box center [525, 302] width 277 height 10
